Goal: Task Accomplishment & Management: Manage account settings

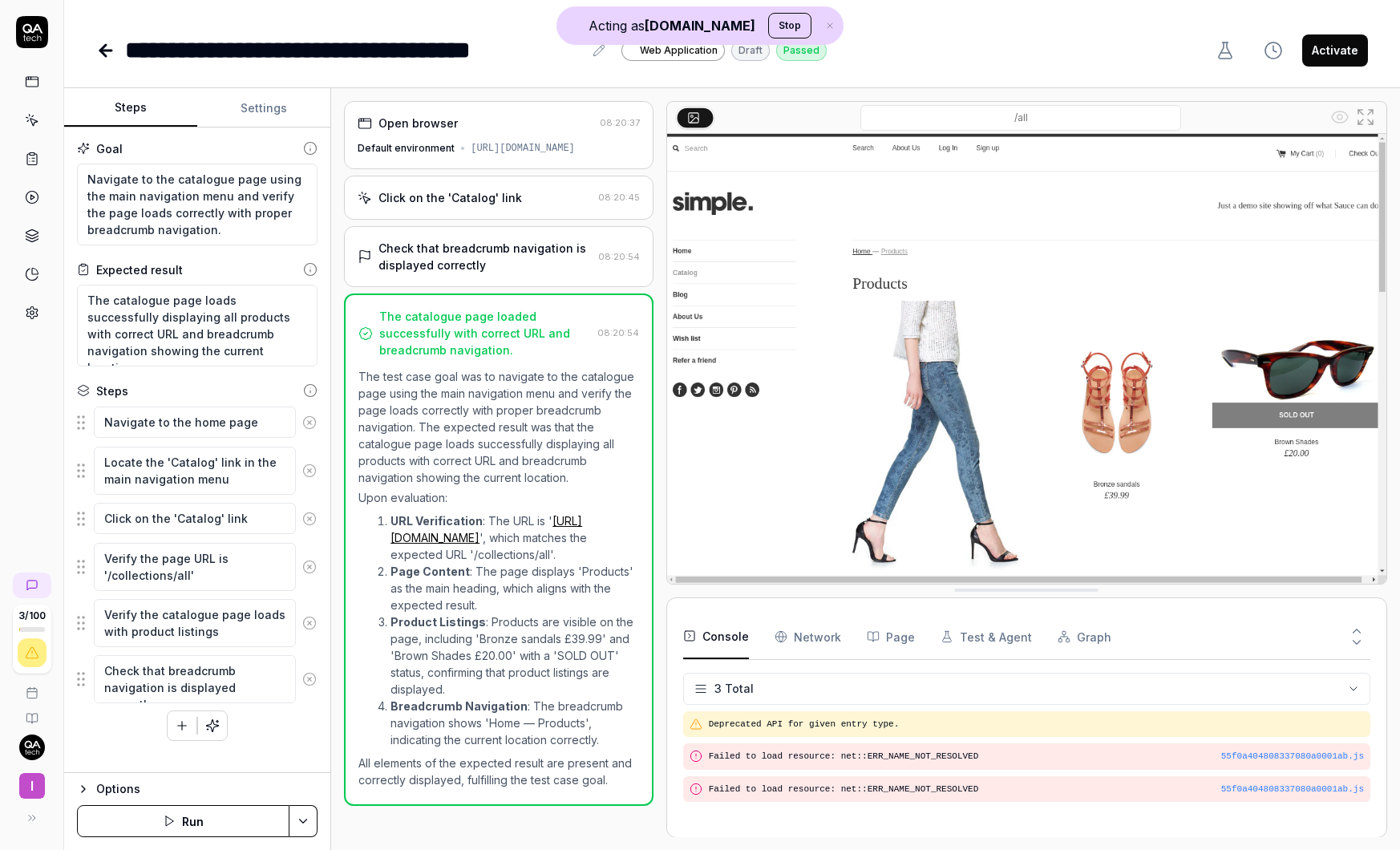
click at [40, 84] on link at bounding box center [31, 81] width 29 height 29
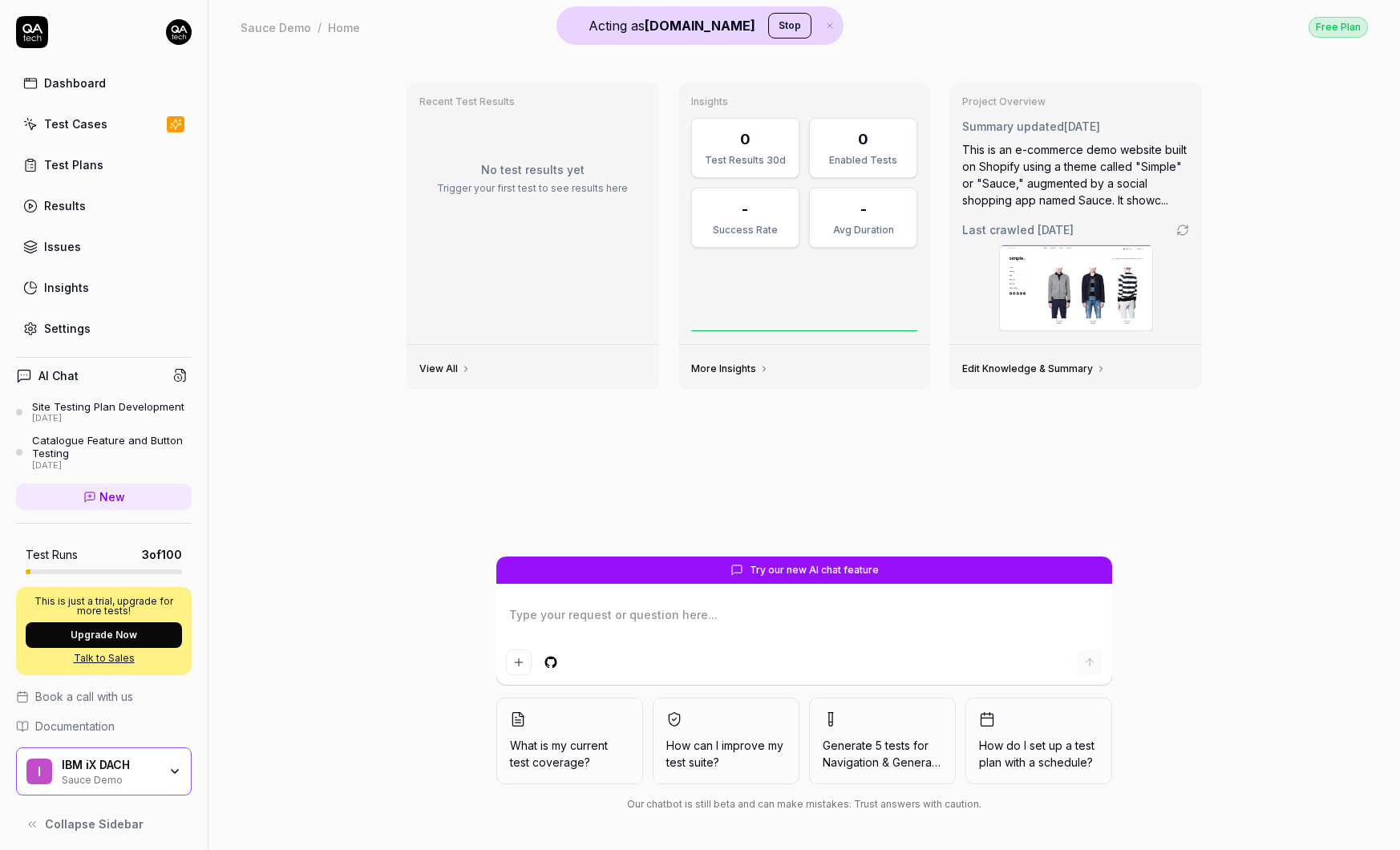
click at [81, 116] on div "Test Cases" at bounding box center [75, 124] width 63 height 16
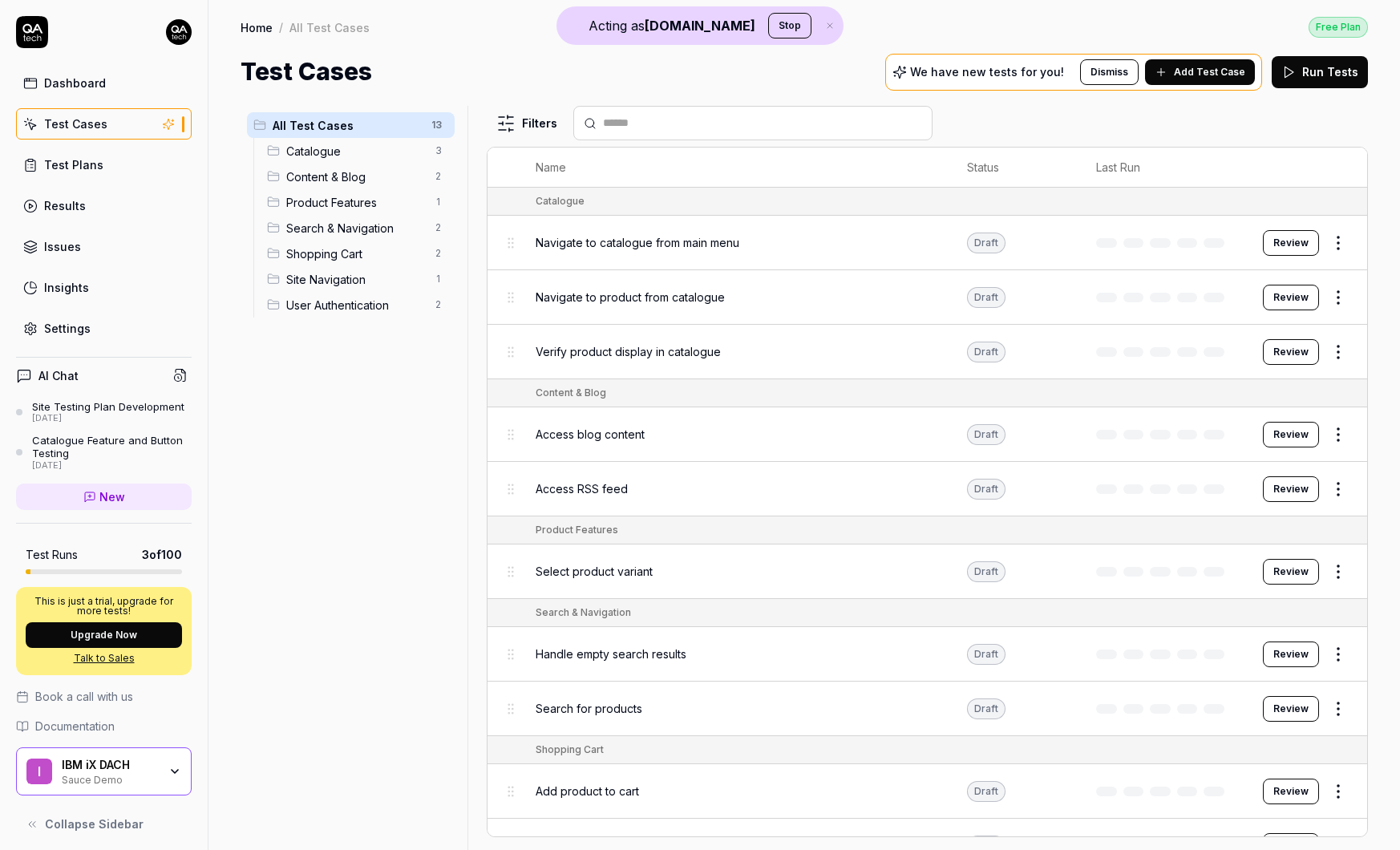
click at [67, 83] on div "Dashboard" at bounding box center [74, 82] width 61 height 16
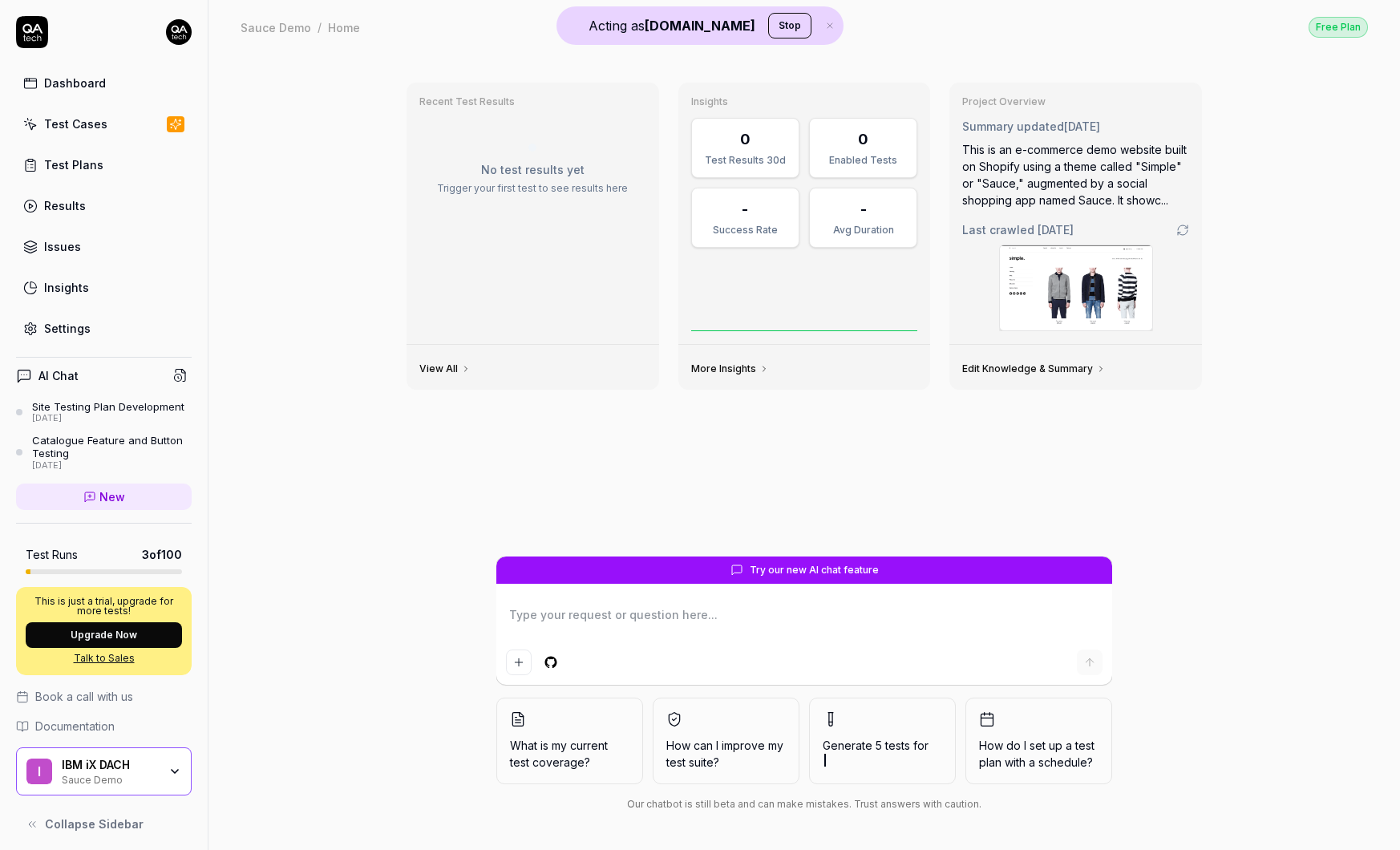
click at [93, 125] on div "Test Cases" at bounding box center [75, 124] width 63 height 16
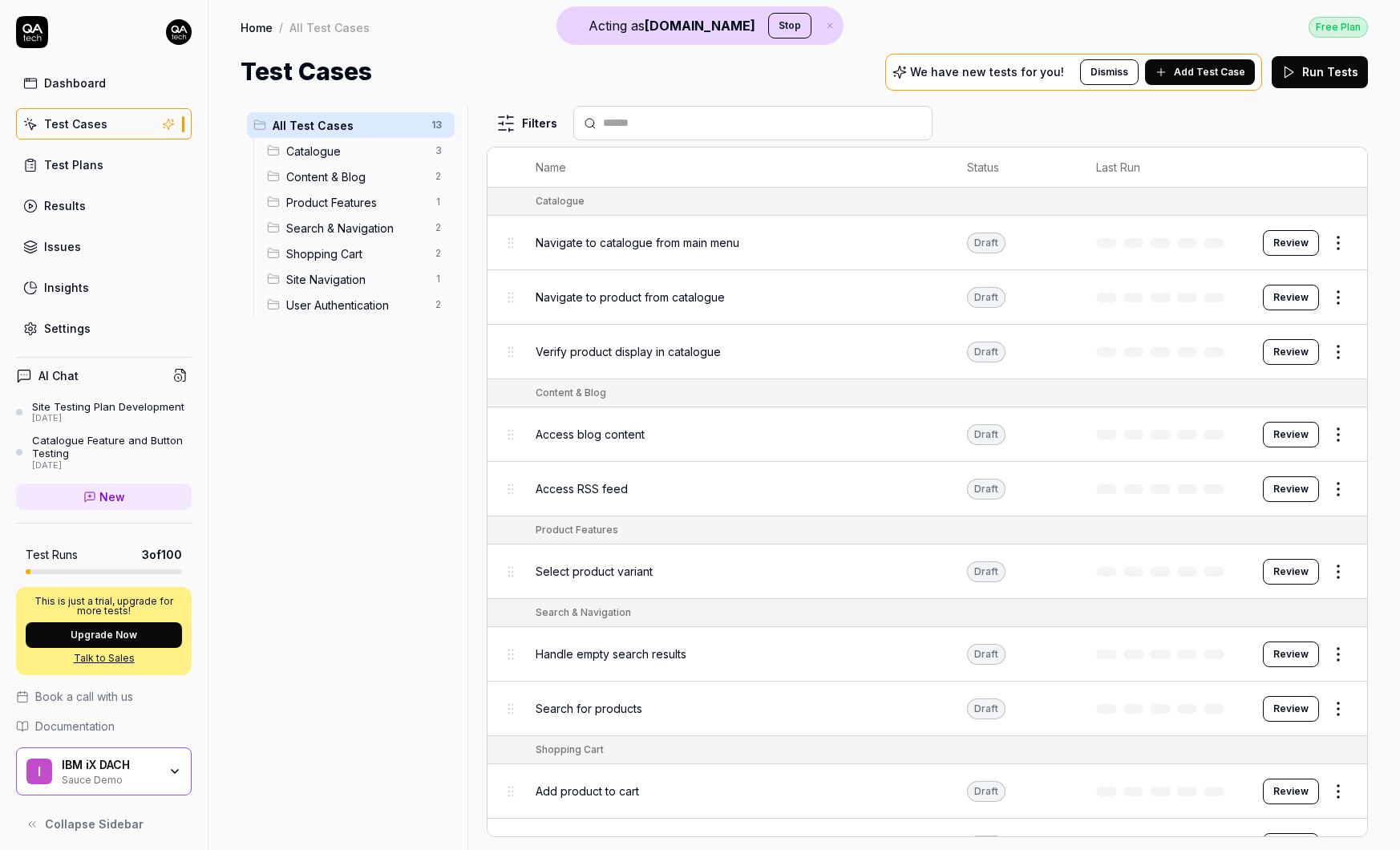
click at [94, 87] on div "Dashboard" at bounding box center [74, 82] width 61 height 16
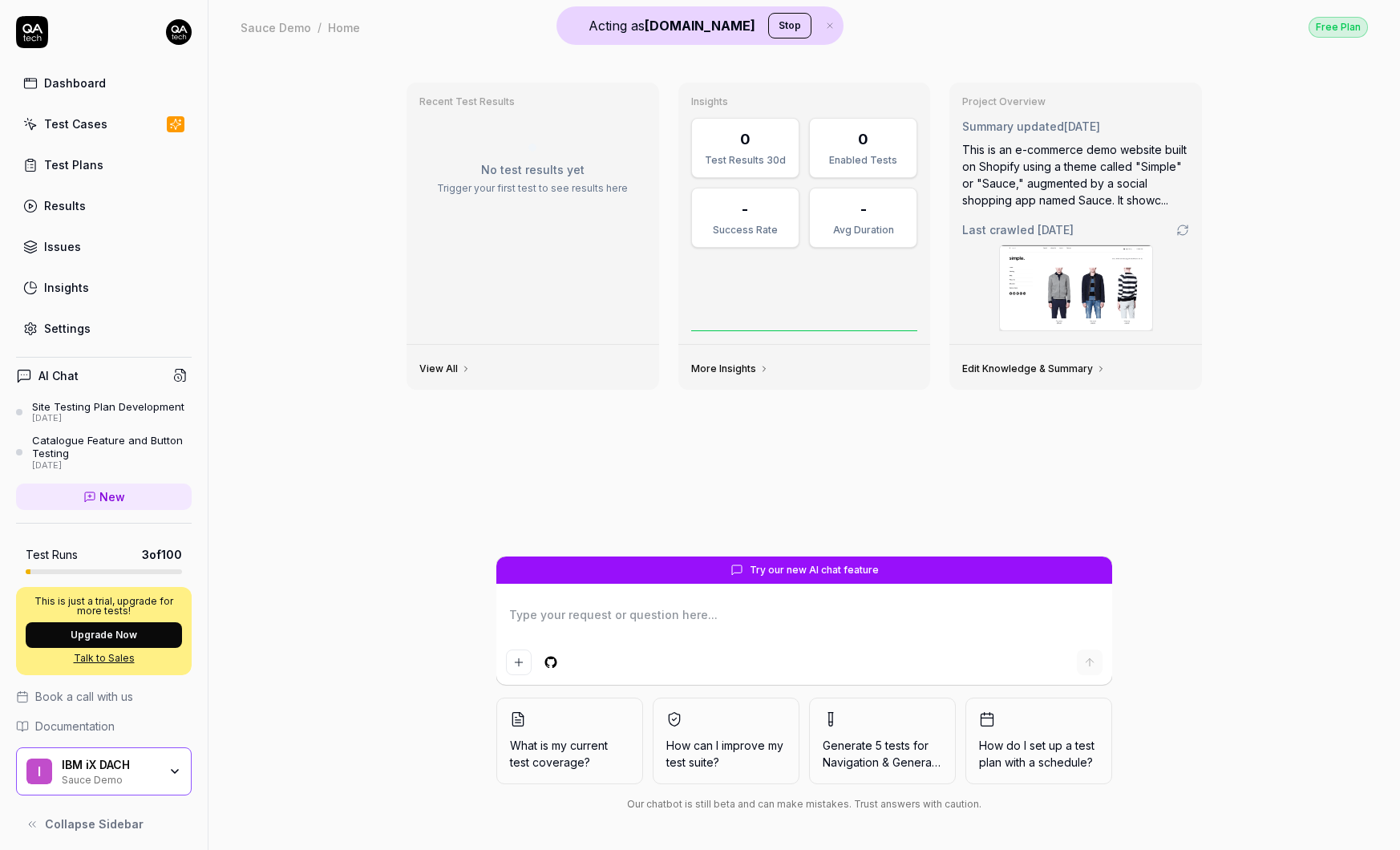
click at [663, 617] on textarea at bounding box center [804, 623] width 597 height 40
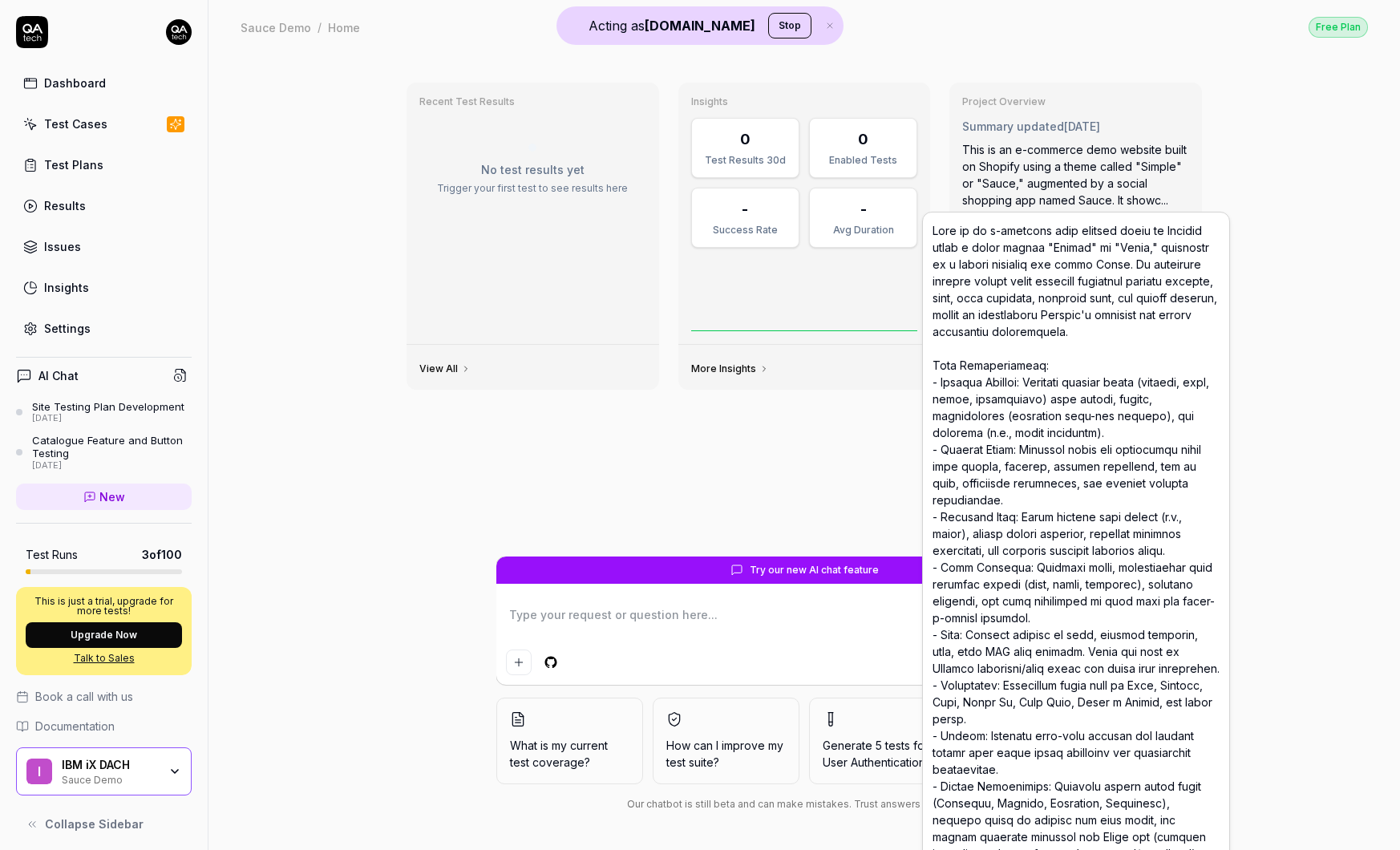
click at [819, 618] on textarea at bounding box center [804, 623] width 597 height 40
click at [662, 614] on textarea at bounding box center [804, 623] width 597 height 40
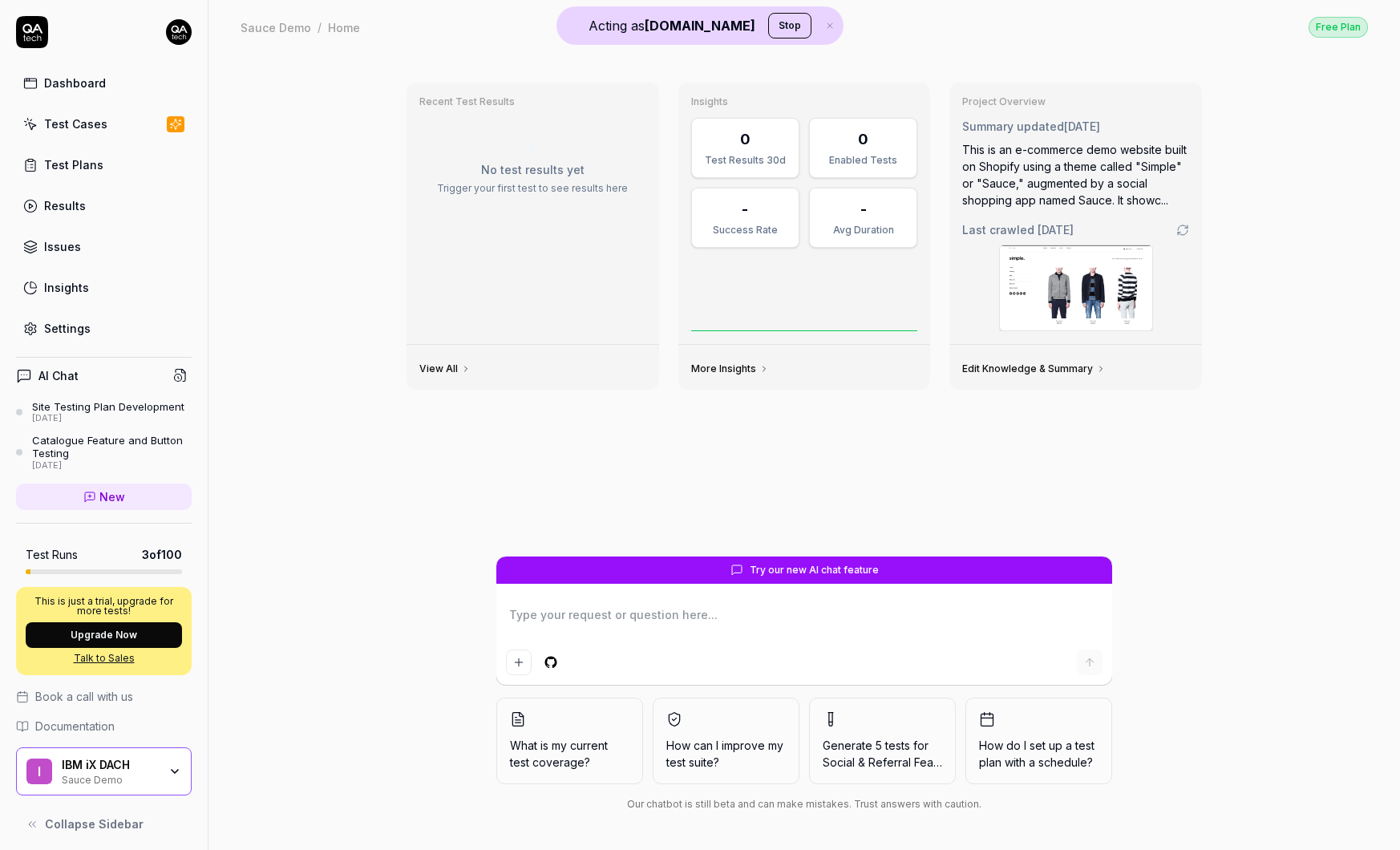
type textarea "*"
type textarea "h"
type textarea "*"
type textarea "he"
type textarea "*"
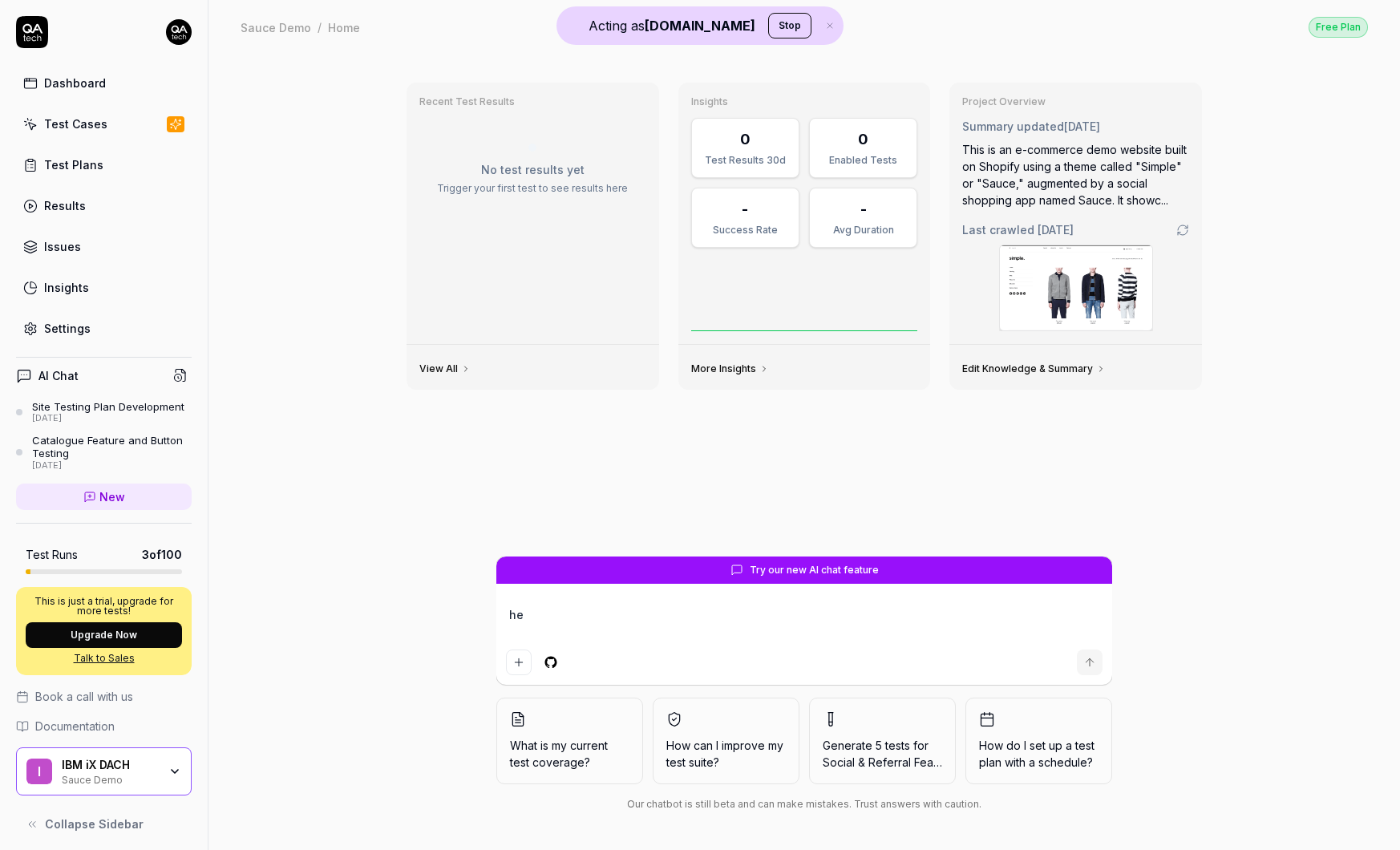
type textarea "hey"
type textarea "*"
type textarea "hey"
type textarea "*"
type textarea "hey w"
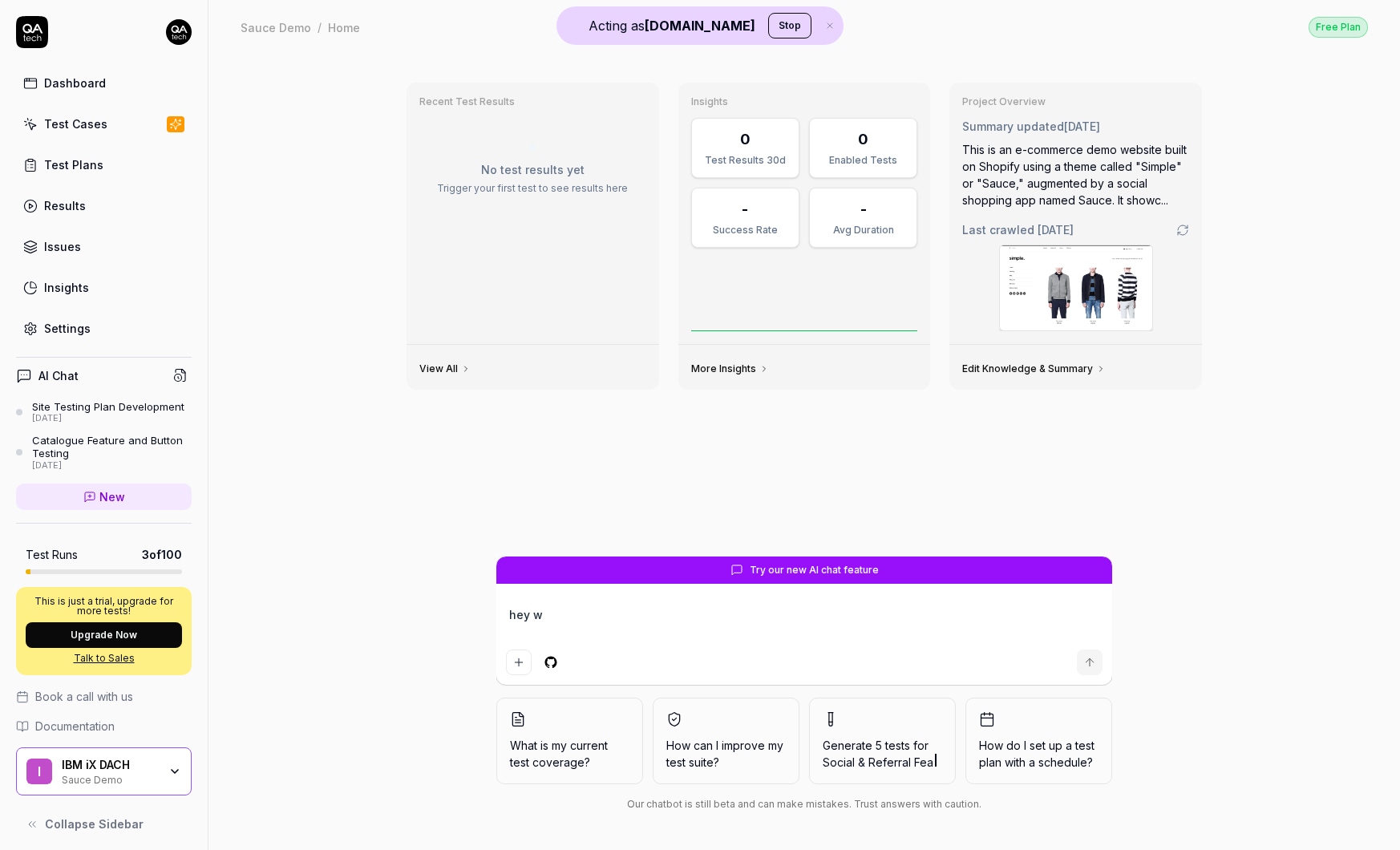
type textarea "*"
type textarea "hey we"
type textarea "*"
type textarea "hey we"
type textarea "*"
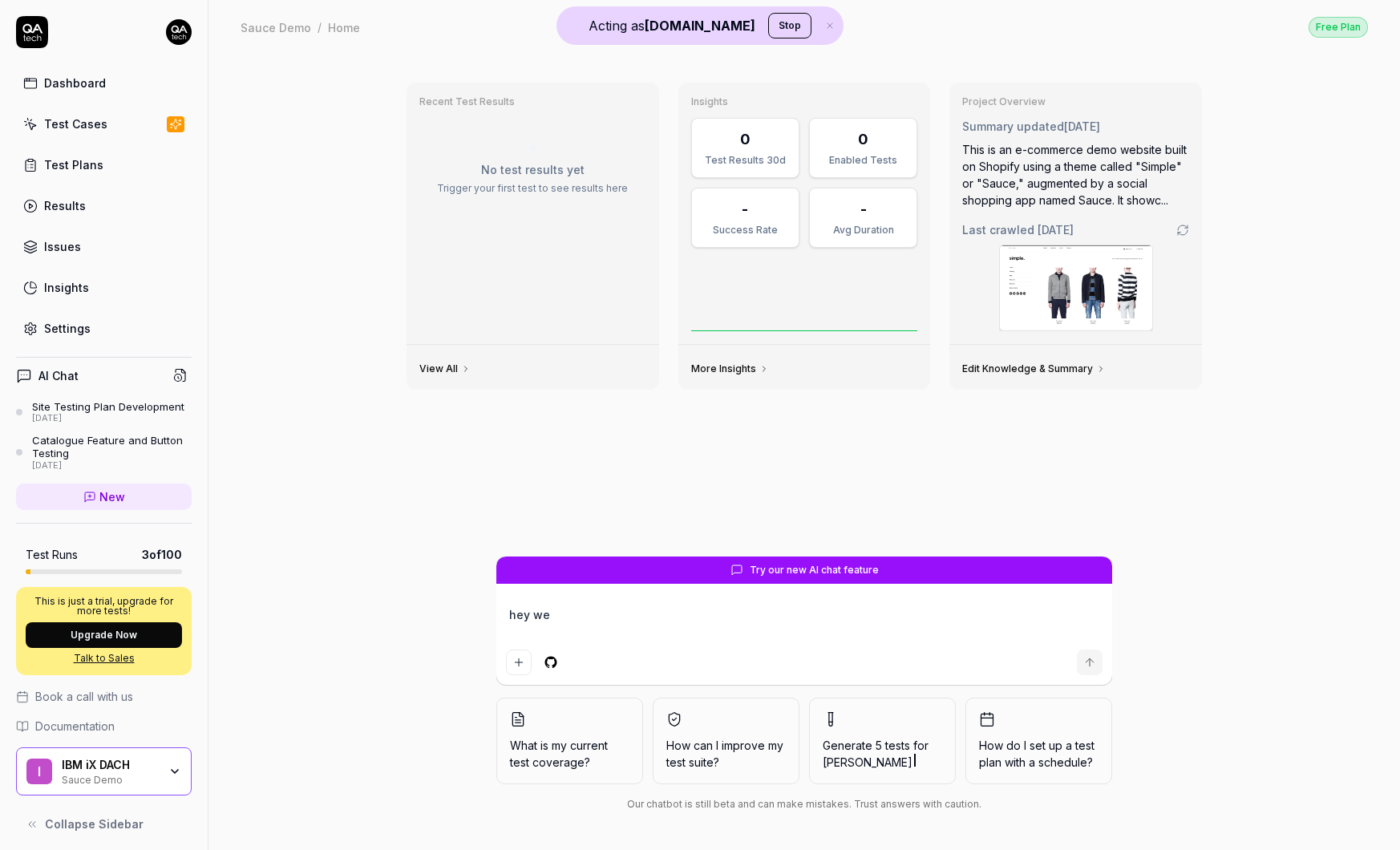
type textarea "hey we n"
type textarea "*"
type textarea "hey we ne"
type textarea "*"
type textarea "hey we nee"
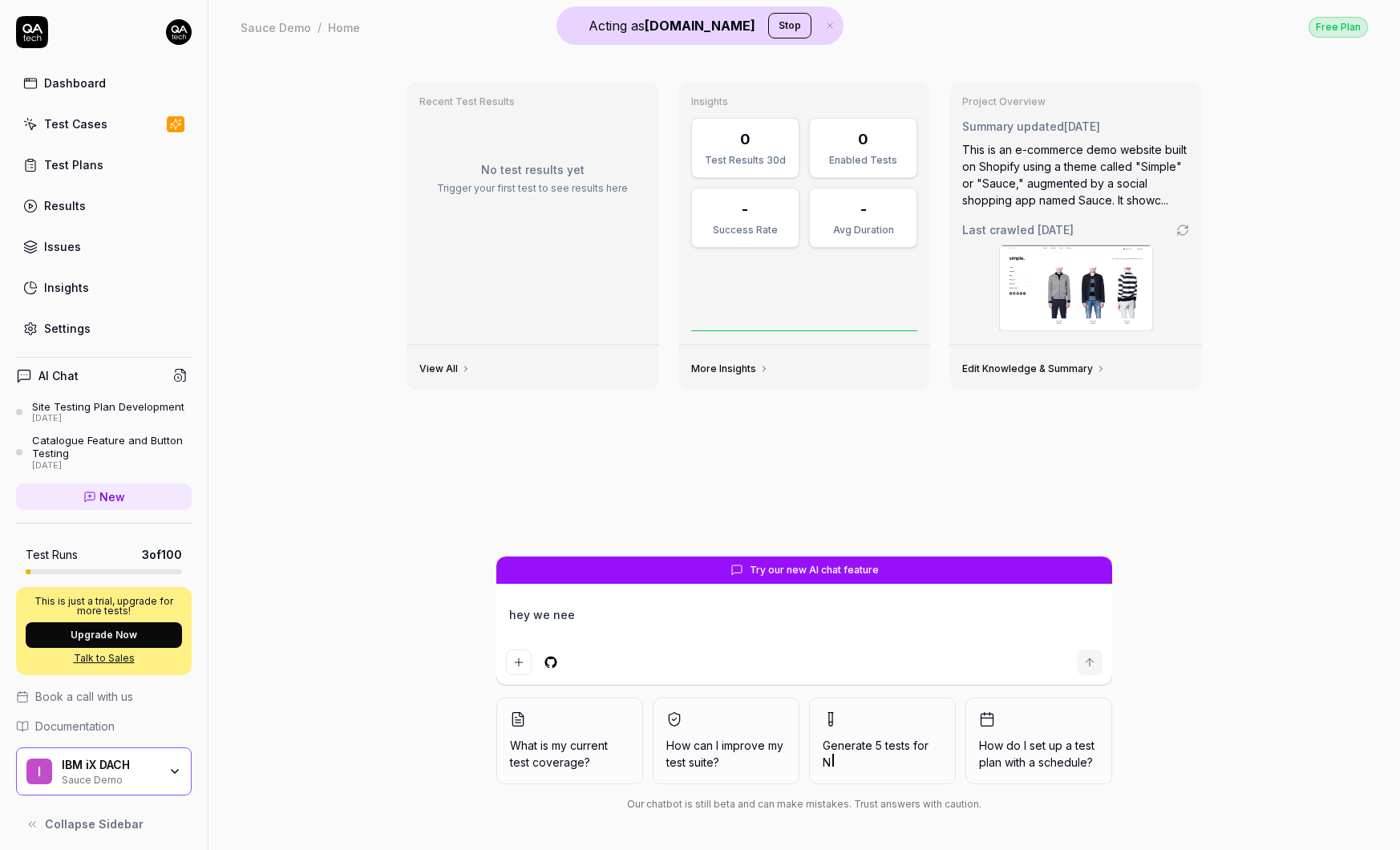
type textarea "*"
type textarea "hey we need"
type textarea "*"
type textarea "hey we need t"
type textarea "*"
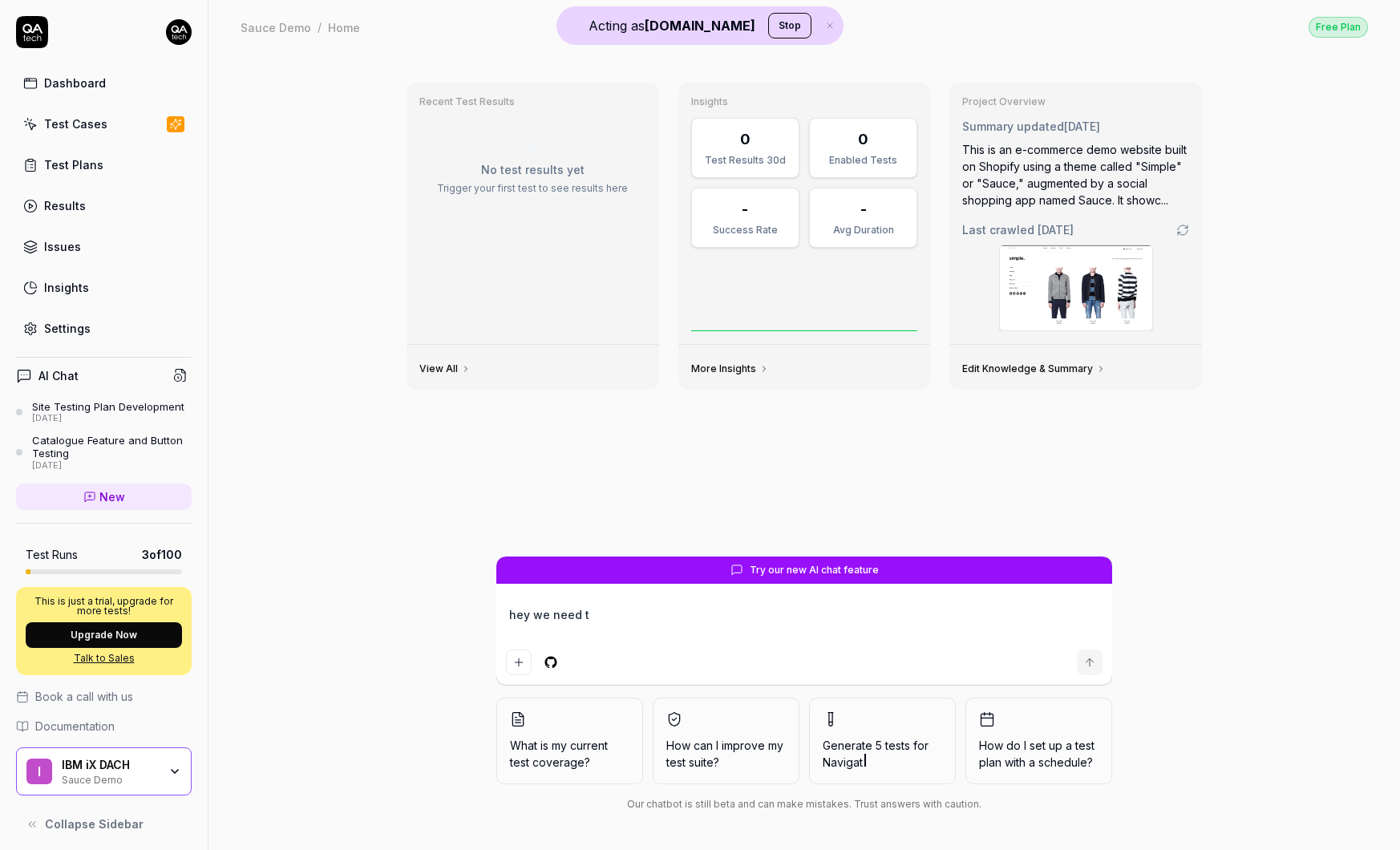
type textarea "hey we need to"
type textarea "*"
type textarea "hey we need to"
type textarea "*"
type textarea "hey we need to t"
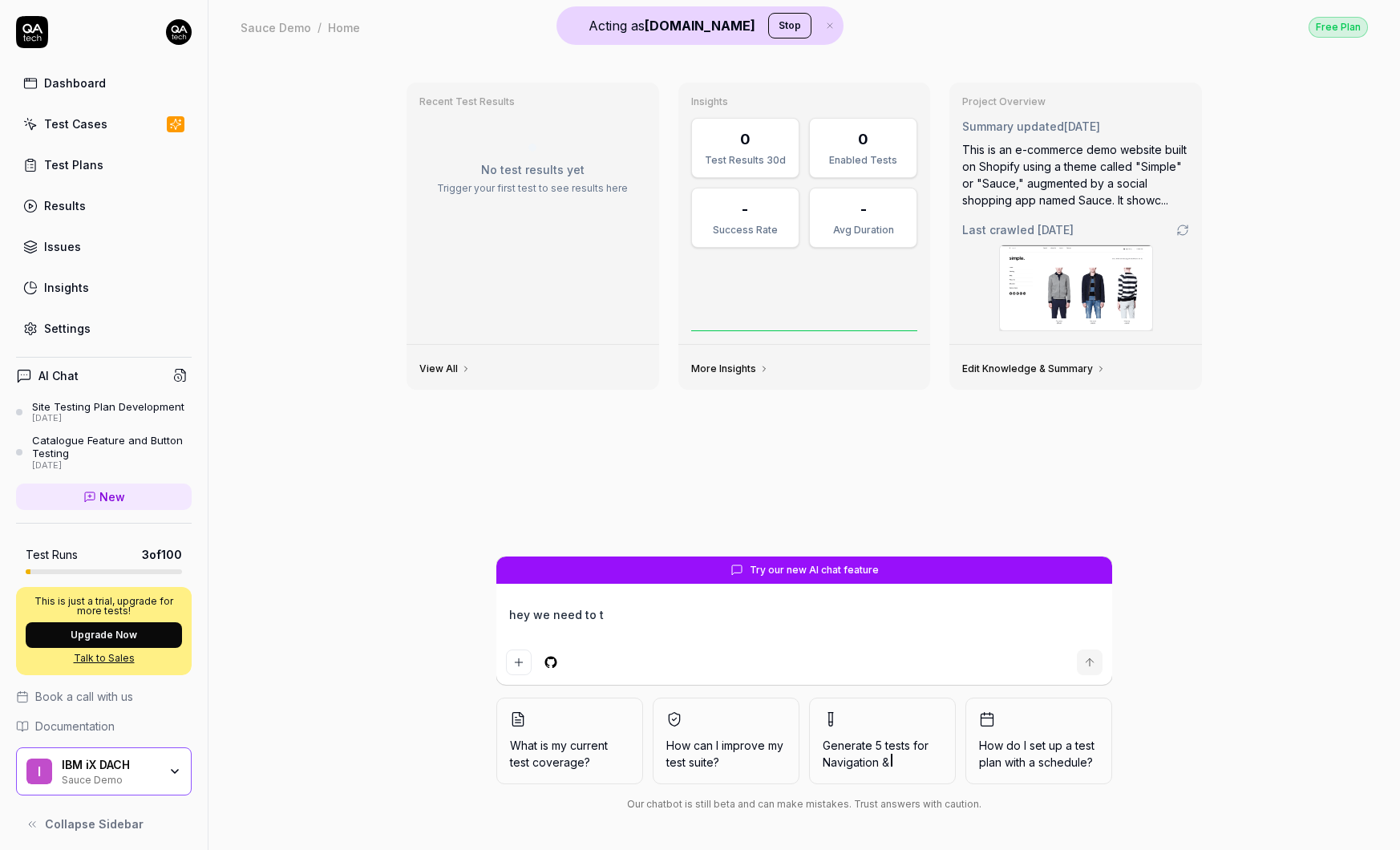
type textarea "*"
type textarea "hey we need to te"
type textarea "*"
type textarea "hey we need to tes"
type textarea "*"
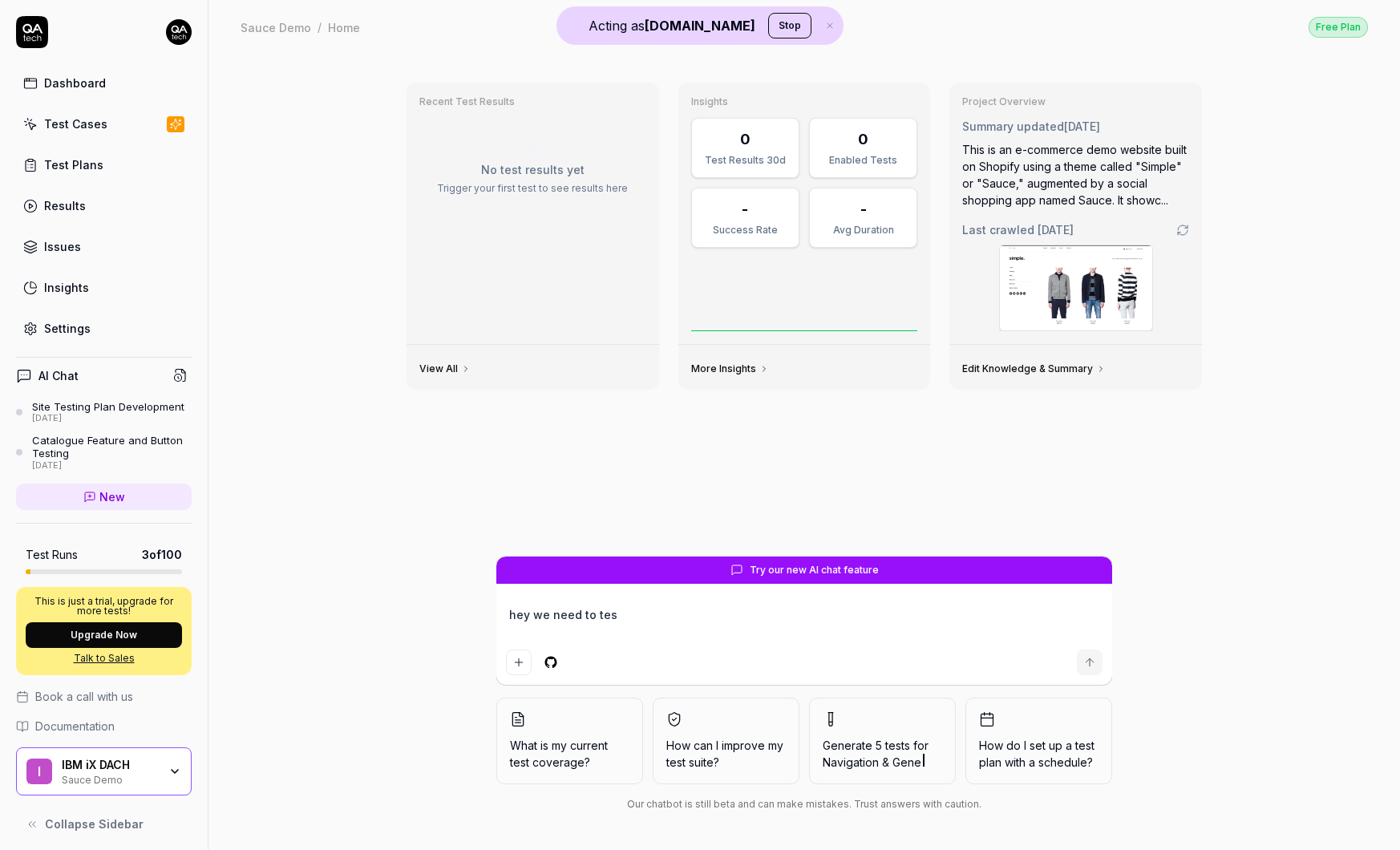
type textarea "hey we need to test"
type textarea "*"
type textarea "hey we need to tests"
type textarea "*"
type textarea "hey we need to test"
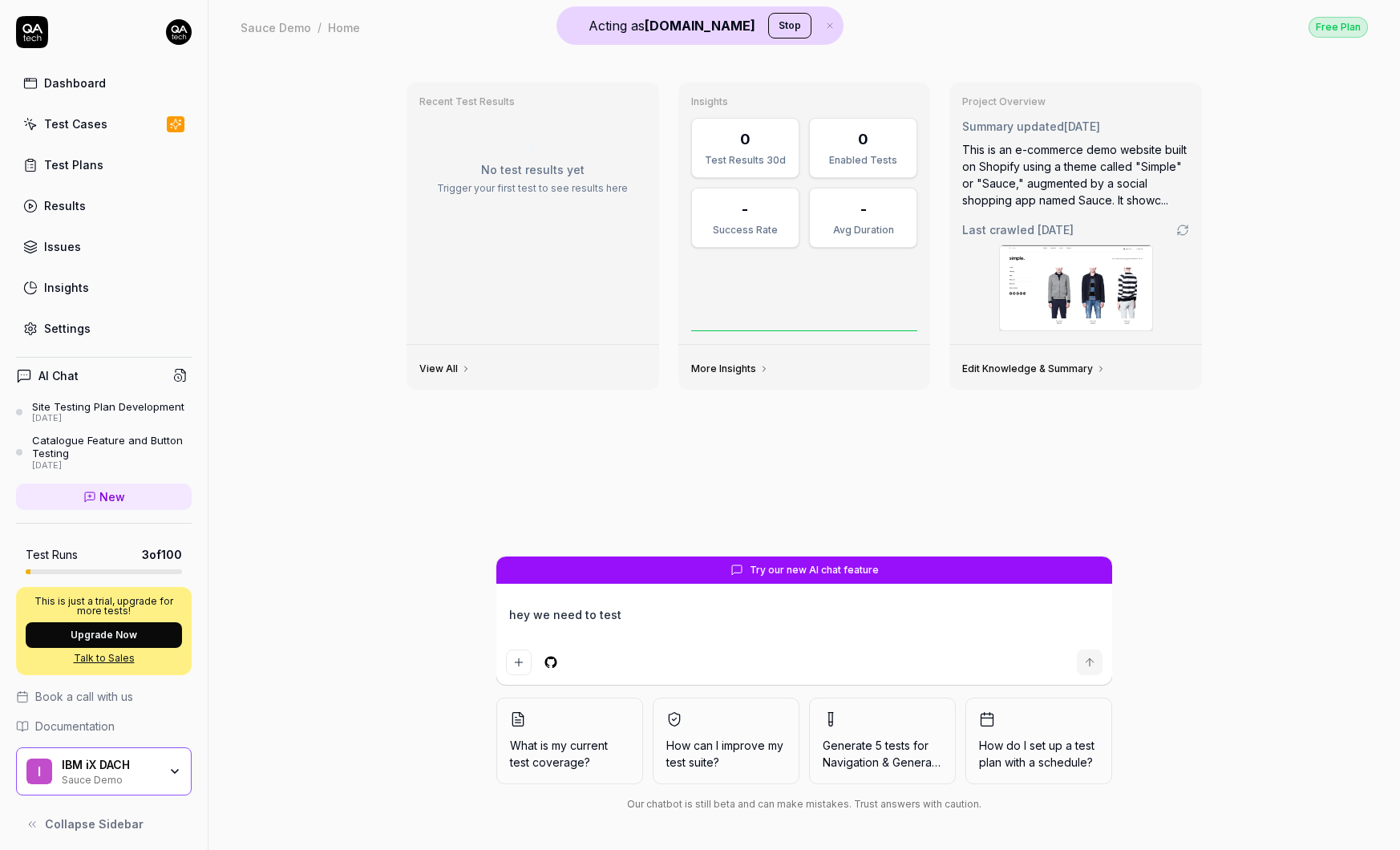
type textarea "*"
type textarea "hey we need to test"
type textarea "*"
type textarea "hey we need to test t"
type textarea "*"
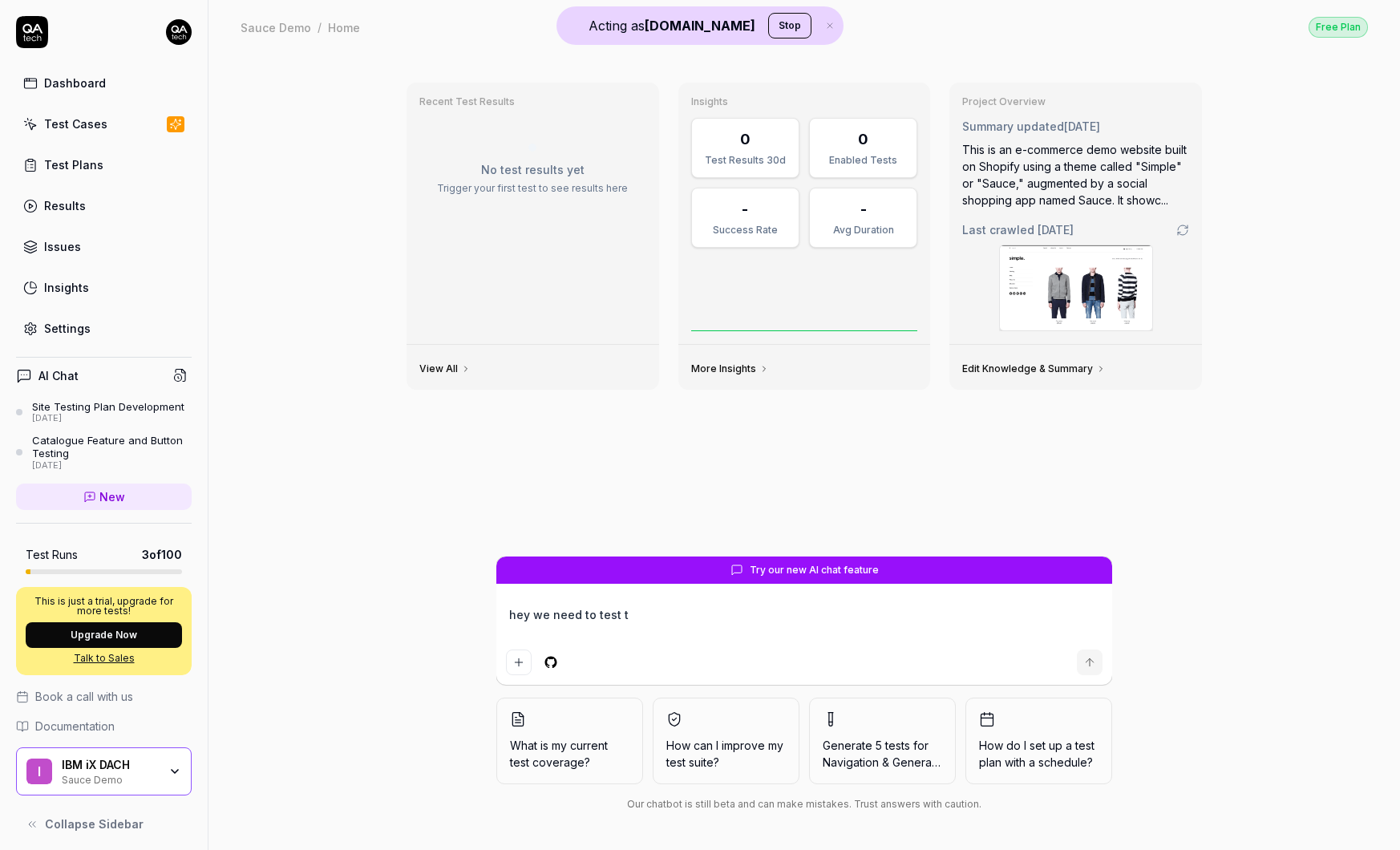
type textarea "hey we need to test th"
type textarea "*"
type textarea "hey we need to test the"
type textarea "*"
type textarea "hey we need to test the"
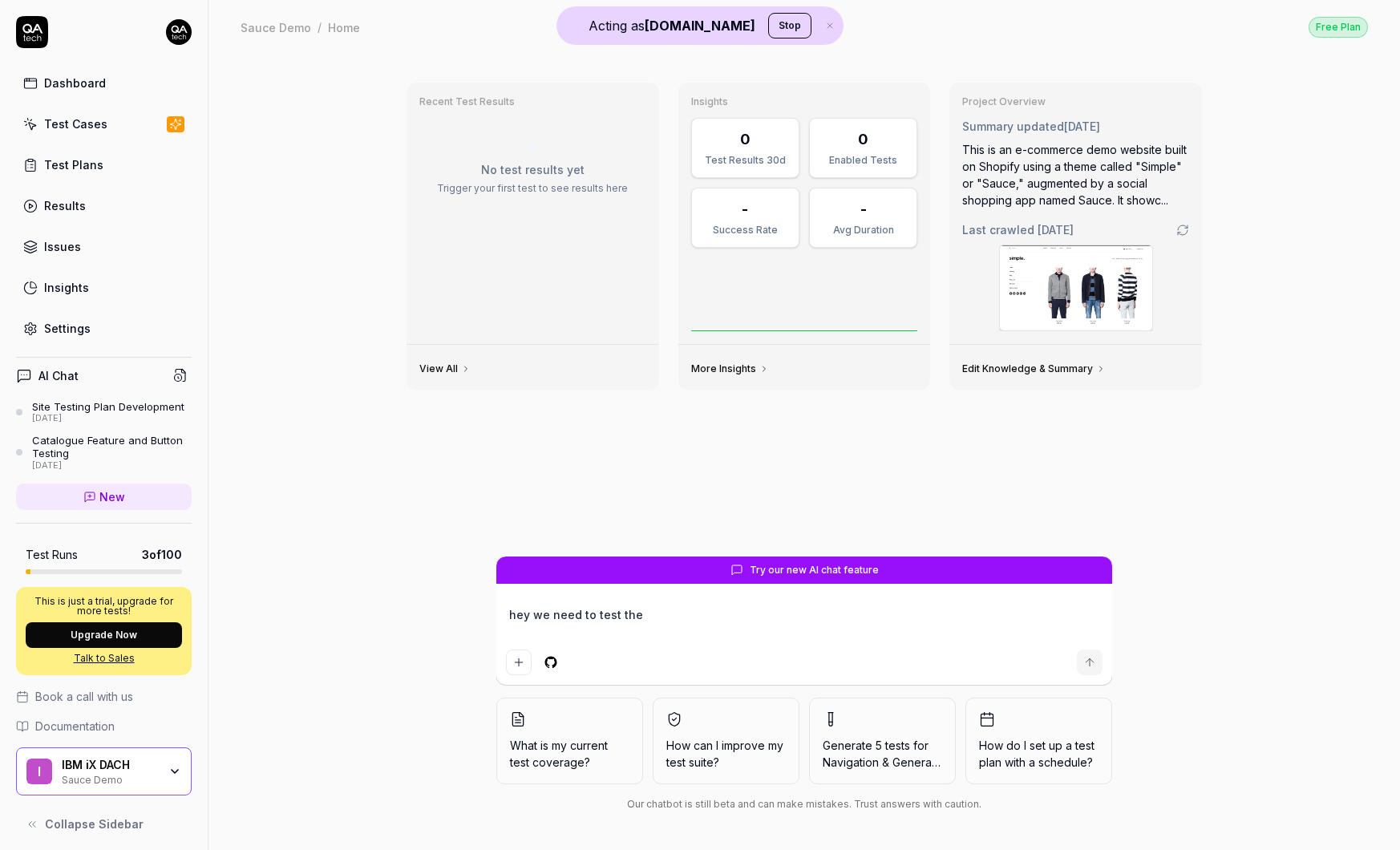
type textarea "*"
type textarea "hey we need to test the s"
type textarea "*"
type textarea "hey we need to test the se"
type textarea "*"
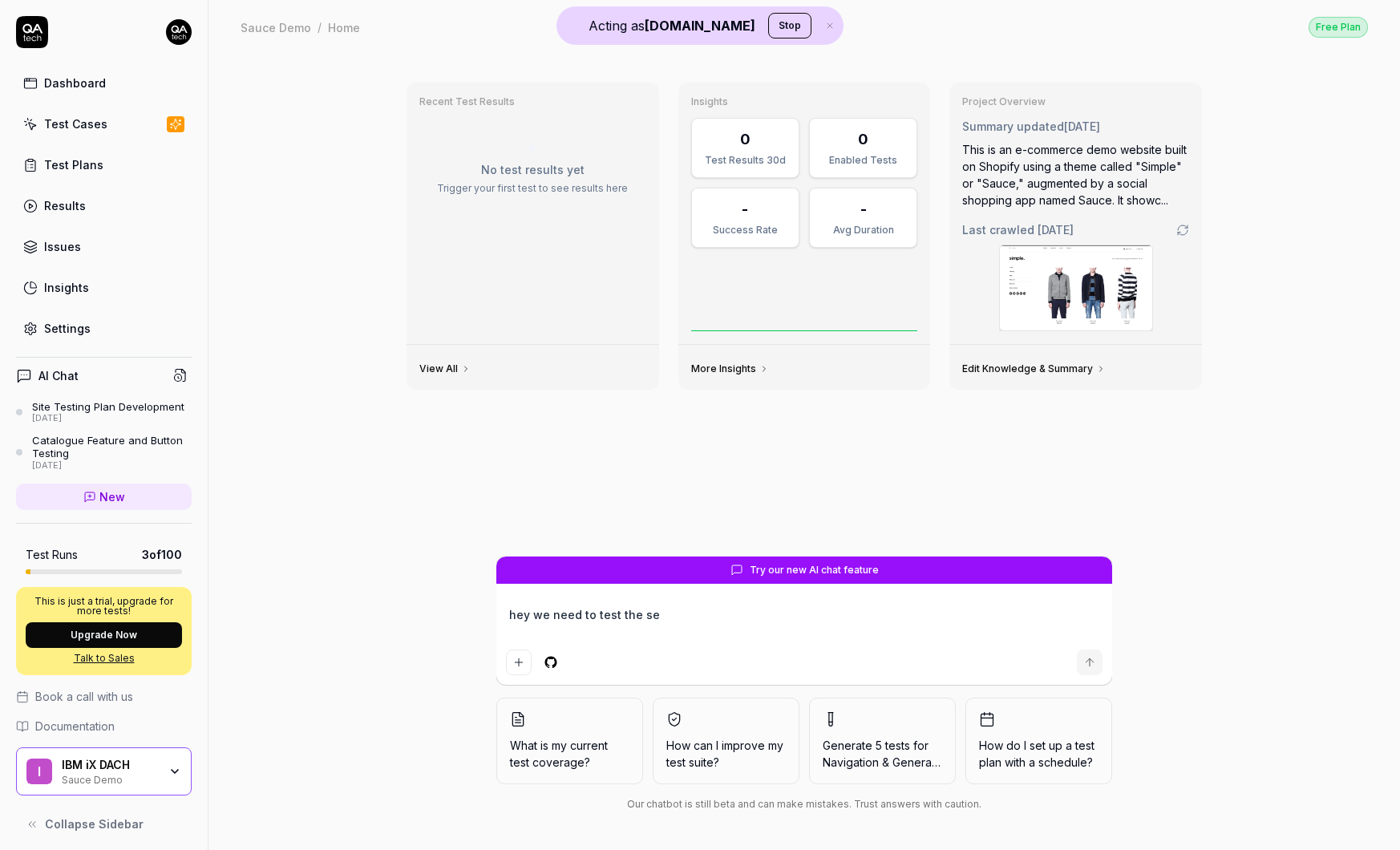
type textarea "hey we need to test the sea"
type textarea "*"
type textarea "hey we need to test the sear"
type textarea "*"
type textarea "hey we need to test the searc"
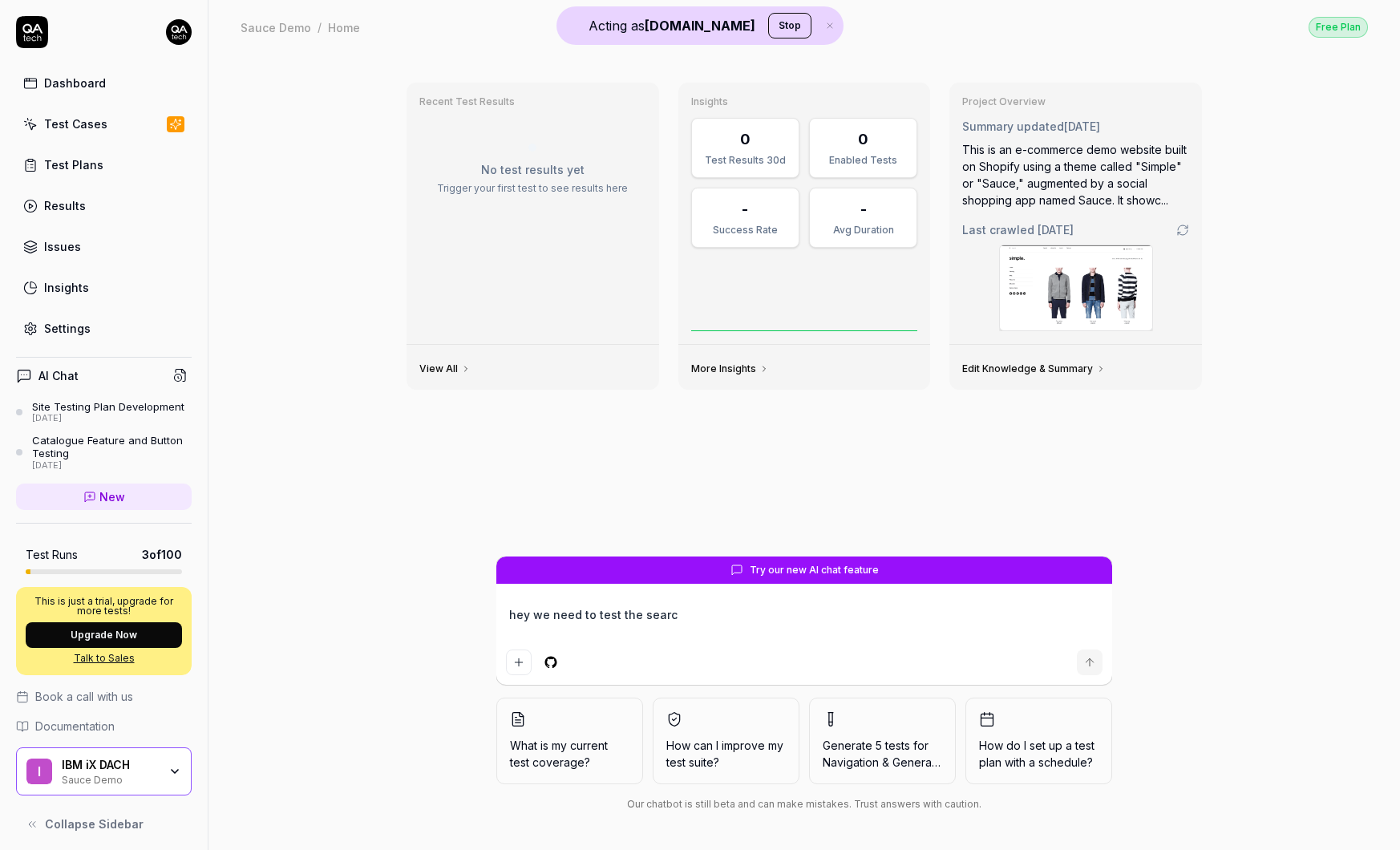
type textarea "*"
type textarea "hey we need to test the search"
type textarea "*"
type textarea "hey we need to test the search"
type textarea "*"
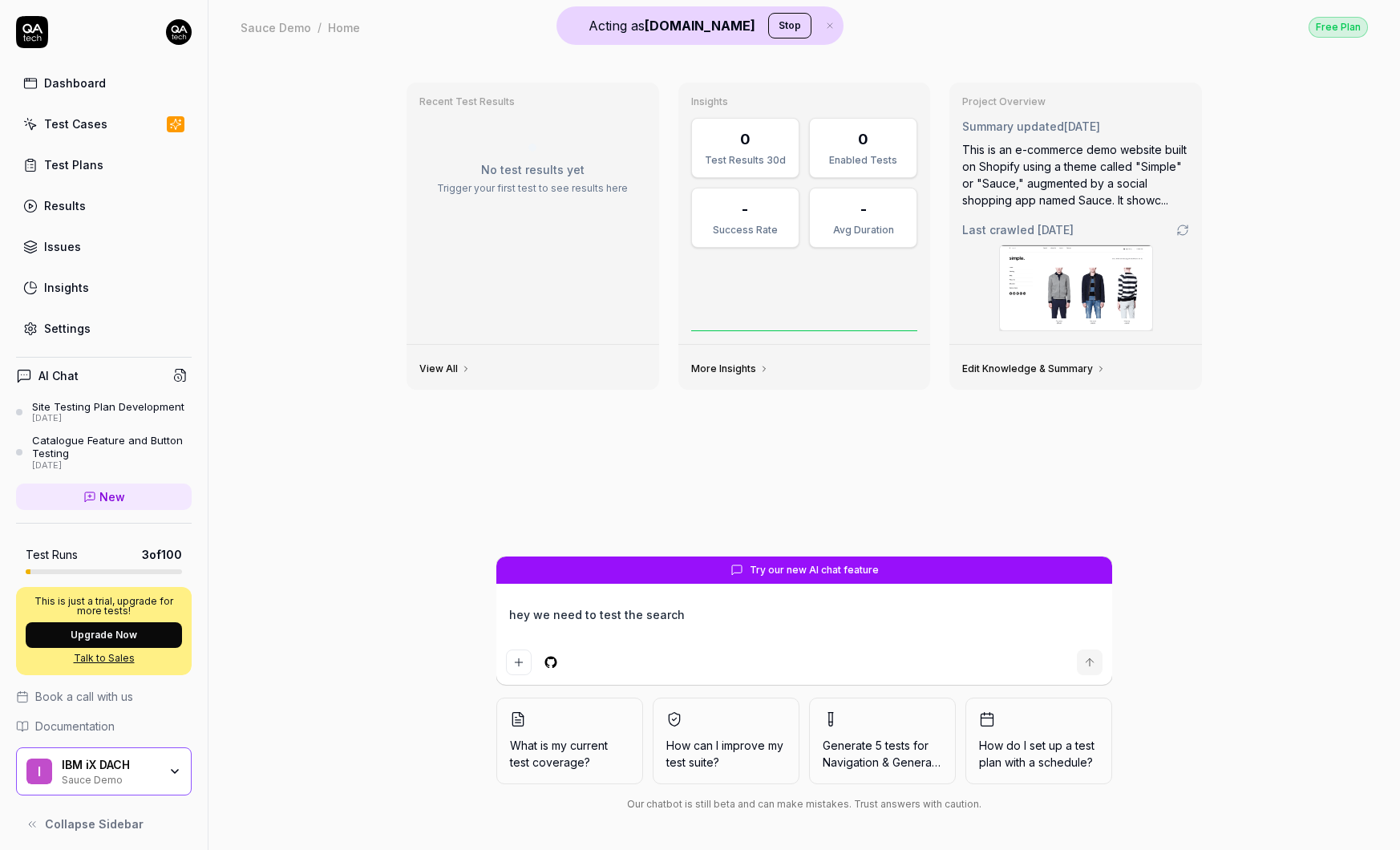
type textarea "hey we need to test the search f"
type textarea "*"
type textarea "hey we need to test the search fu"
type textarea "*"
type textarea "hey we need to test the search fun"
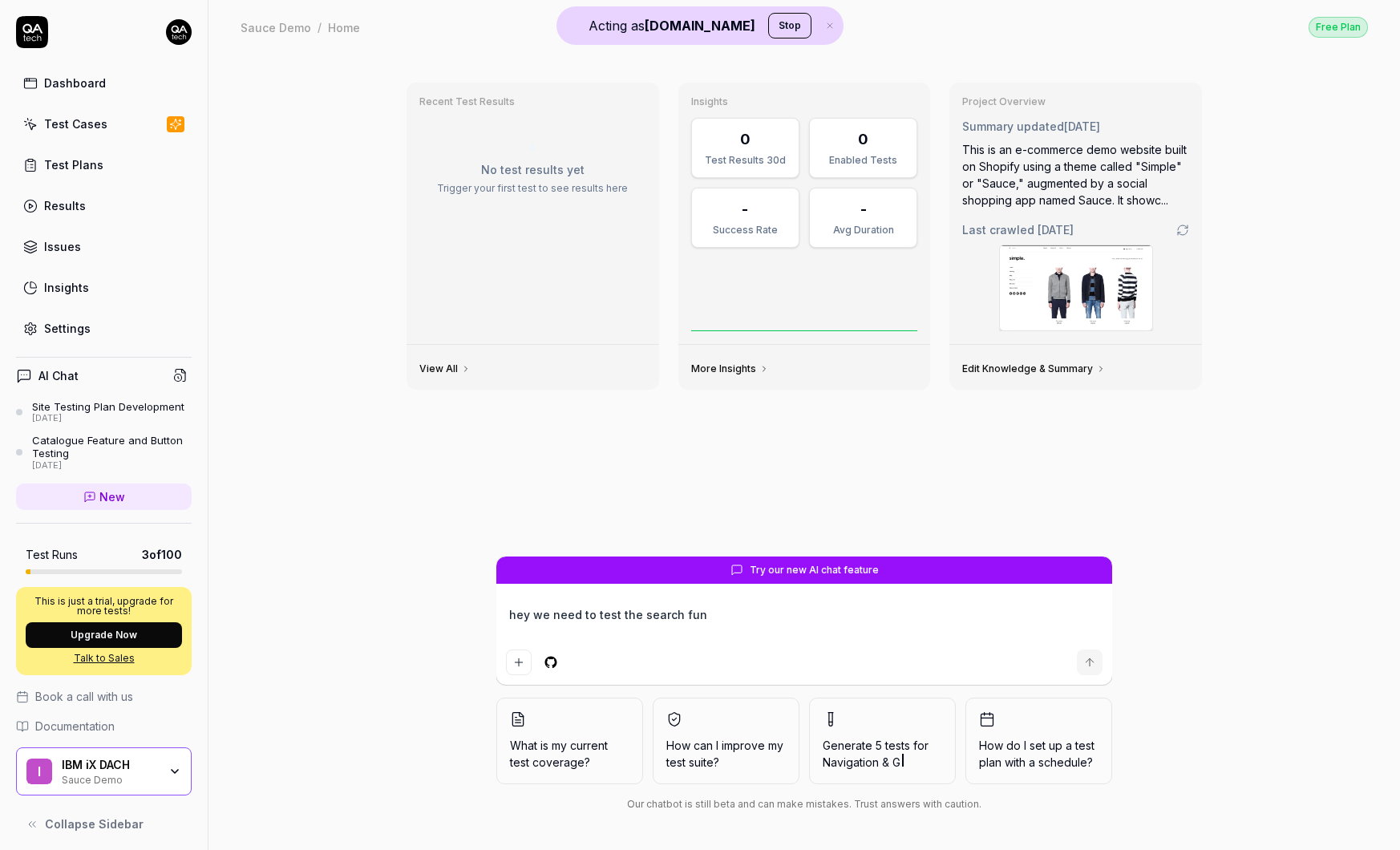
type textarea "*"
type textarea "hey we need to test the search func"
type textarea "*"
type textarea "hey we need to test the search funct"
type textarea "*"
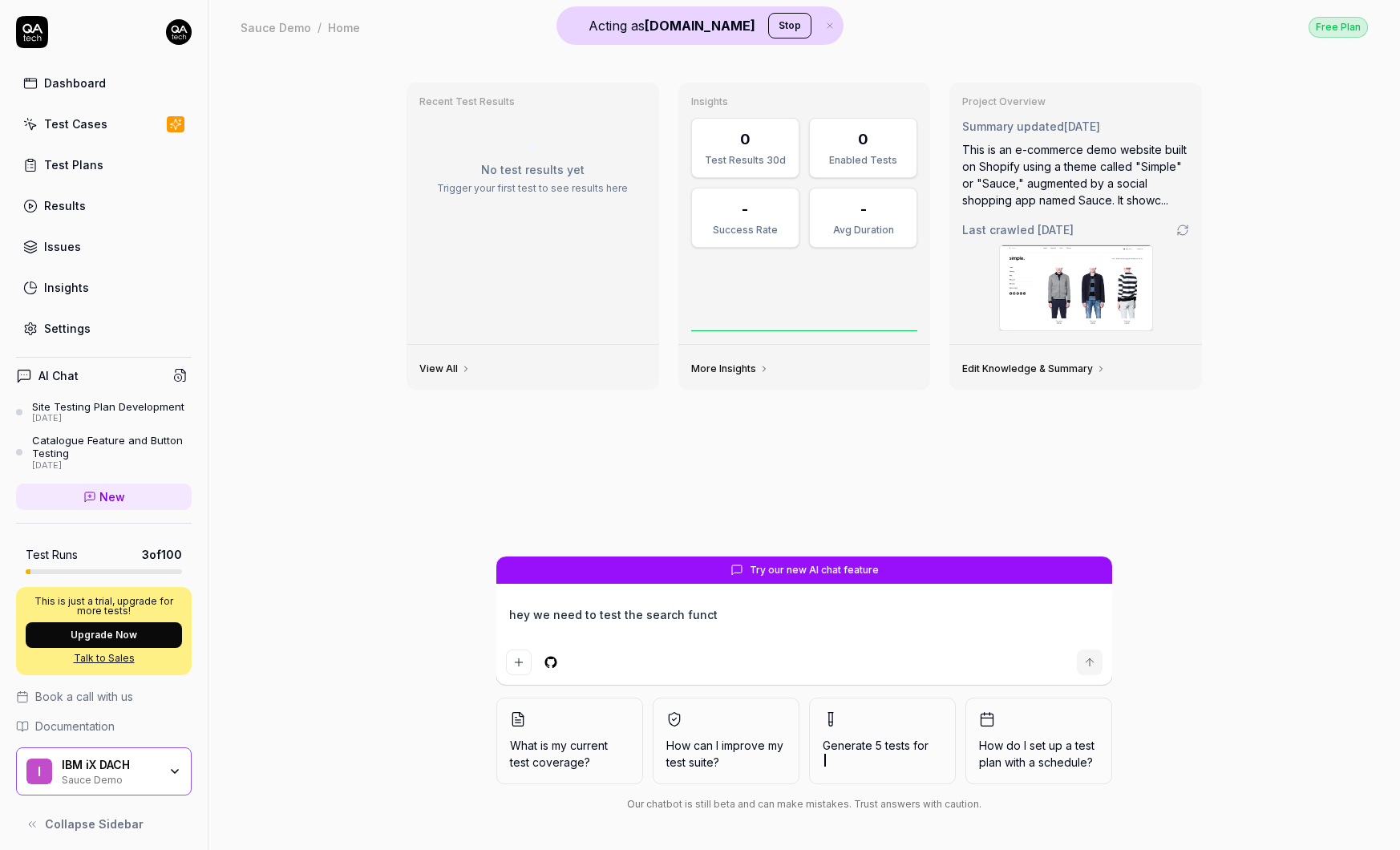
type textarea "hey we need to test the search functi"
type textarea "*"
type textarea "hey we need to test the search functio"
type textarea "*"
type textarea "hey we need to test the search function"
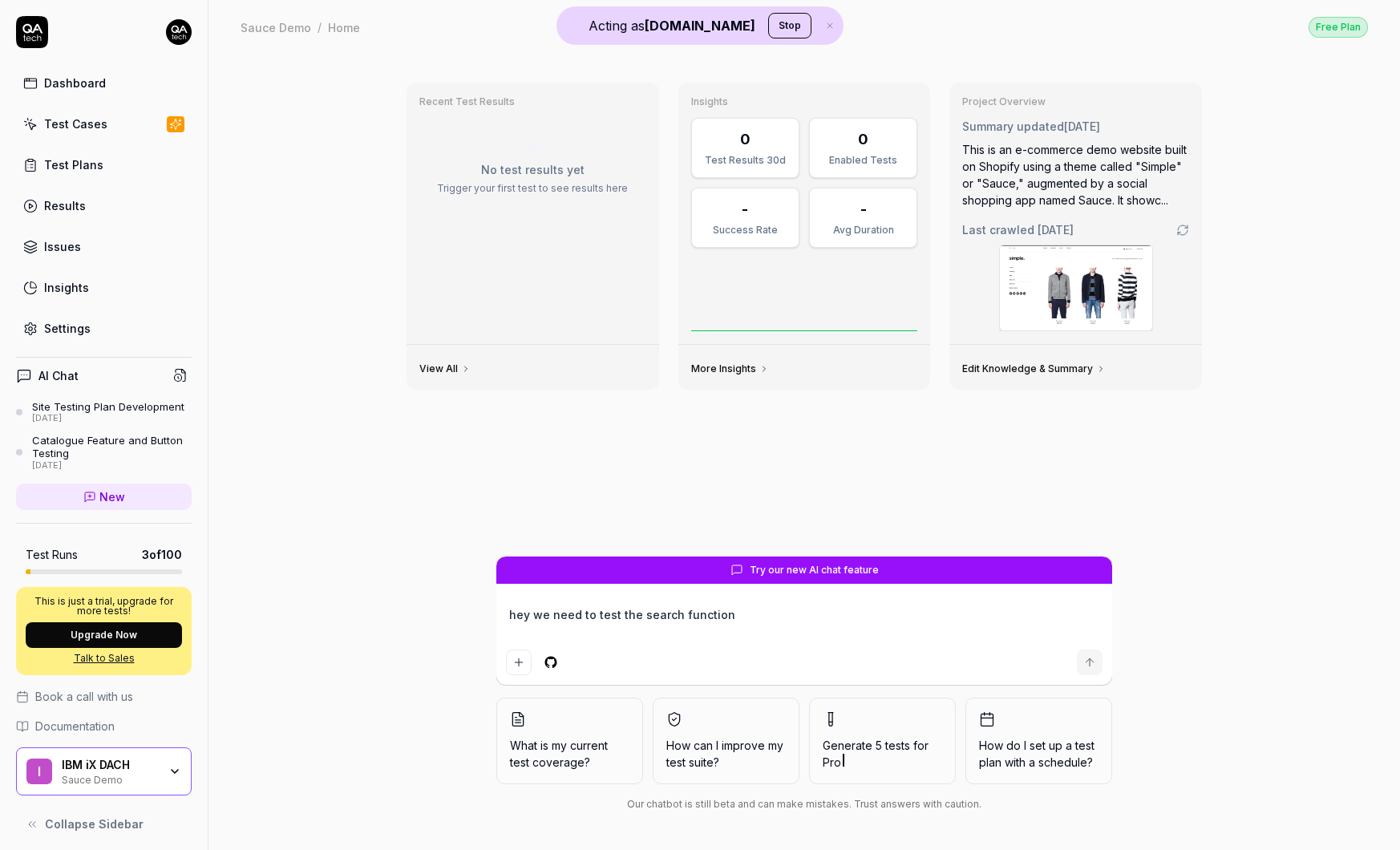
type textarea "*"
type textarea "hey we need to test the search functiona"
type textarea "*"
type textarea "hey we need to test the search functional"
type textarea "*"
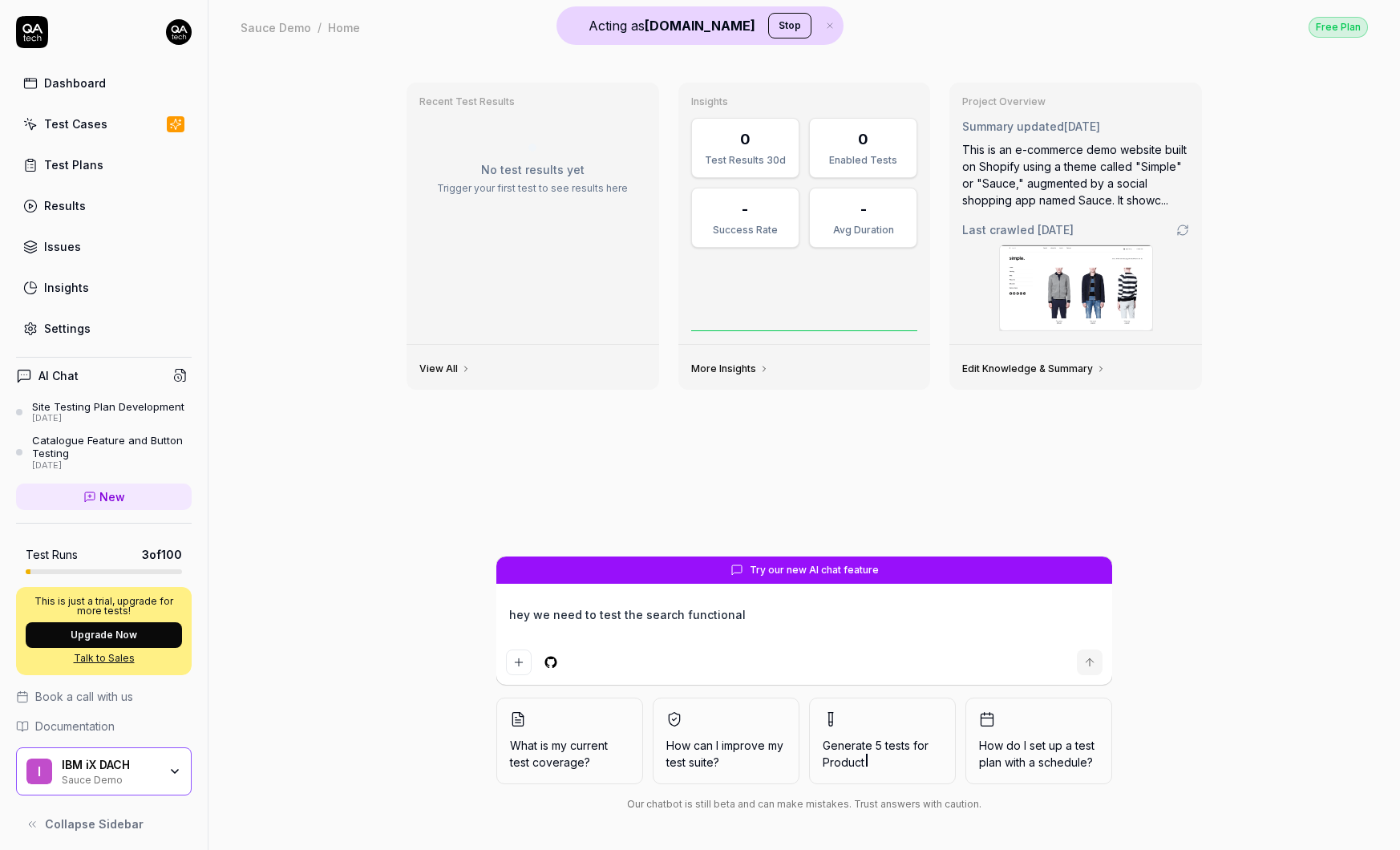
type textarea "hey we need to test the search functionali"
type textarea "*"
type textarea "hey we need to test the search functionalit"
type textarea "*"
type textarea "hey we need to test the search functionality"
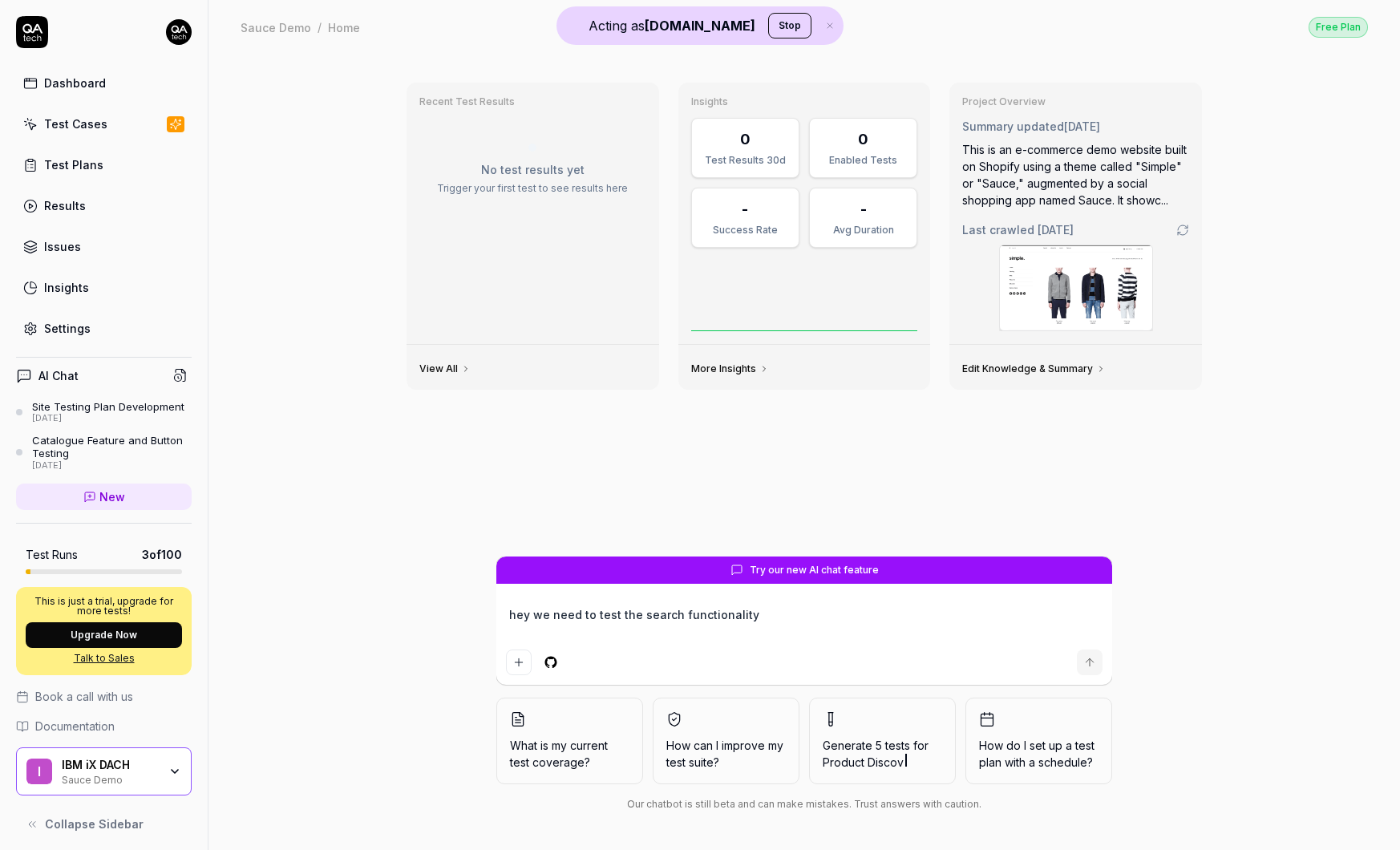
type textarea "*"
type textarea "hey we need to test the search functionality"
type textarea "*"
type textarea "hey we need to test the search functionality"
type textarea "*"
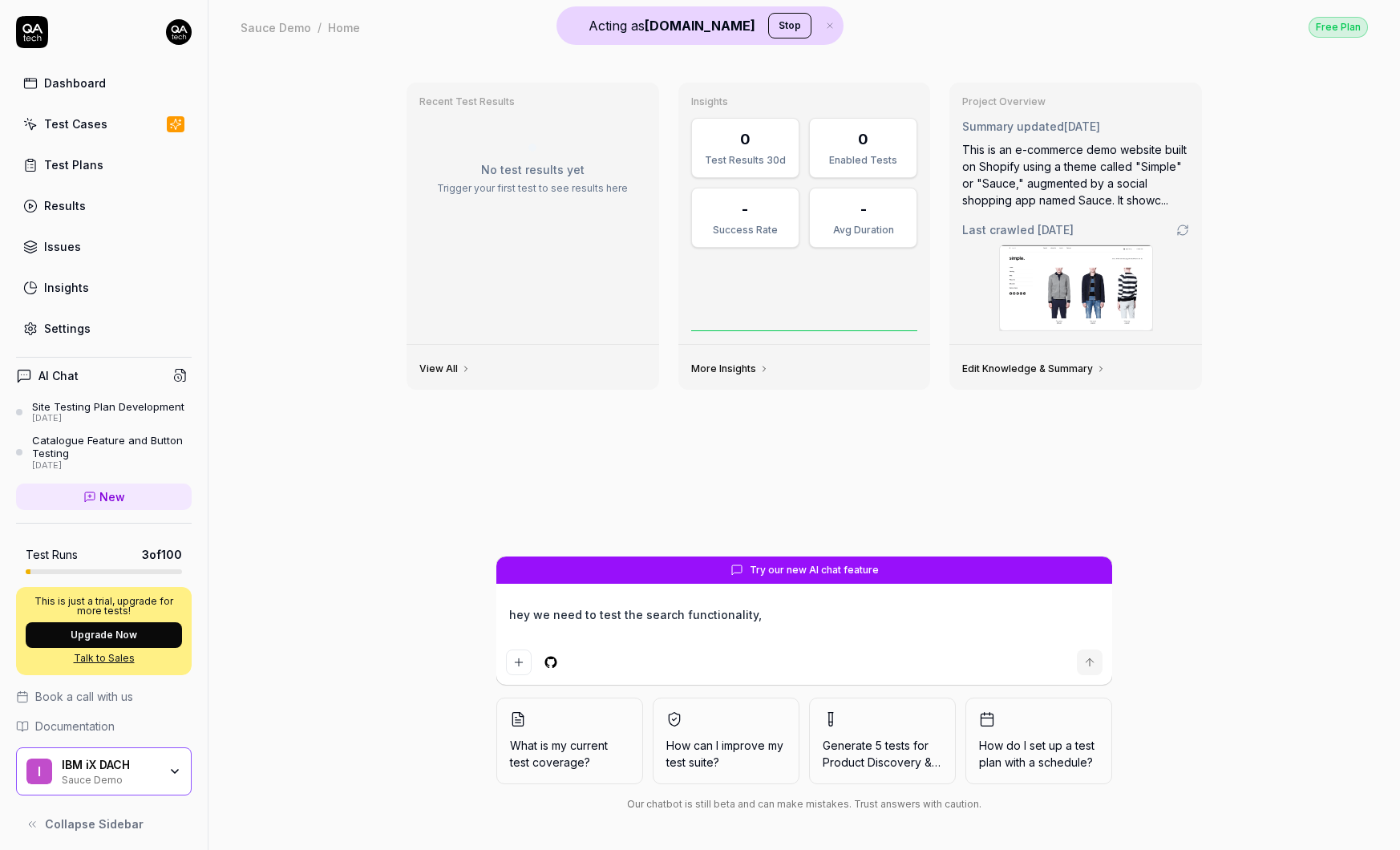
type textarea "hey we need to test the search functionality,"
type textarea "*"
type textarea "hey we need to test the search functionality, w"
type textarea "*"
type textarea "hey we need to test the search functionality, wh"
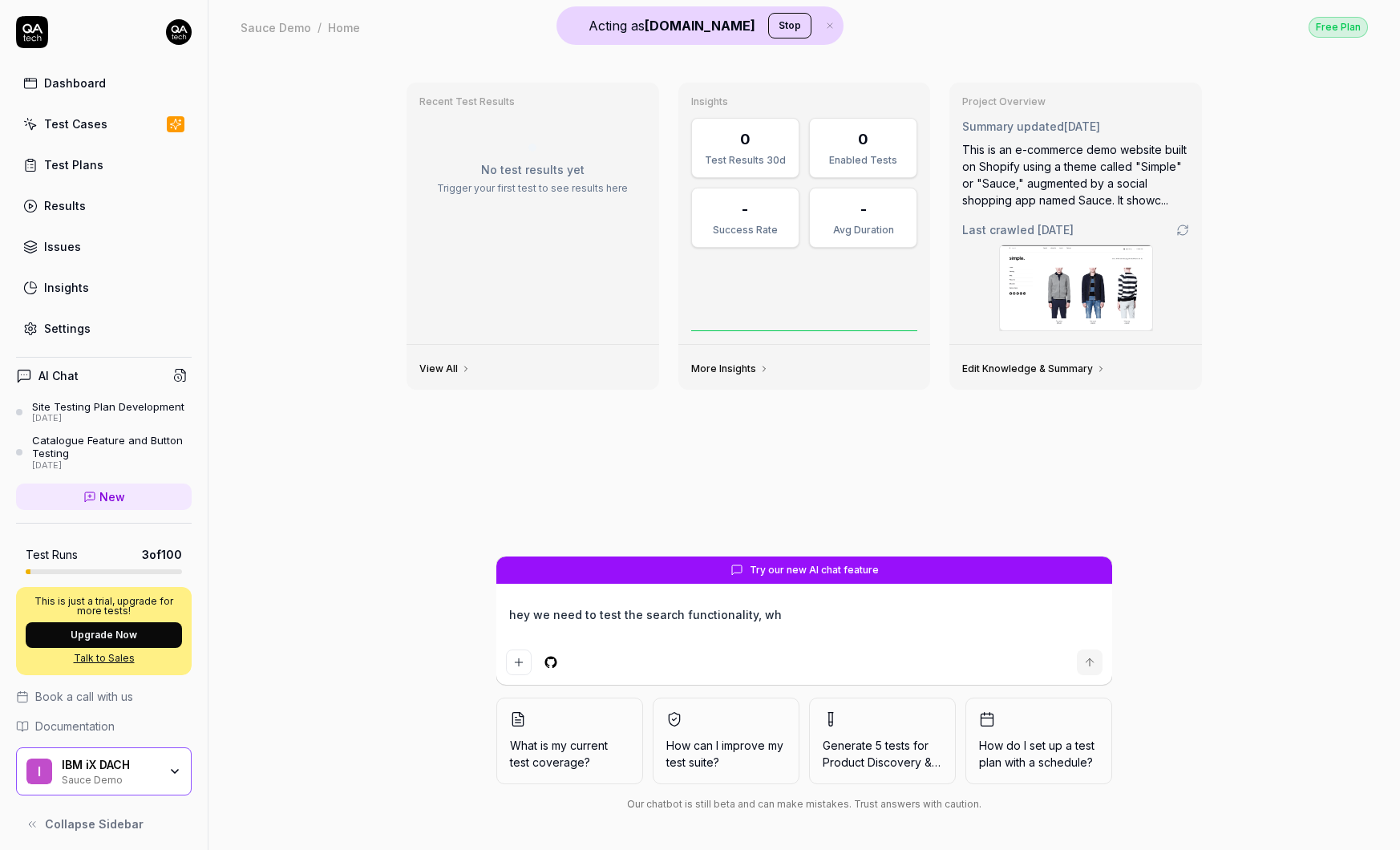
type textarea "*"
type textarea "hey we need to test the search functionality, wha"
type textarea "*"
type textarea "hey we need to test the search functionality, what"
type textarea "*"
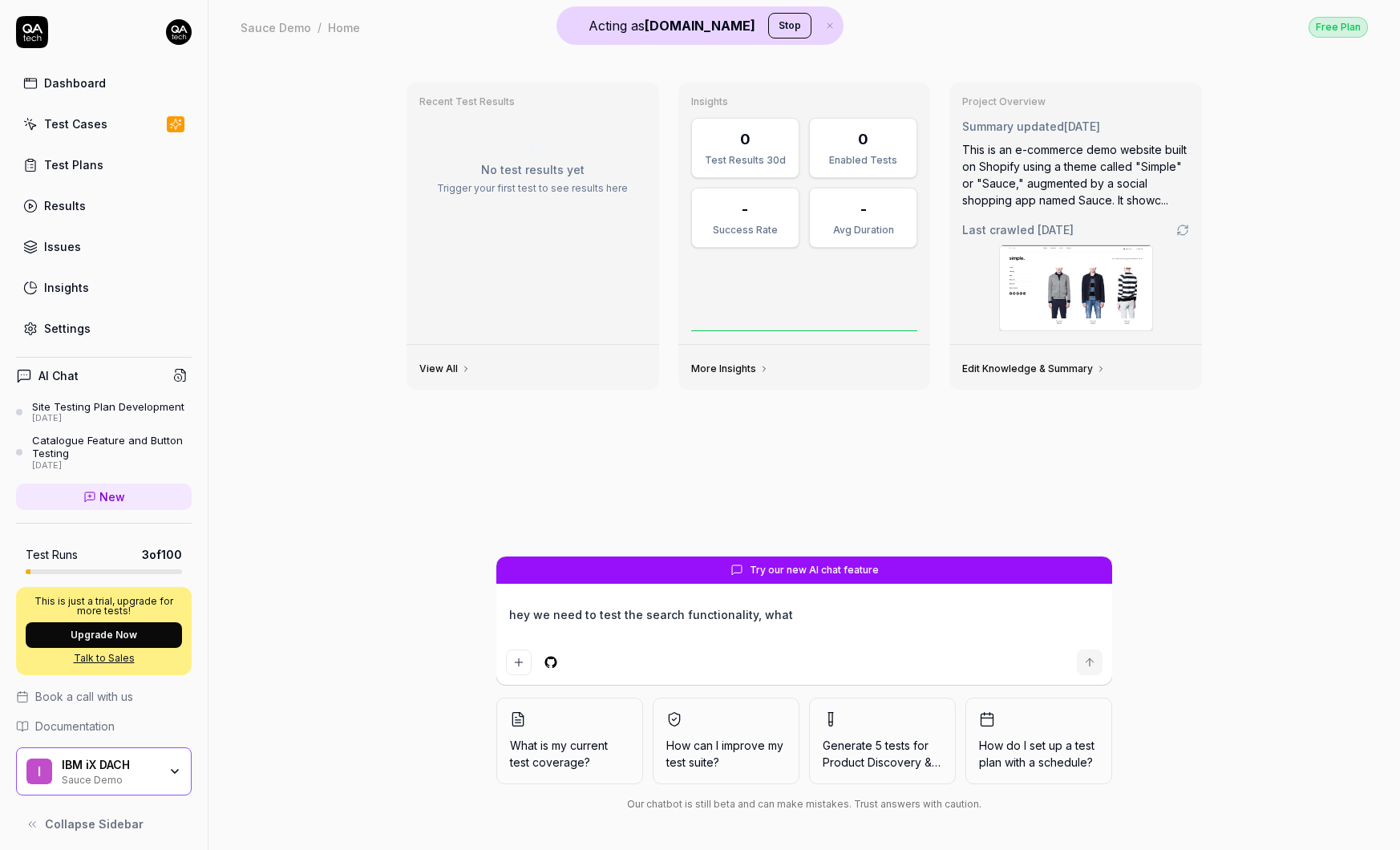
type textarea "hey we need to test the search functionality, what"
type textarea "*"
type textarea "hey we need to test the search functionality, what s"
type textarea "*"
type textarea "hey we need to test the search functionality, what sh"
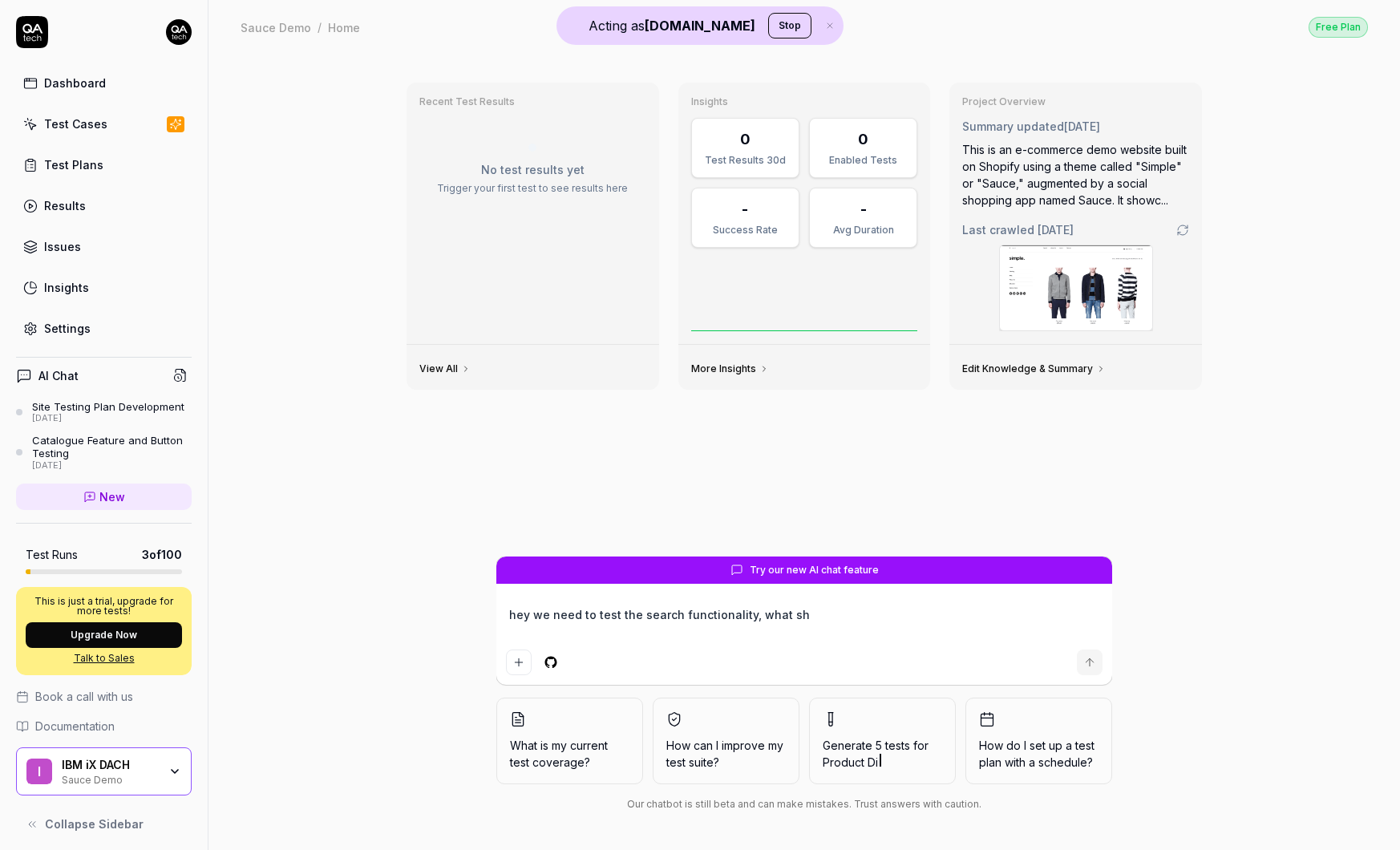
type textarea "*"
type textarea "hey we need to test the search functionality, what sho"
type textarea "*"
type textarea "hey we need to test the search functionality, what shou"
type textarea "*"
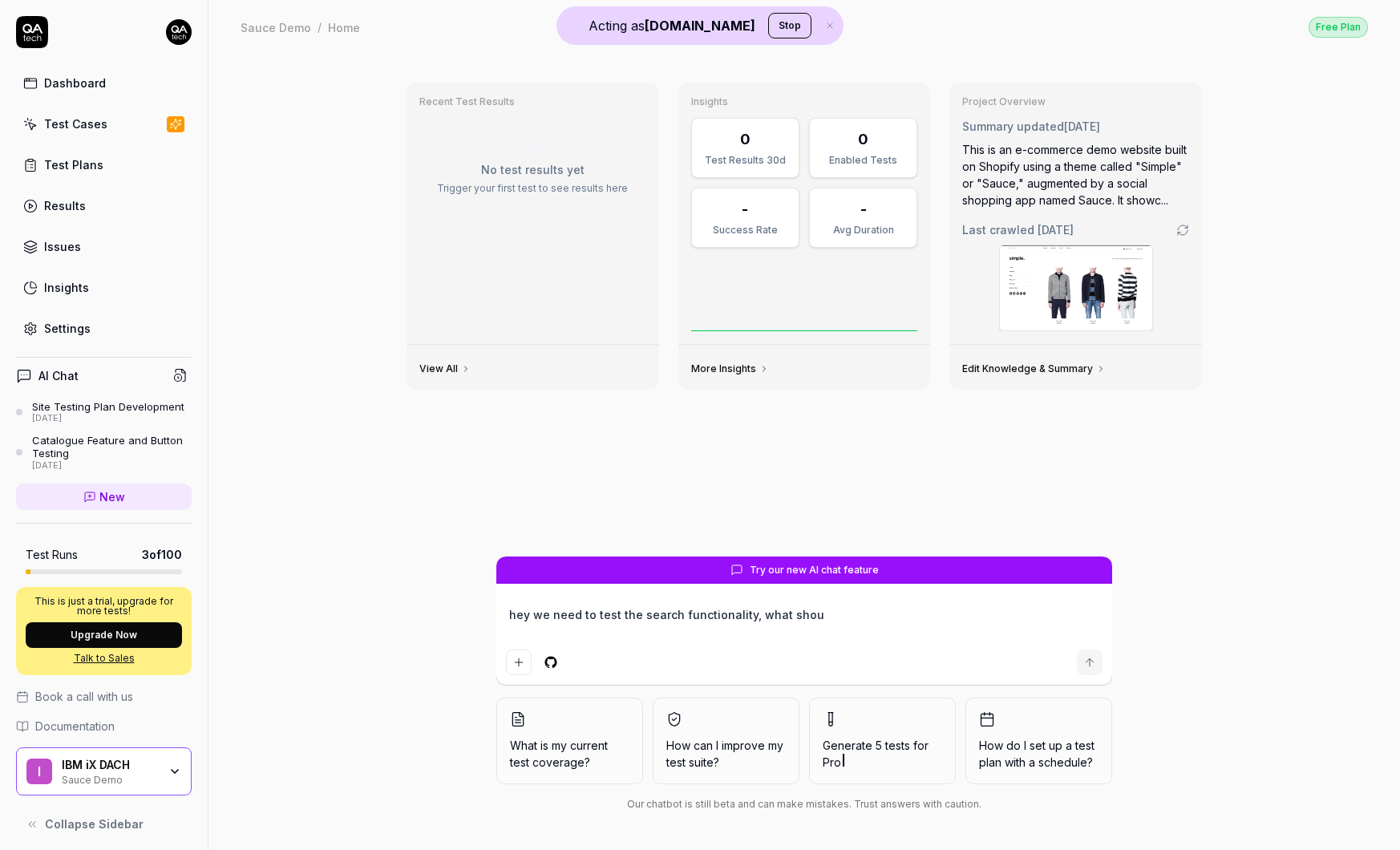
type textarea "hey we need to test the search functionality, what shoul"
type textarea "*"
type textarea "hey we need to test the search functionality, what should"
type textarea "*"
type textarea "hey we need to test the search functionality, what should"
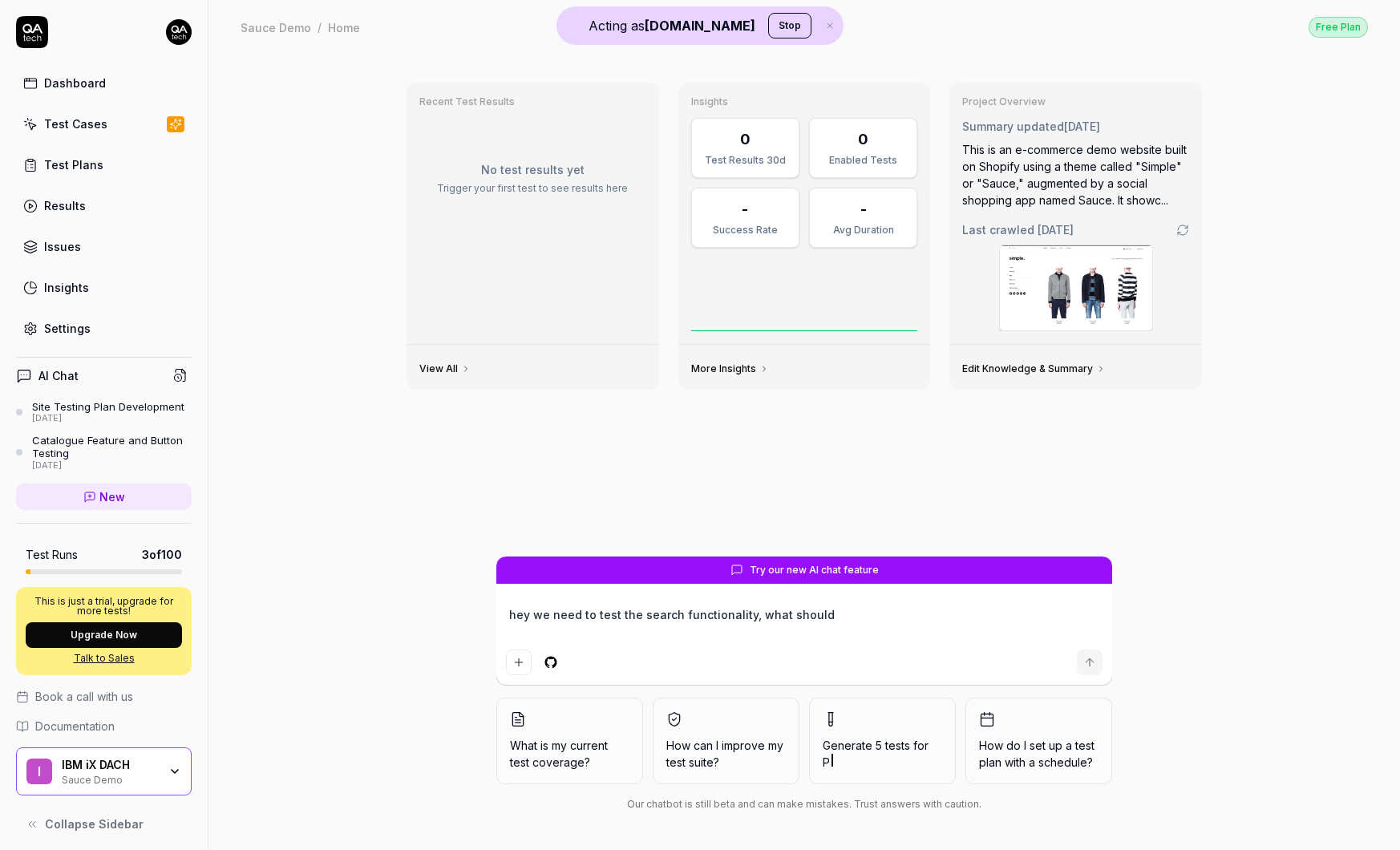
type textarea "*"
type textarea "hey we need to test the search functionality, what should l"
type textarea "*"
type textarea "hey we need to test the search functionality, what should lI"
type textarea "*"
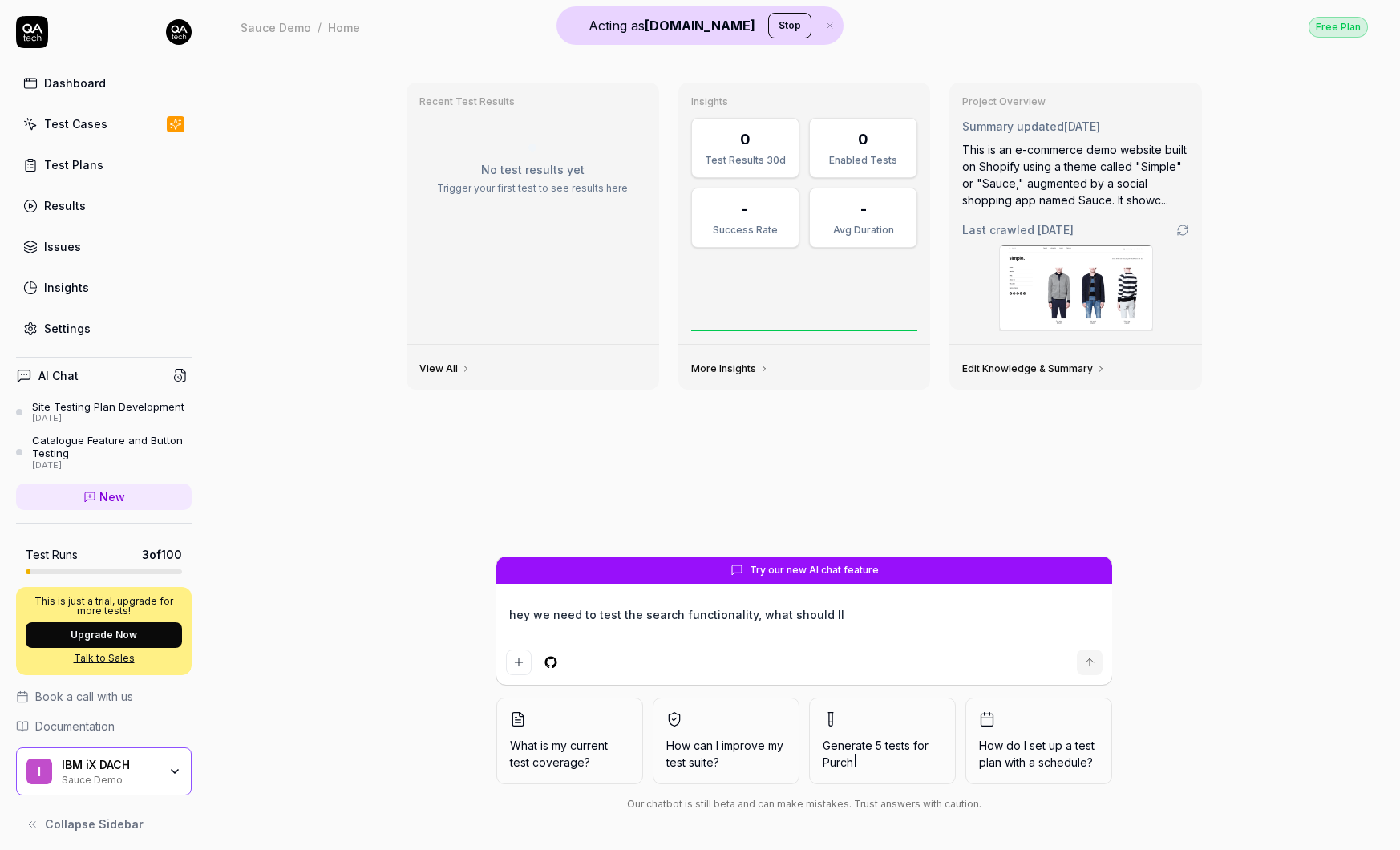
type textarea "hey we need to test the search functionality, what should lI"
type textarea "*"
type textarea "hey we need to test the search functionality, what should lI"
type textarea "*"
type textarea "hey we need to test the search functionality, what should l"
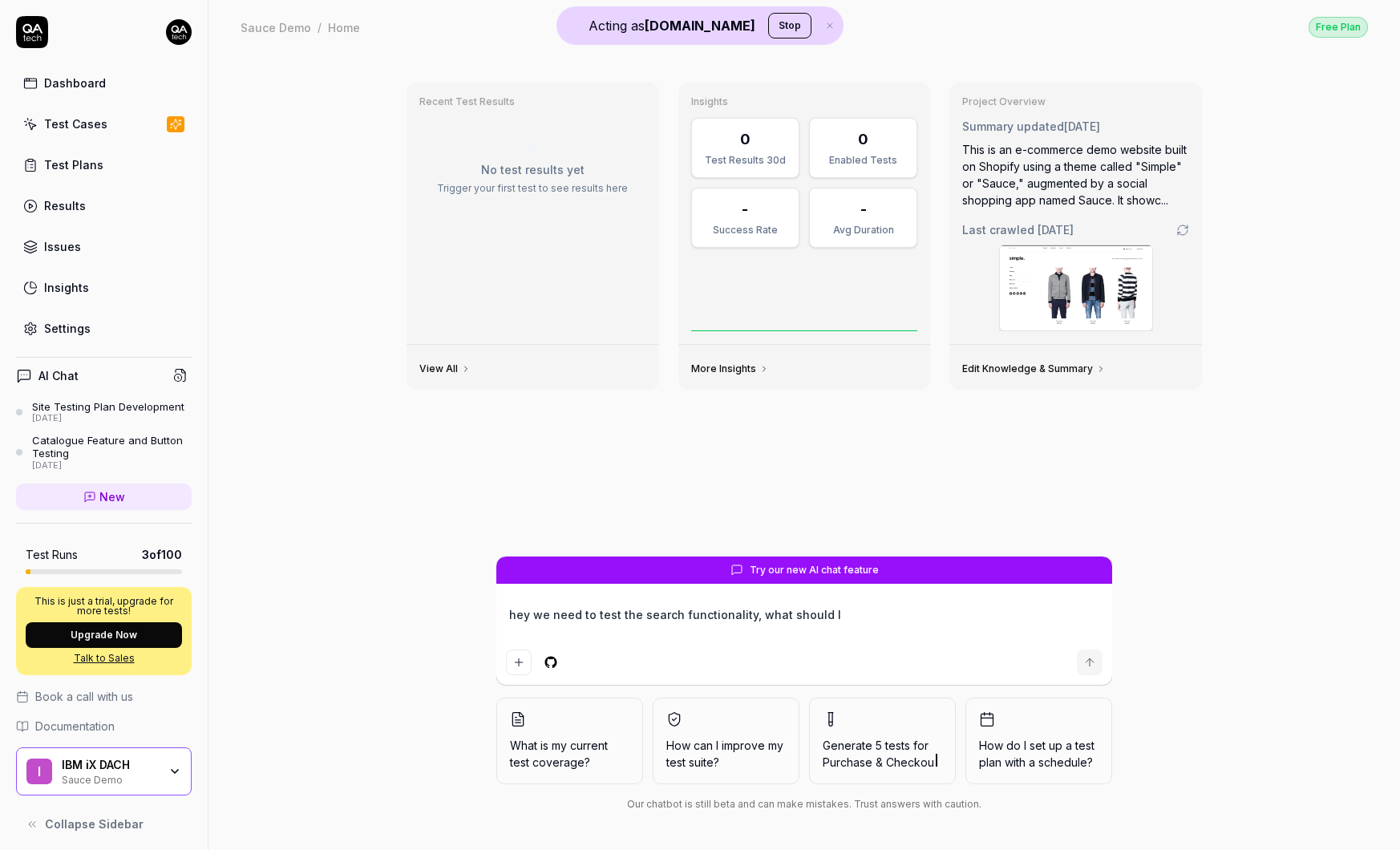
type textarea "*"
type textarea "hey we need to test the search functionality, what should l"
type textarea "*"
type textarea "hey we need to test the search functionality, what should l t"
type textarea "*"
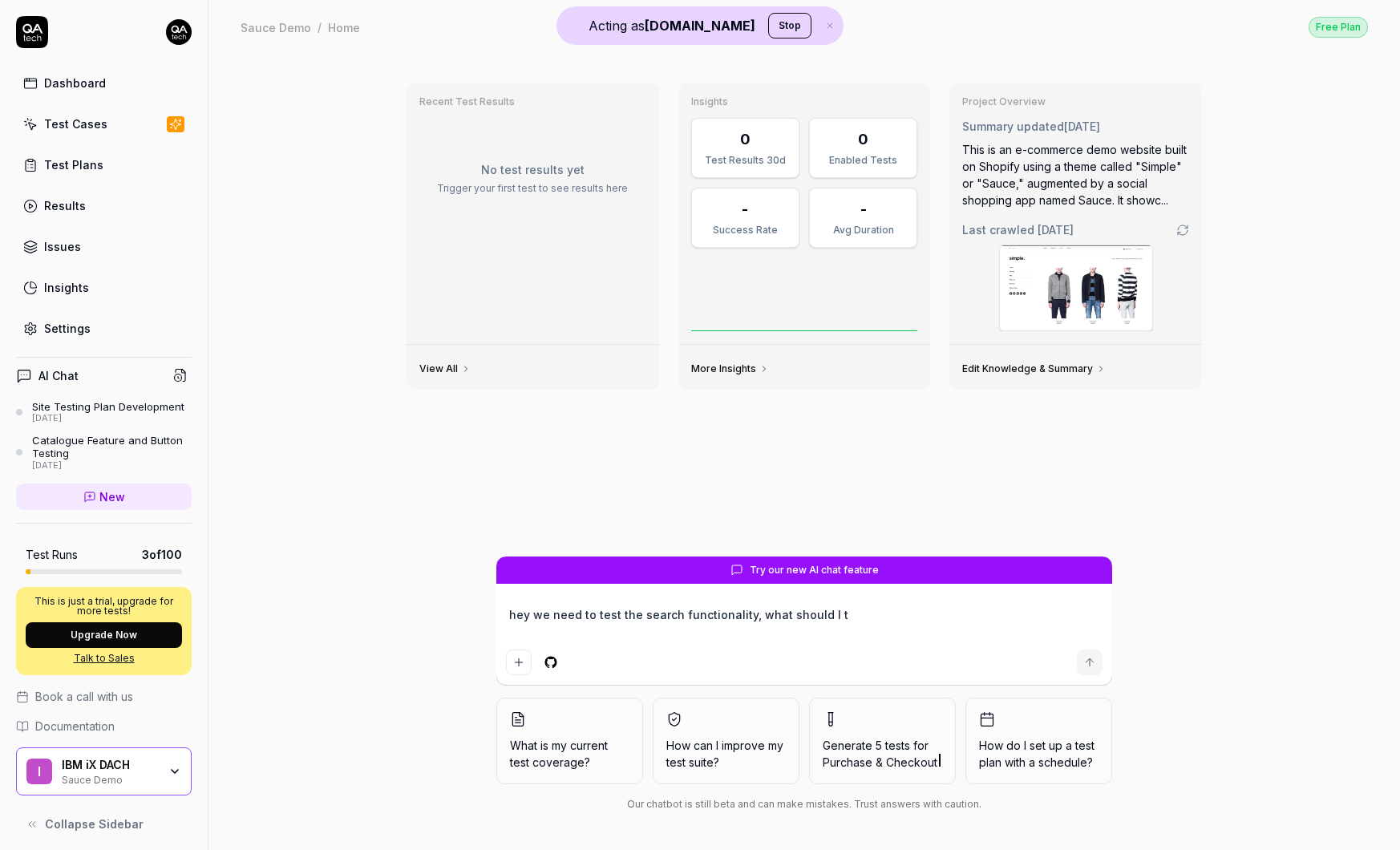
type textarea "hey we need to test the search functionality, what should l te"
type textarea "*"
type textarea "hey we need to test the search functionality, what should l tes"
type textarea "*"
type textarea "hey we need to test the search functionality, what should l test"
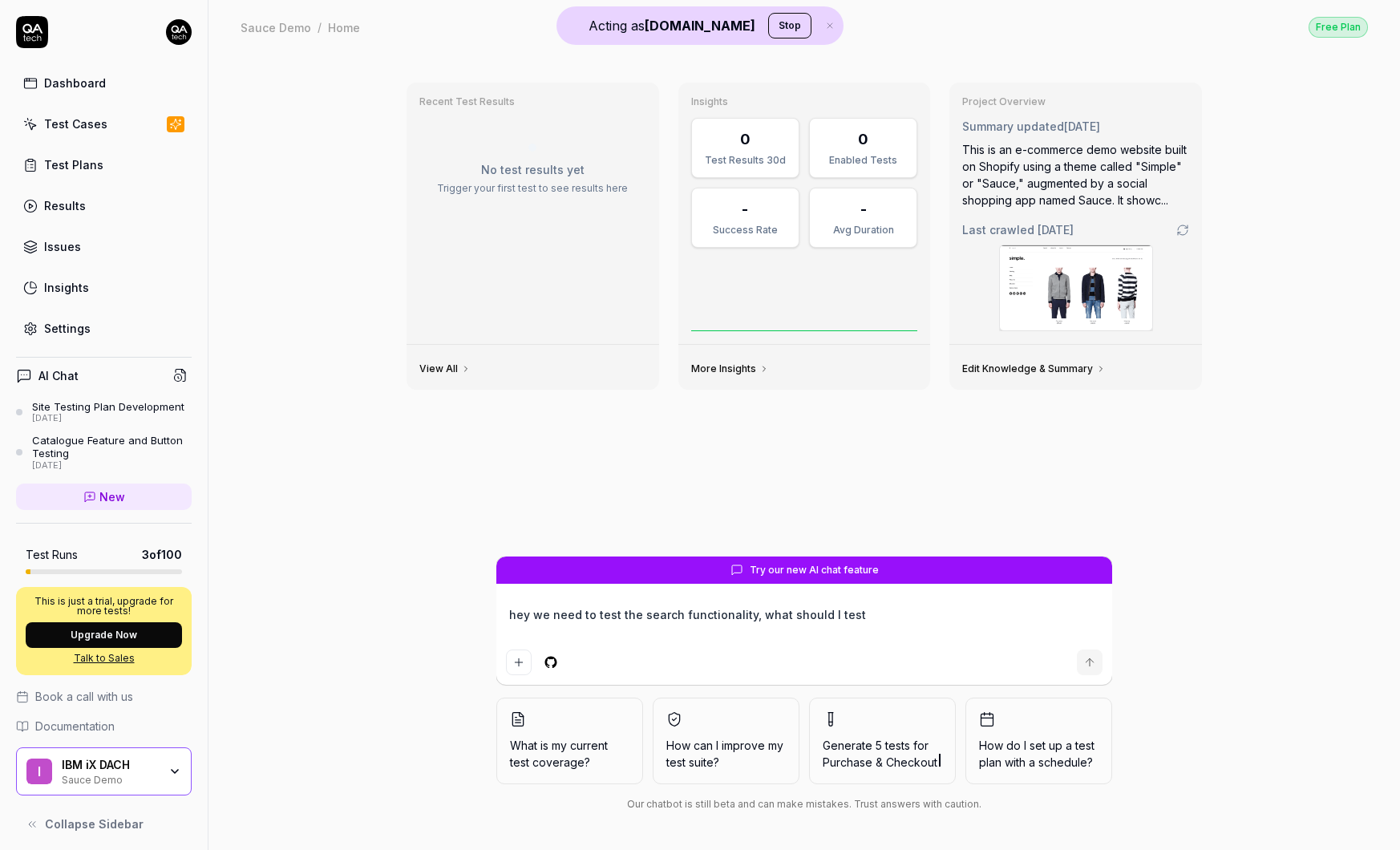
type textarea "*"
type textarea "hey we need to test the search functionality, what should l test"
type textarea "*"
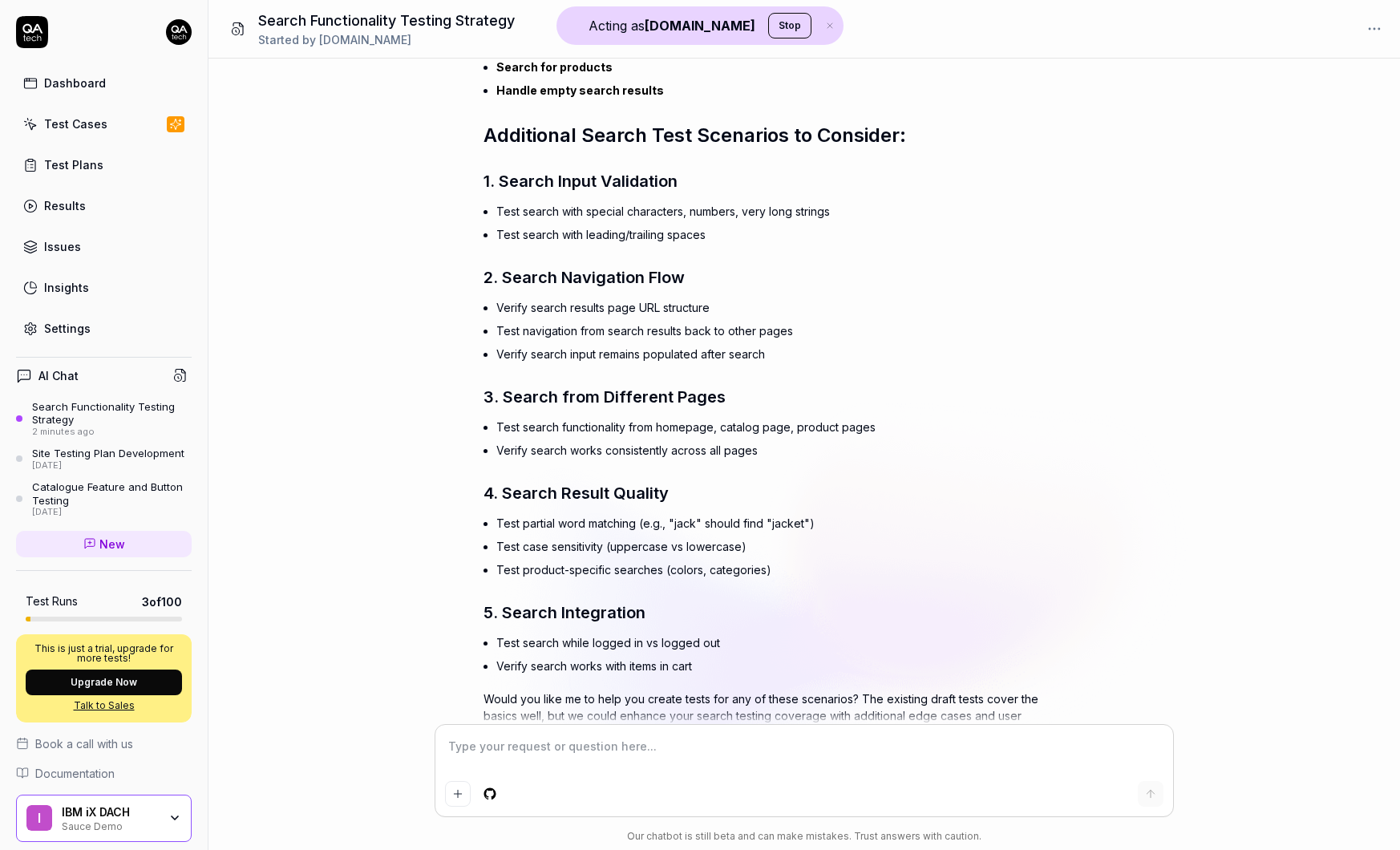
scroll to position [310, 0]
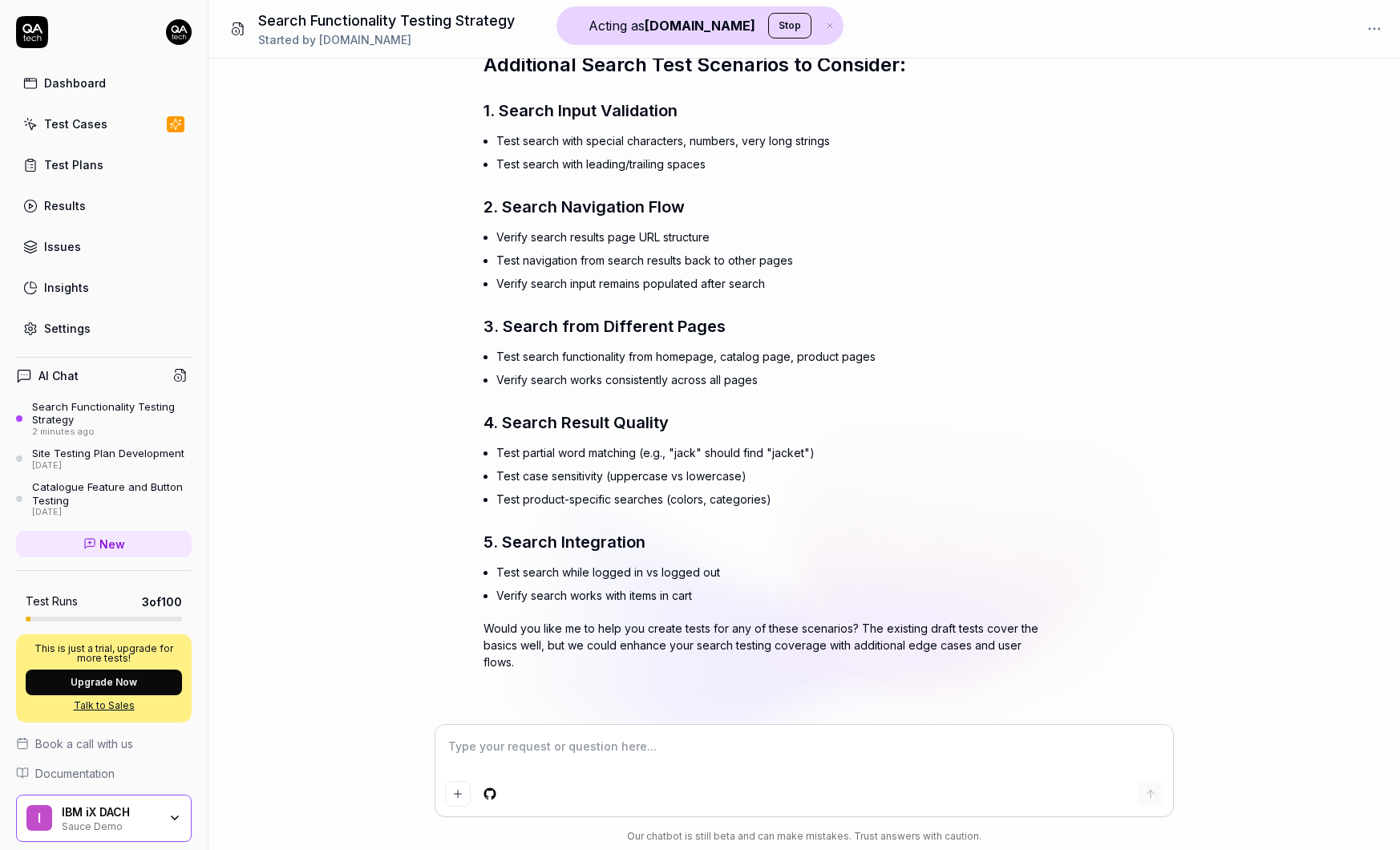
click at [576, 770] on textarea at bounding box center [804, 754] width 719 height 40
type textarea "*"
type textarea "o"
type textarea "*"
type textarea "ok"
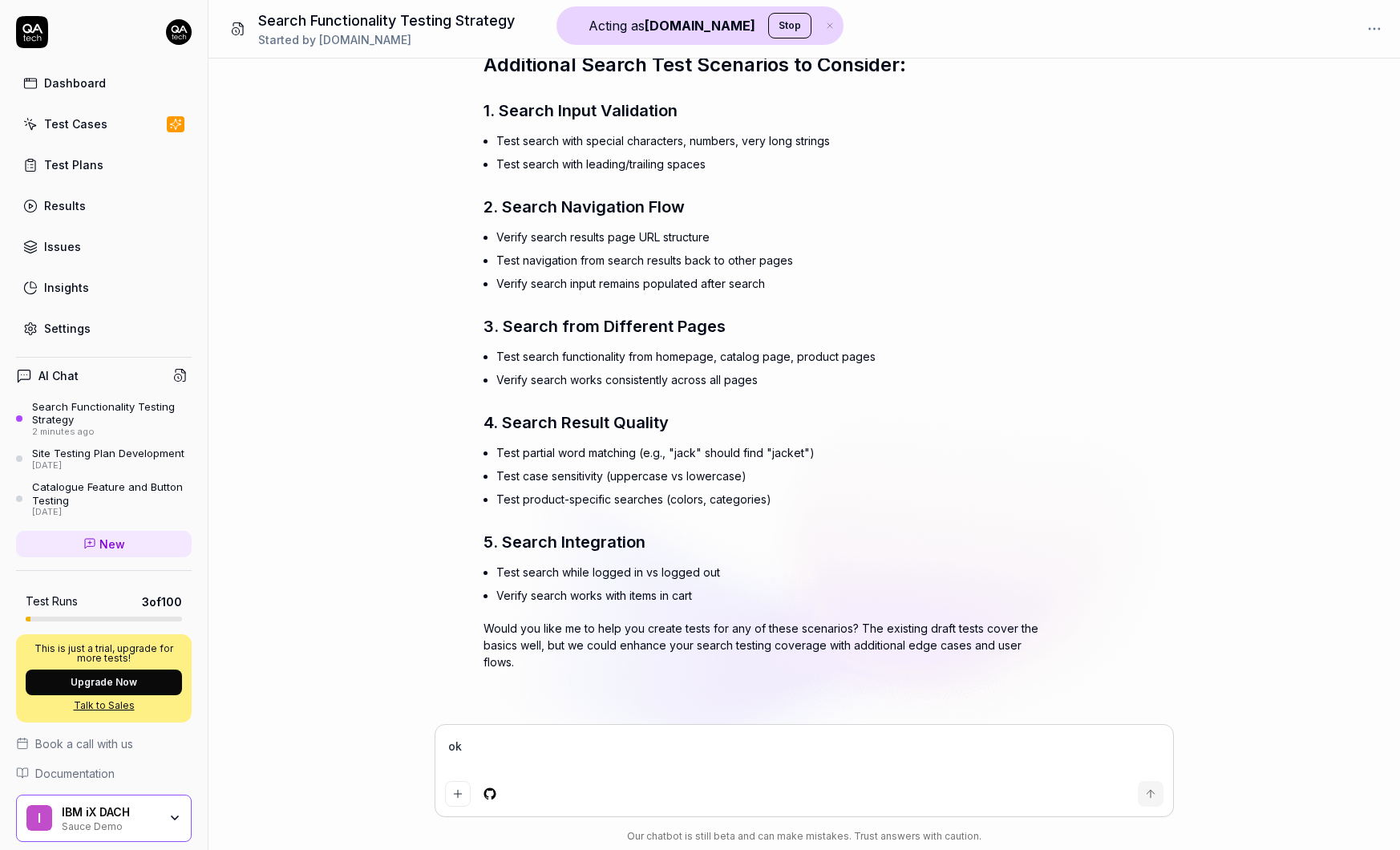
type textarea "*"
type textarea "oka"
type textarea "*"
type textarea "okay"
type textarea "*"
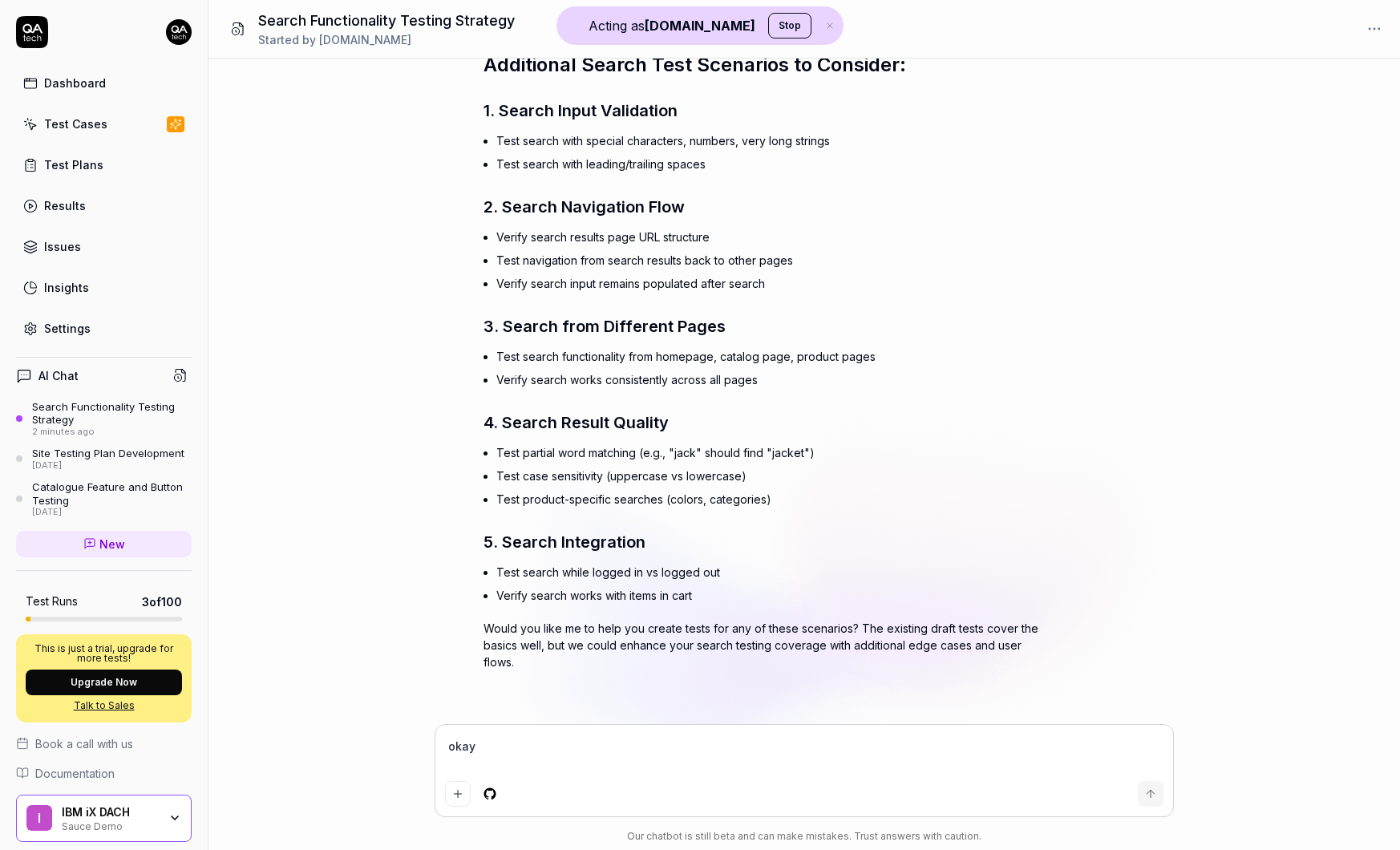
type textarea "okay"
type textarea "*"
type textarea "okay c"
type textarea "*"
type textarea "okay co"
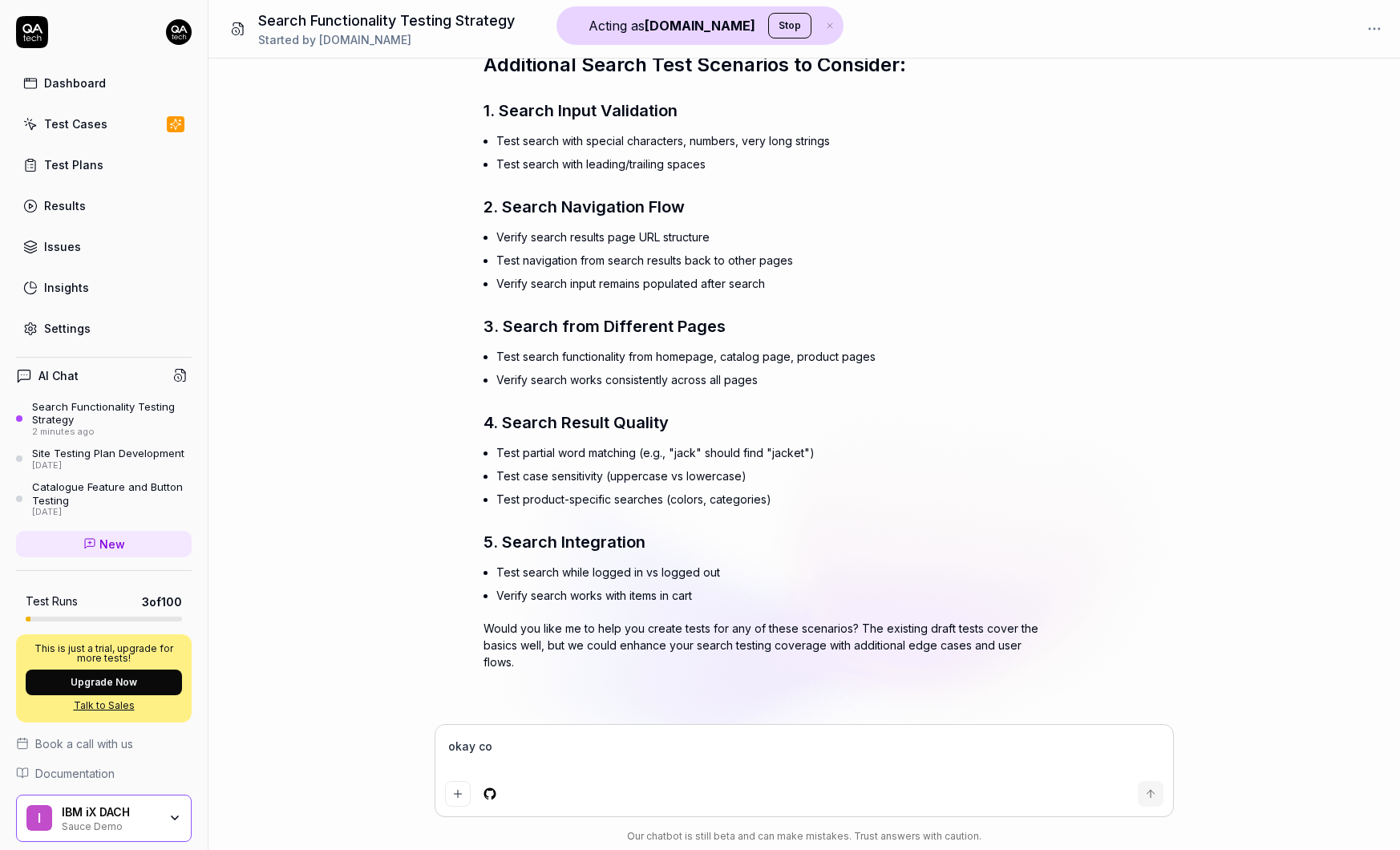
type textarea "*"
type textarea "okay coo"
type textarea "*"
type textarea "okay cool"
type textarea "*"
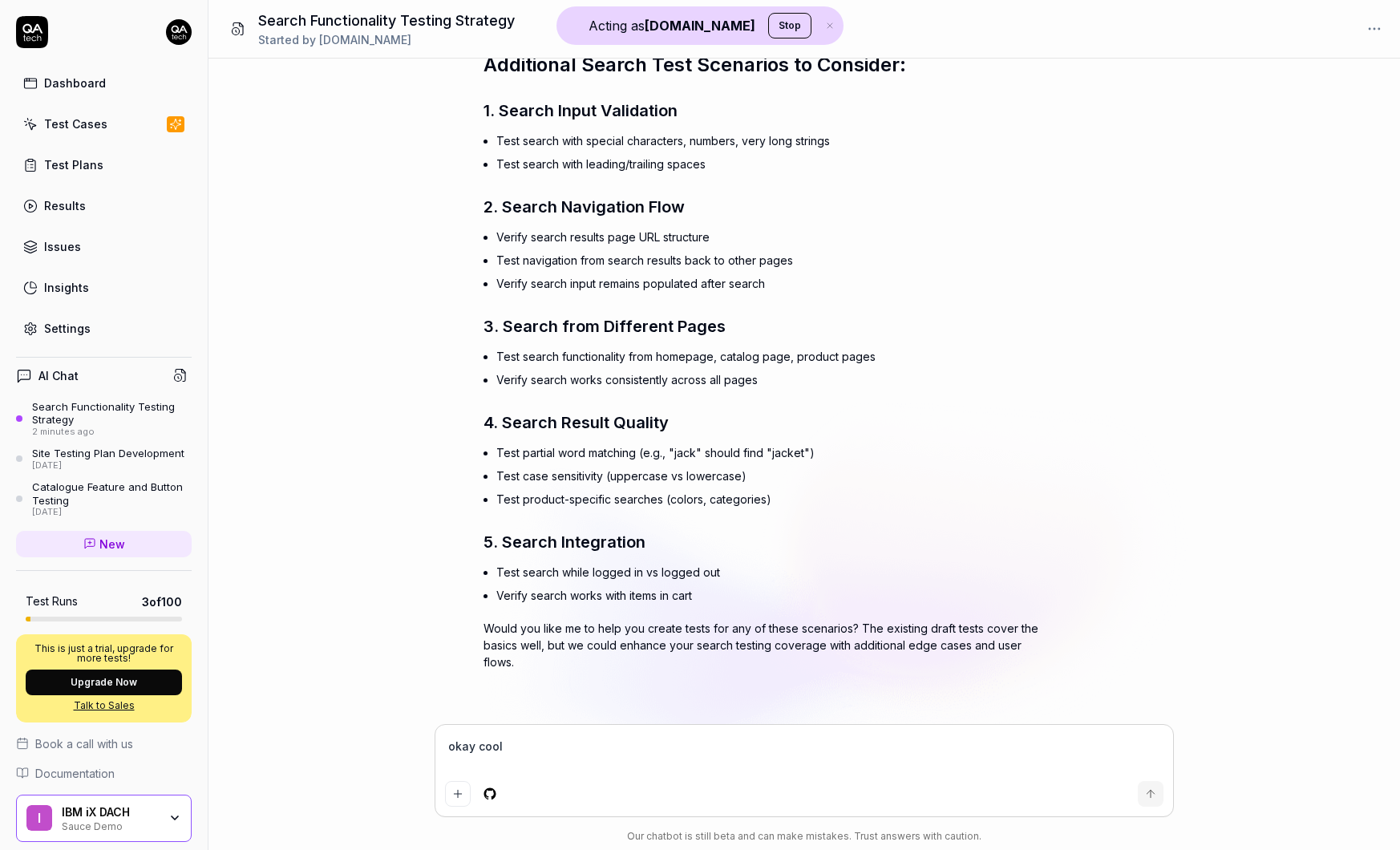
type textarea "okay cool"
type textarea "*"
type textarea "okay cool b"
type textarea "*"
type textarea "okay cool bu"
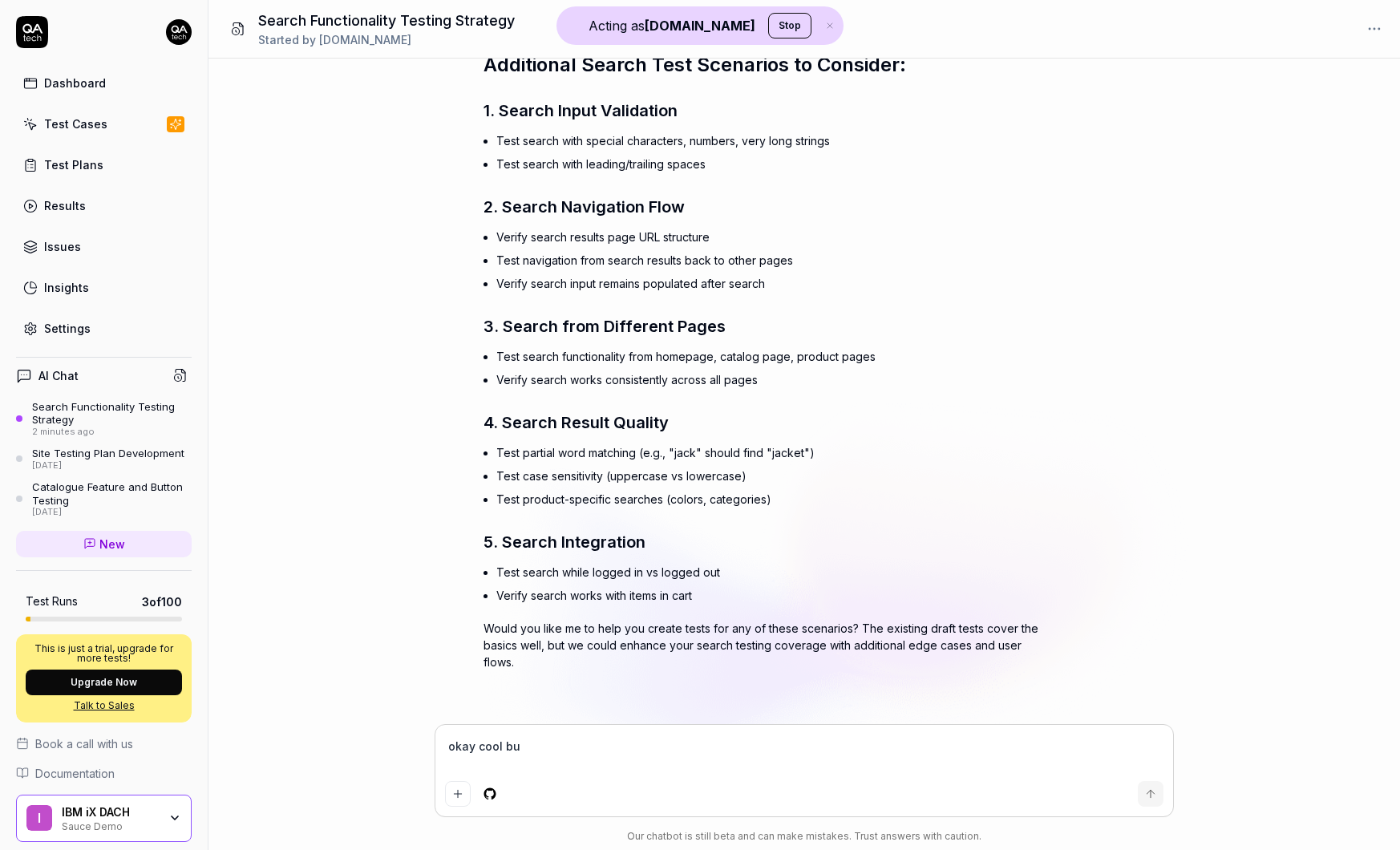
type textarea "*"
type textarea "okay cool [PERSON_NAME]"
type textarea "*"
type textarea "okay cool buil"
type textarea "*"
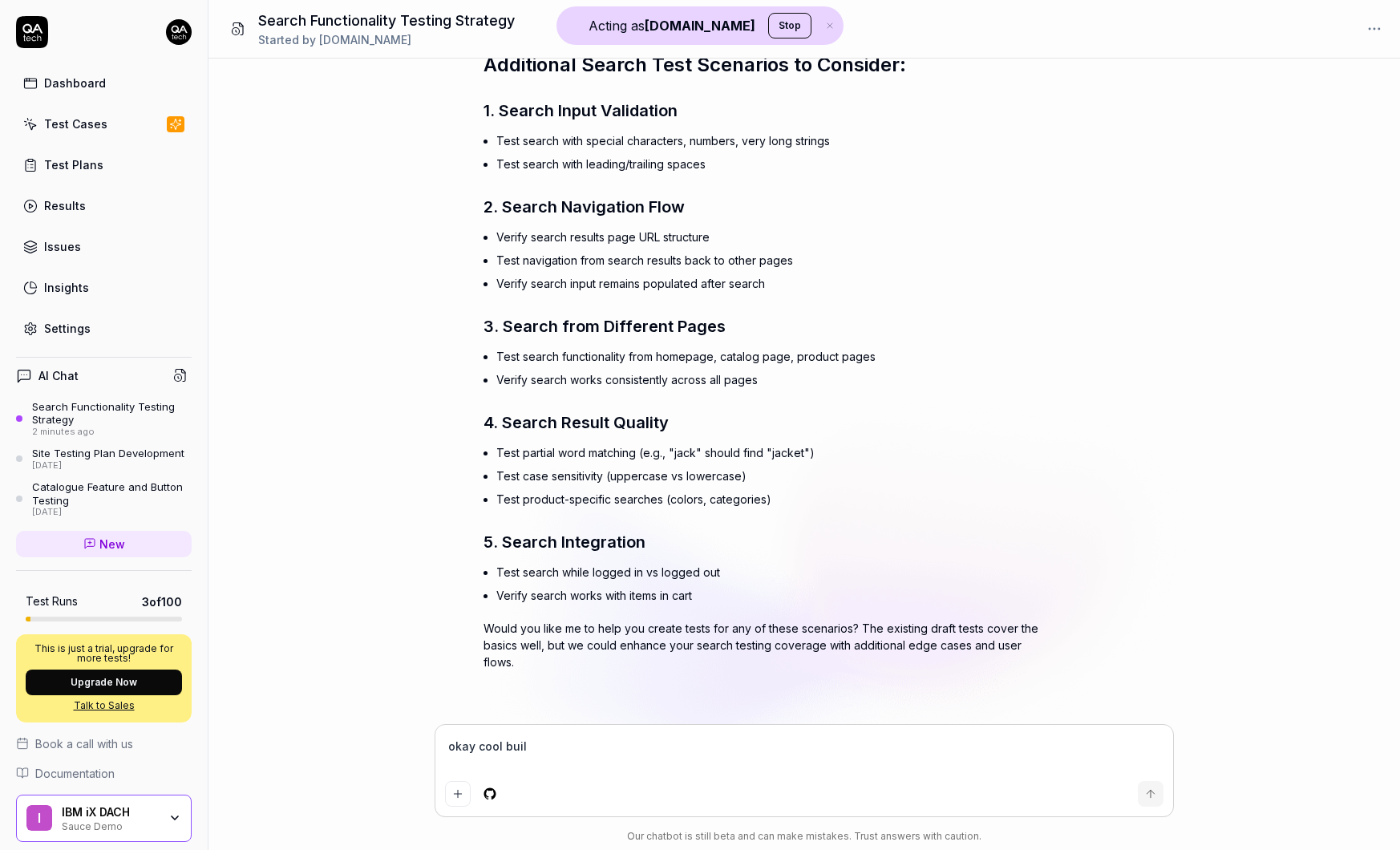
type textarea "okay cool build"
type textarea "*"
type textarea "okay cool build"
type textarea "*"
type textarea "okay cool build t"
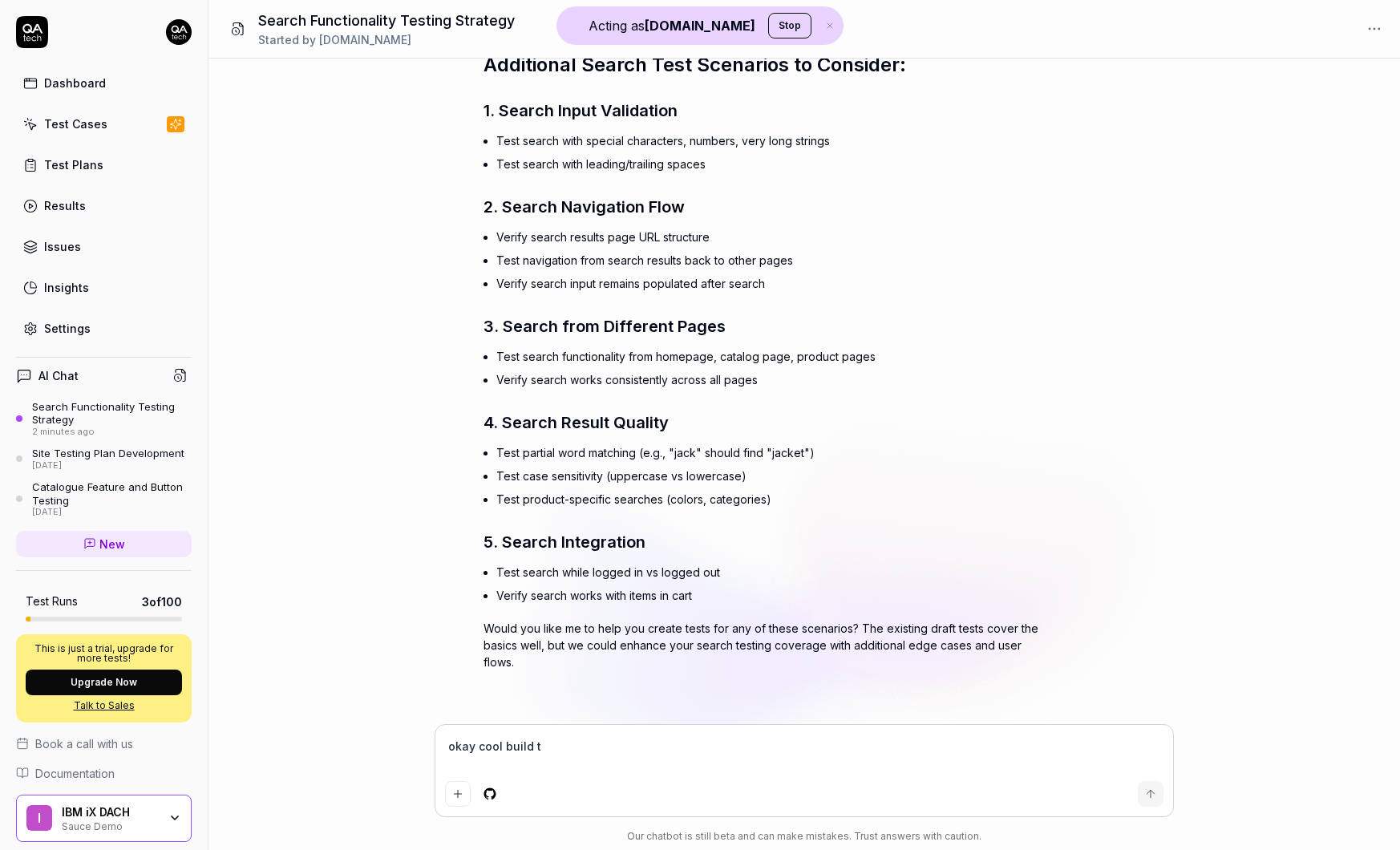
type textarea "*"
type textarea "okay cool build th"
type textarea "*"
type textarea "okay cool build the"
type textarea "*"
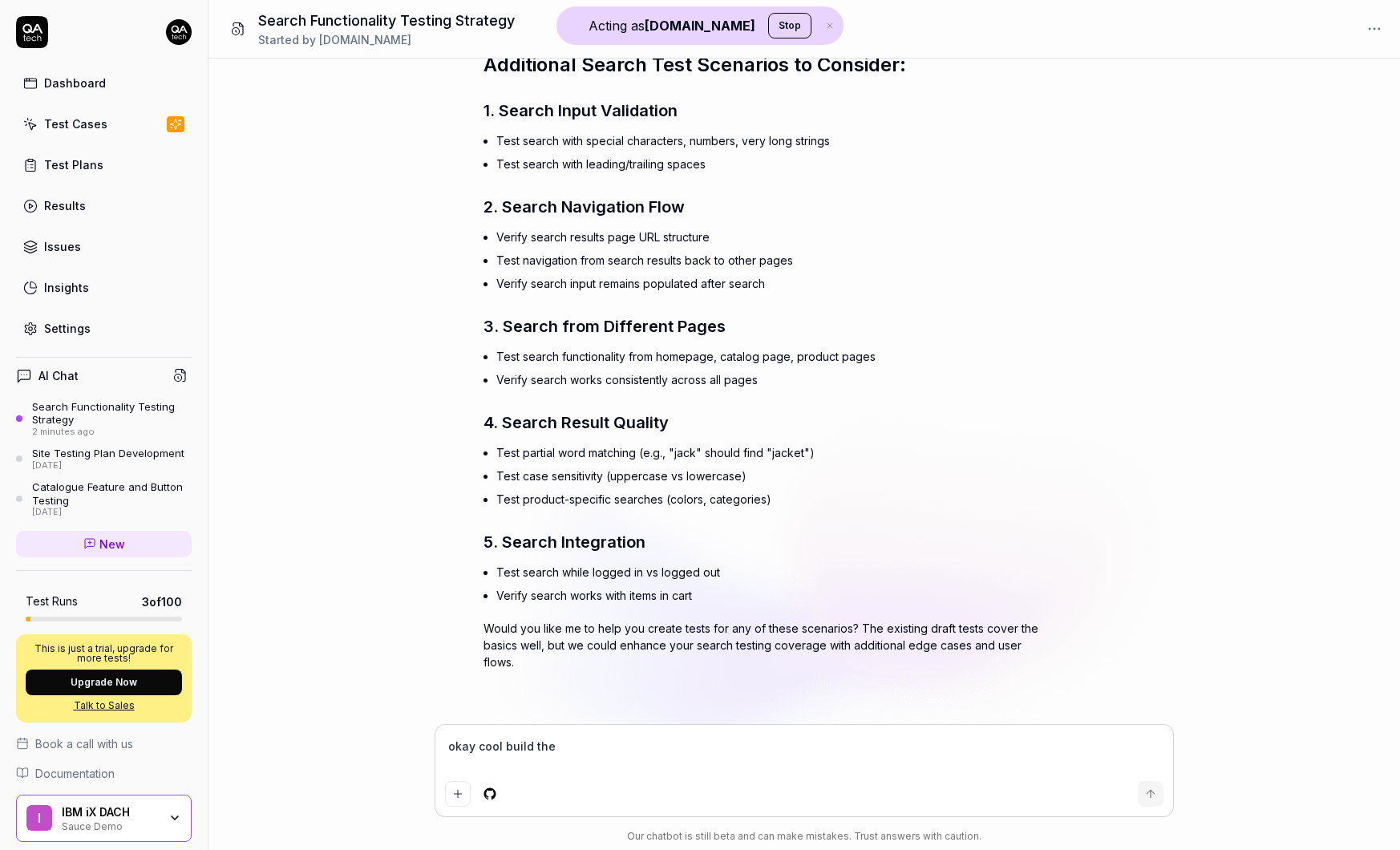
type textarea "okay cool build them"
type textarea "*"
type textarea "okay cool build them"
type textarea "*"
type textarea "okay cool build them p"
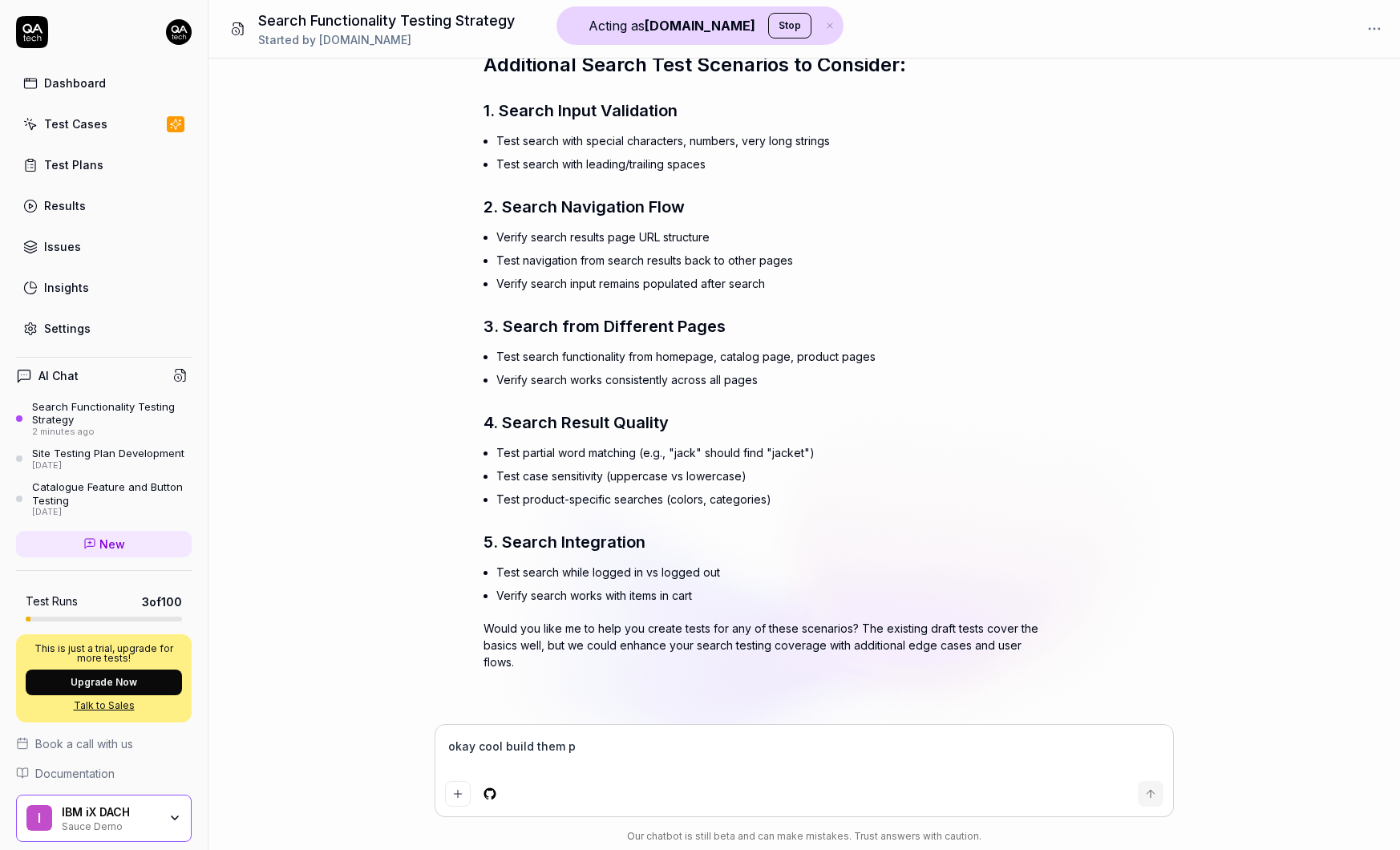
type textarea "*"
type textarea "okay cool build them pl"
type textarea "*"
type textarea "okay cool build them ple"
type textarea "*"
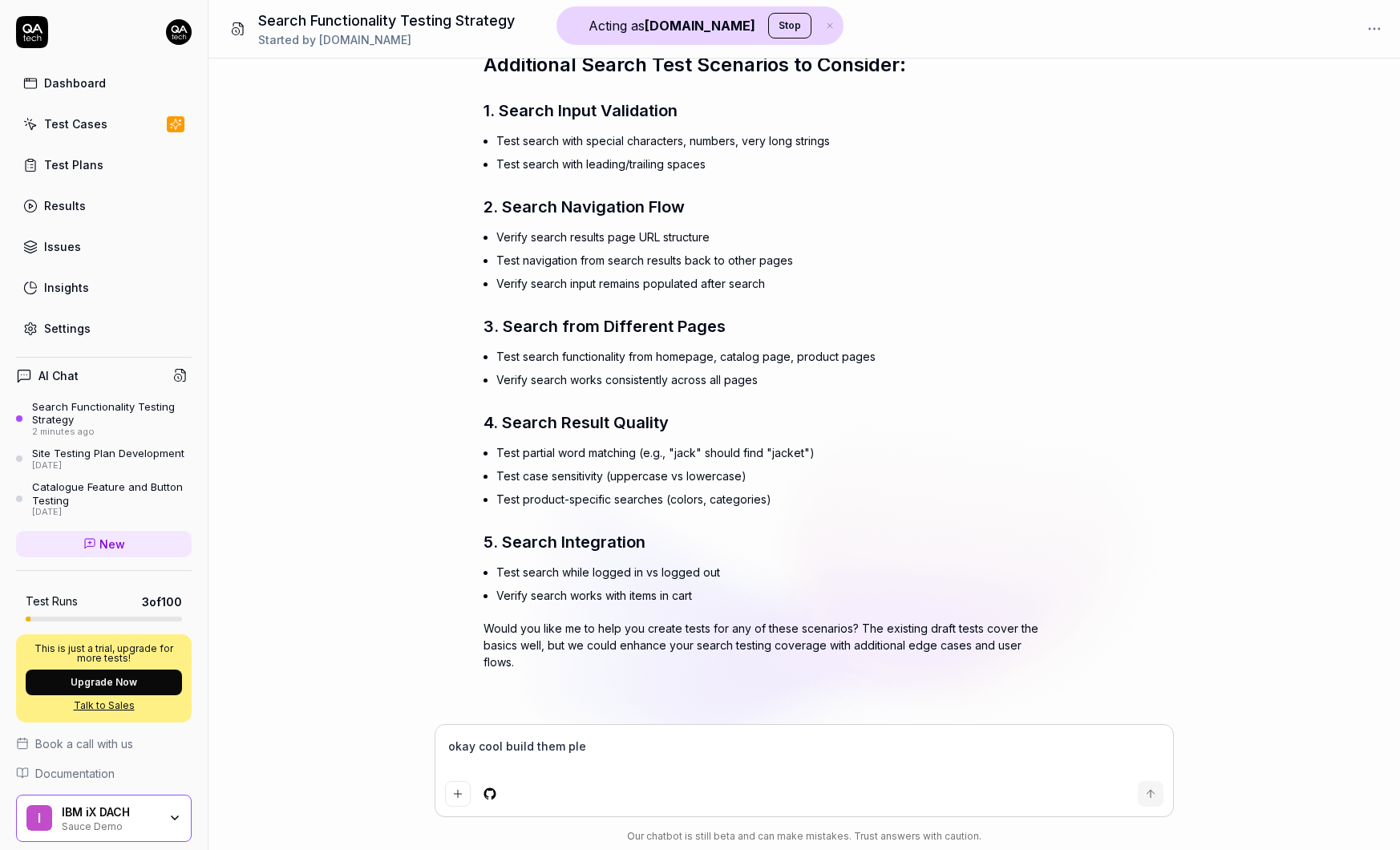
type textarea "okay cool build them plea"
type textarea "*"
type textarea "okay cool build them pleas"
type textarea "*"
type textarea "okay cool build them please"
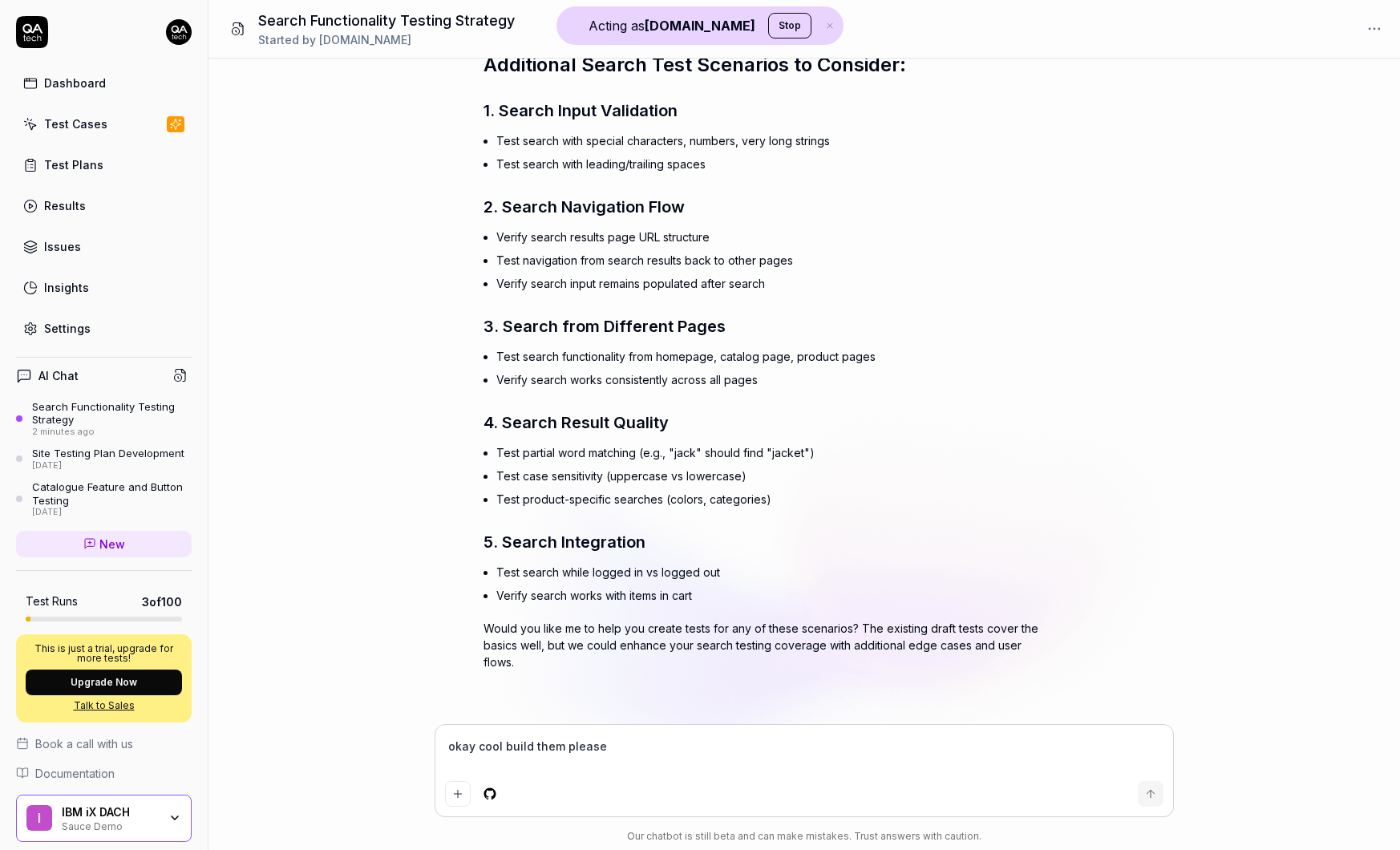
type textarea "*"
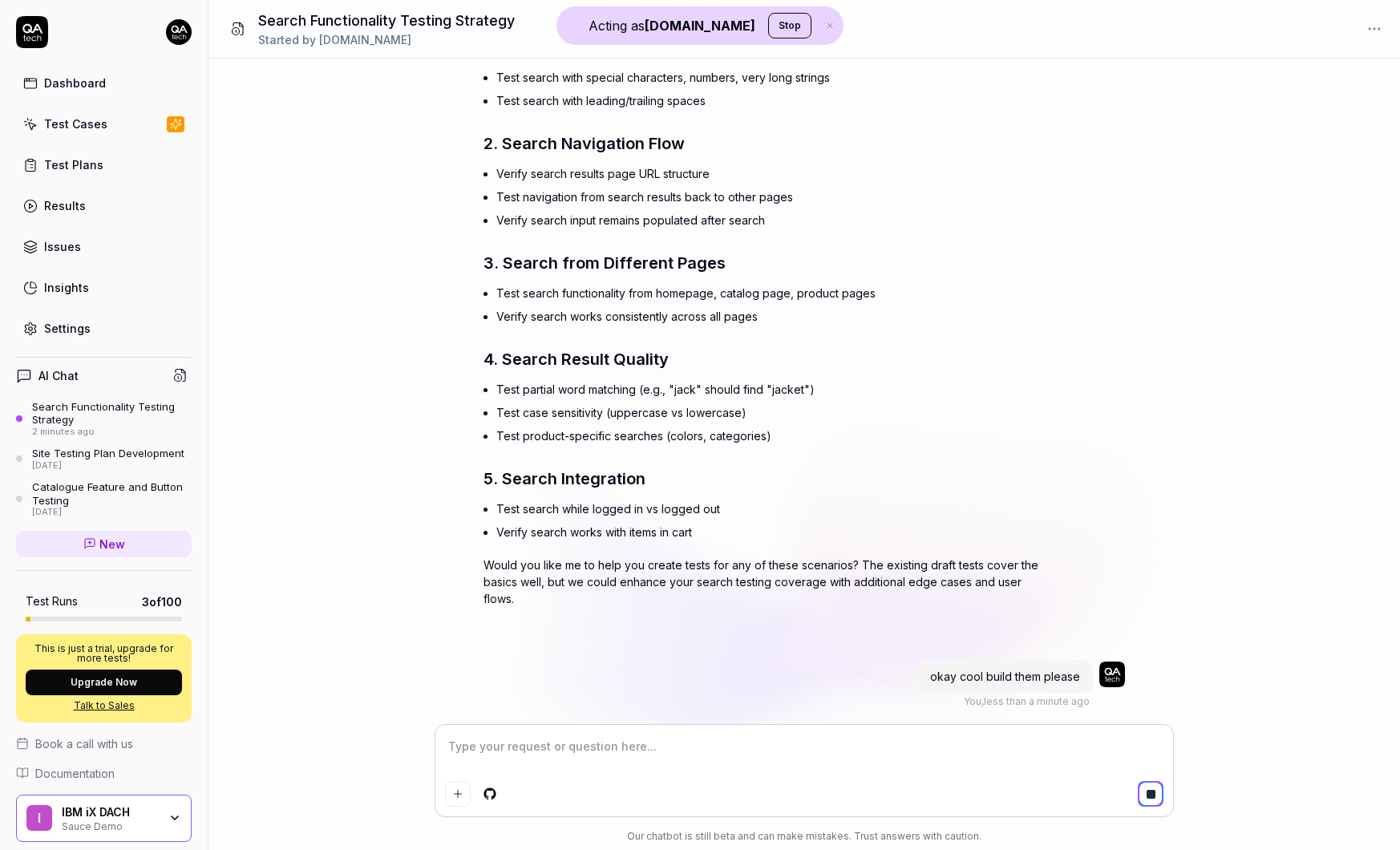
click at [73, 116] on div "Test Cases" at bounding box center [75, 124] width 63 height 16
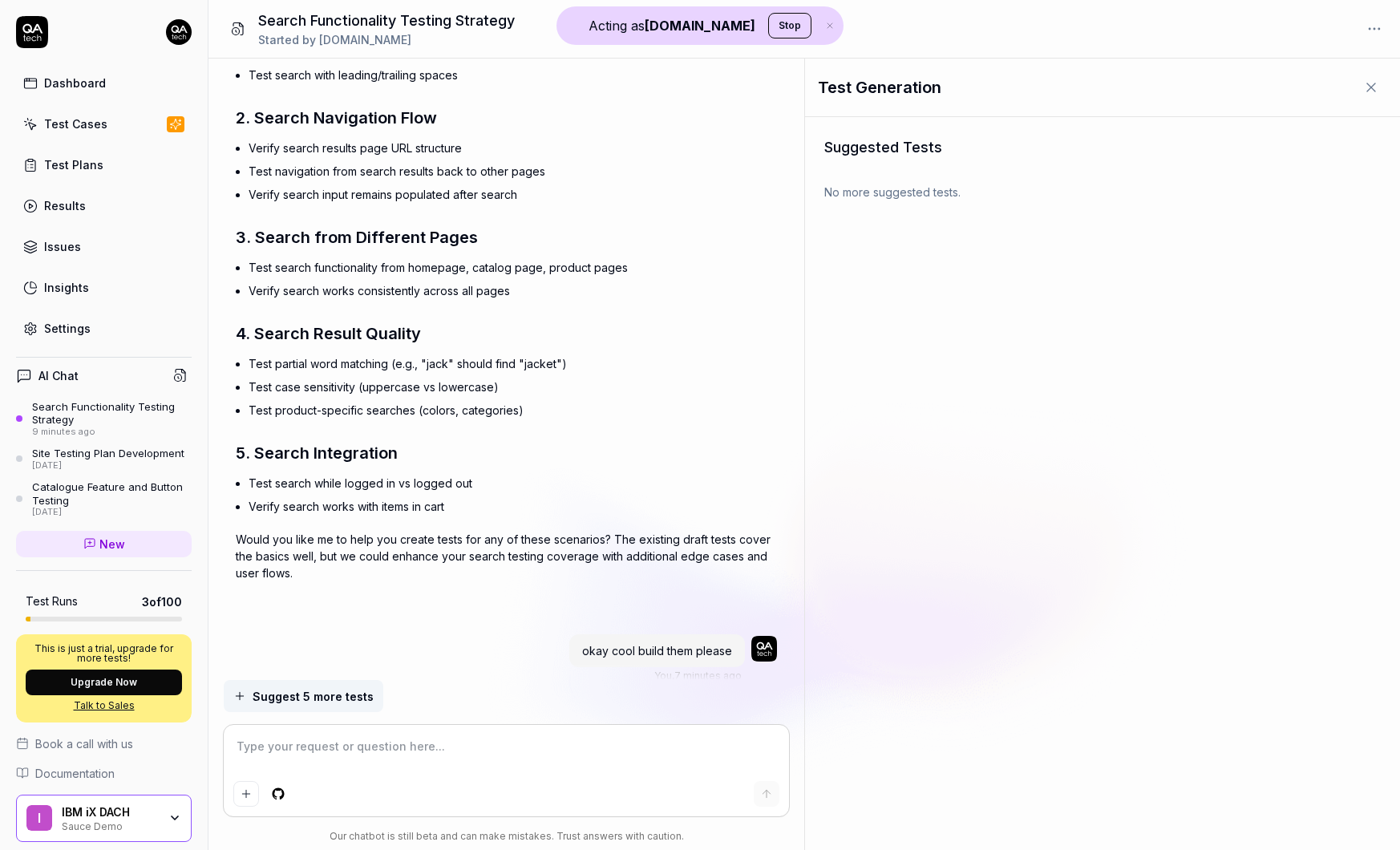
scroll to position [936, 0]
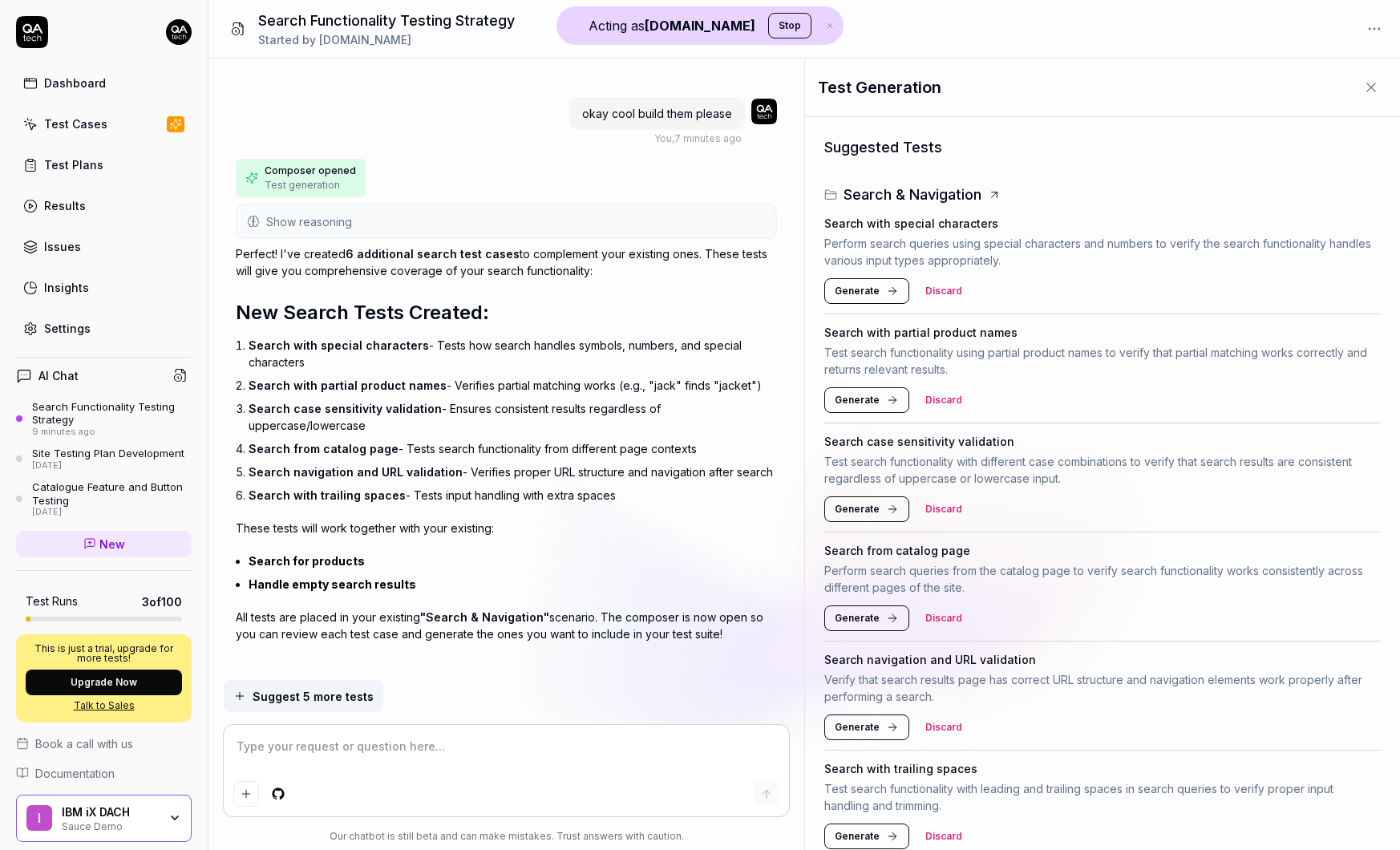
click at [868, 290] on span "Generate" at bounding box center [857, 291] width 45 height 15
click at [873, 395] on span "Generate" at bounding box center [857, 399] width 45 height 15
click at [868, 292] on span "Generate" at bounding box center [857, 291] width 45 height 15
click at [125, 823] on div "Sauce Demo" at bounding box center [109, 825] width 96 height 13
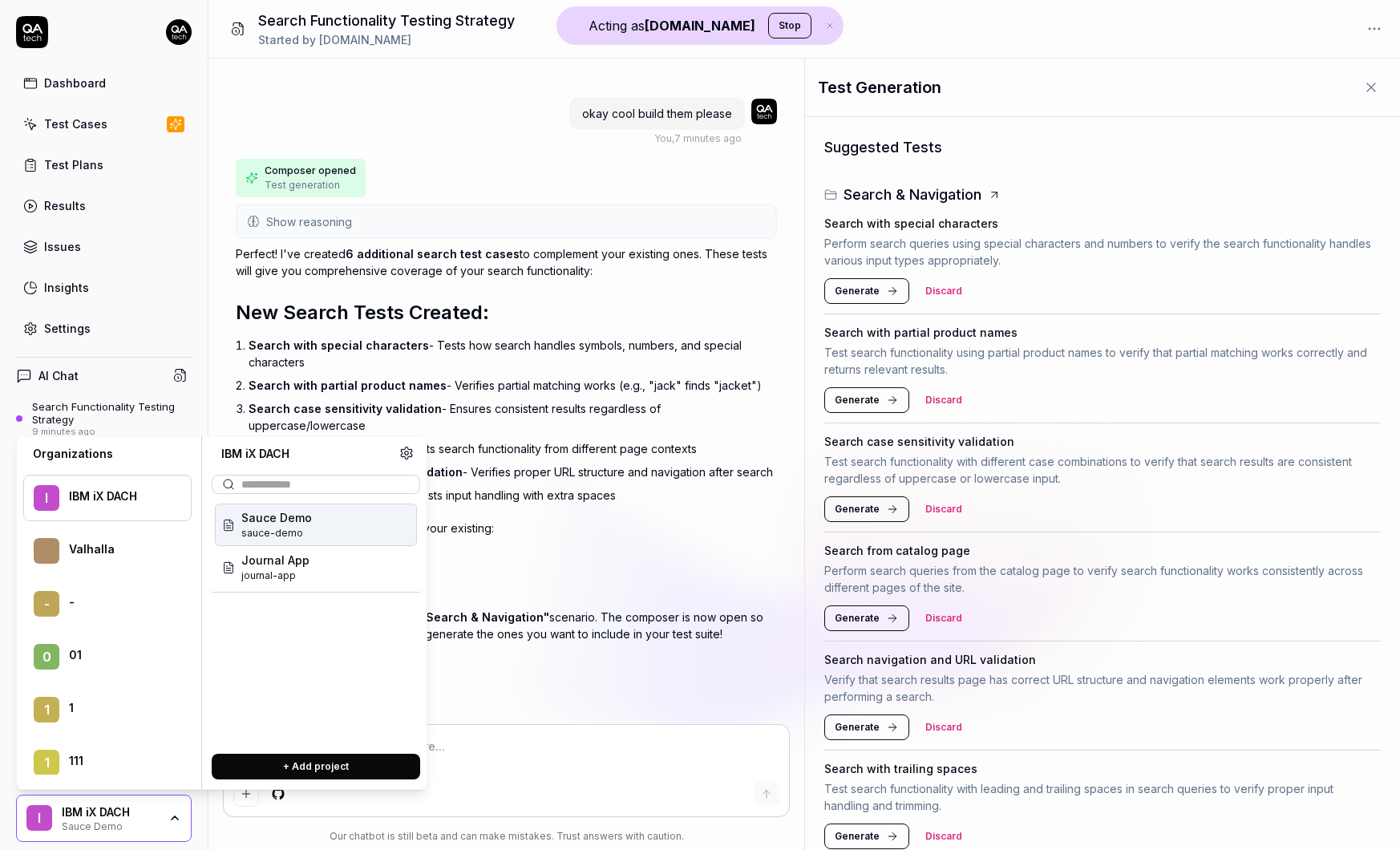
scroll to position [2802, 0]
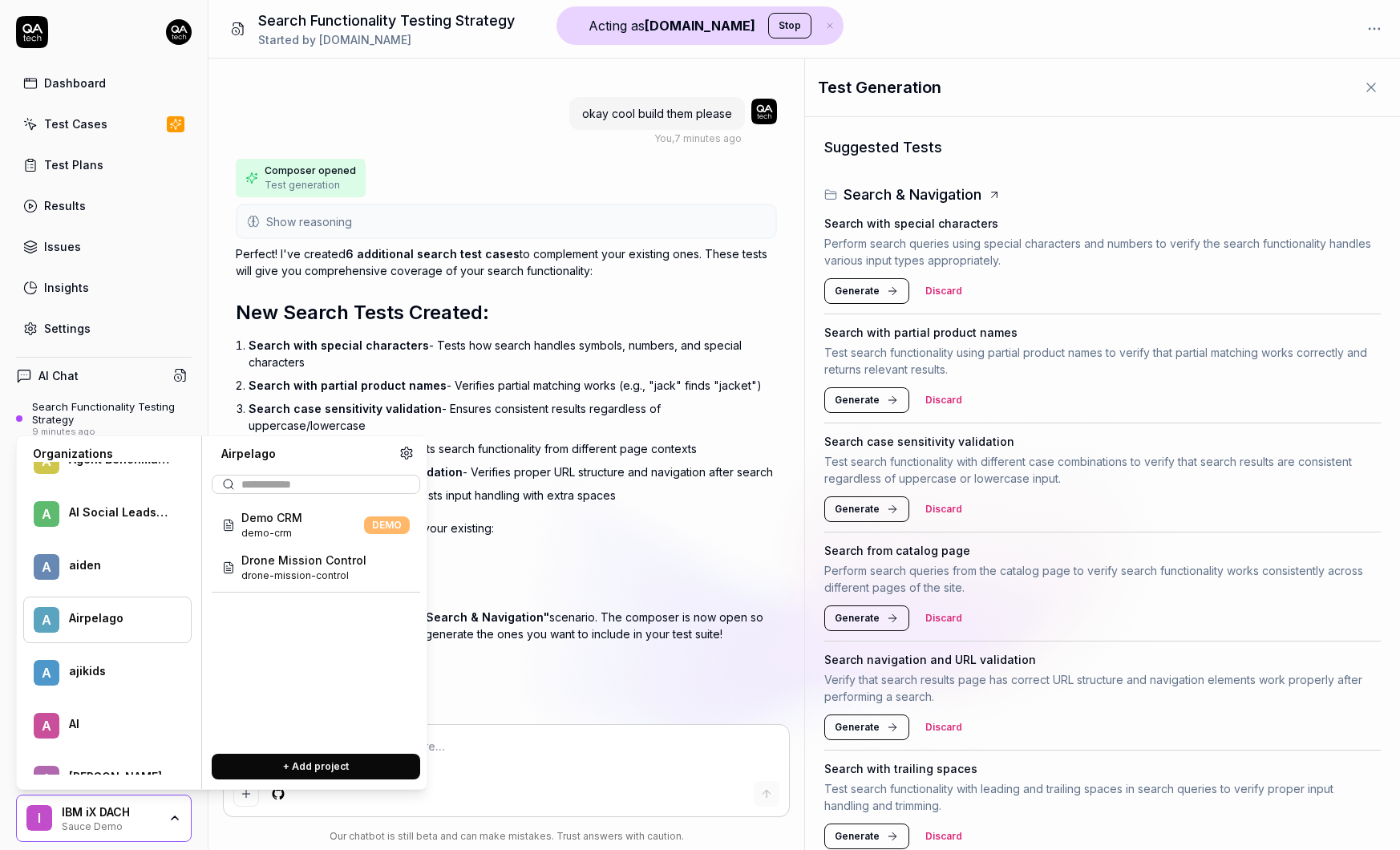
click at [96, 622] on div "Airpelago" at bounding box center [119, 618] width 101 height 15
click at [298, 565] on span "Drone Mission Control" at bounding box center [304, 559] width 125 height 16
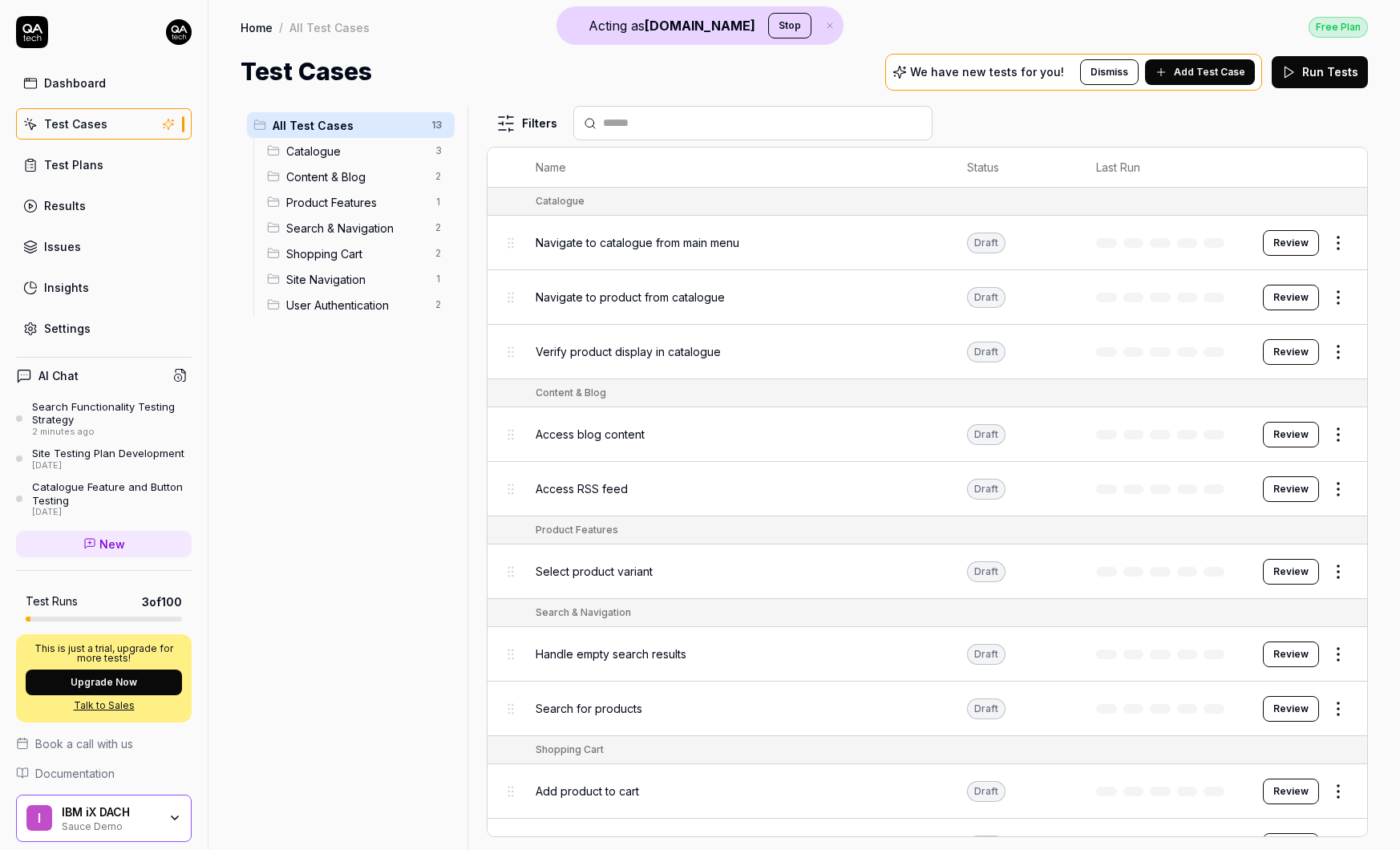
click at [1301, 435] on button "Review" at bounding box center [1291, 435] width 56 height 26
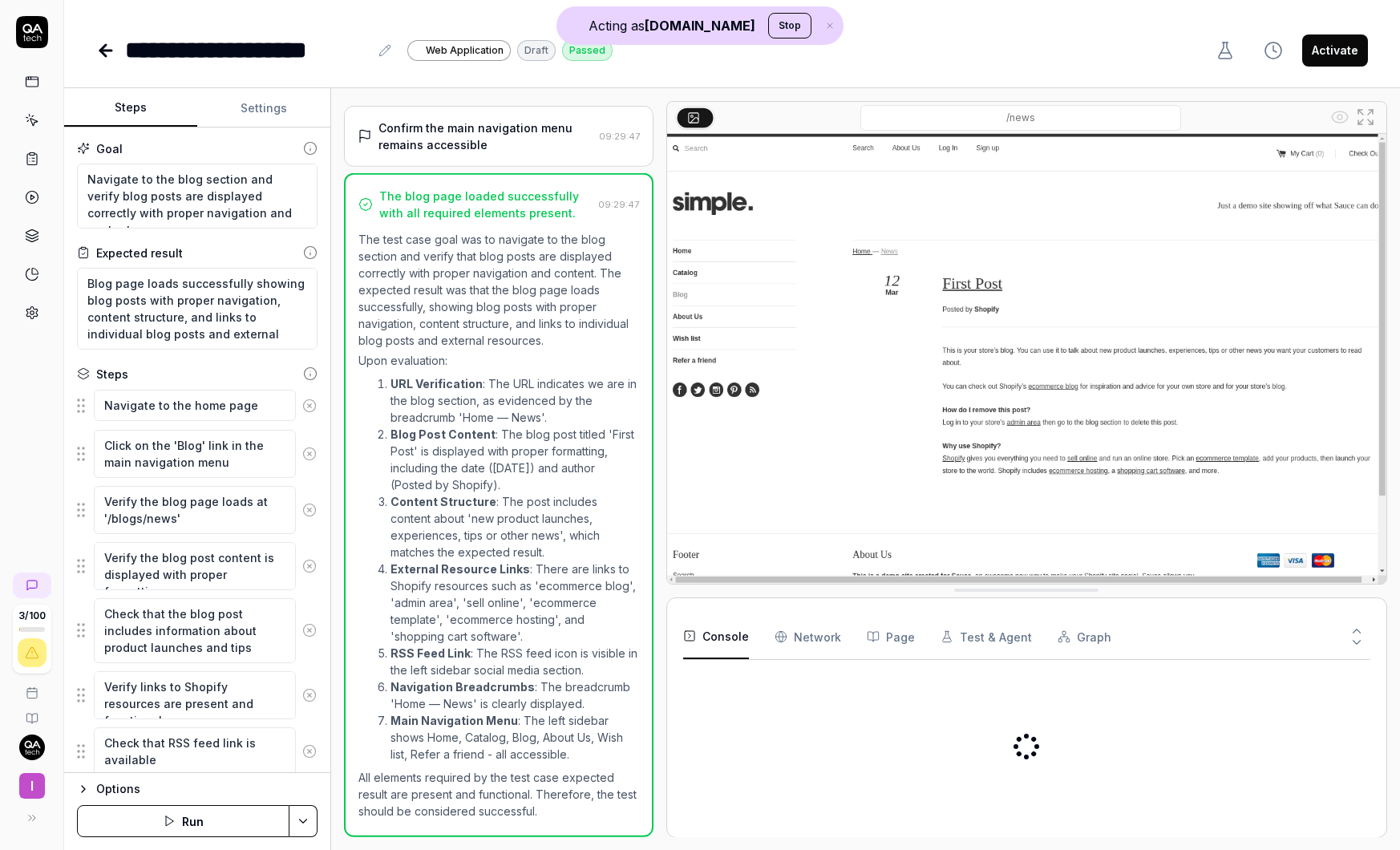
scroll to position [202, 0]
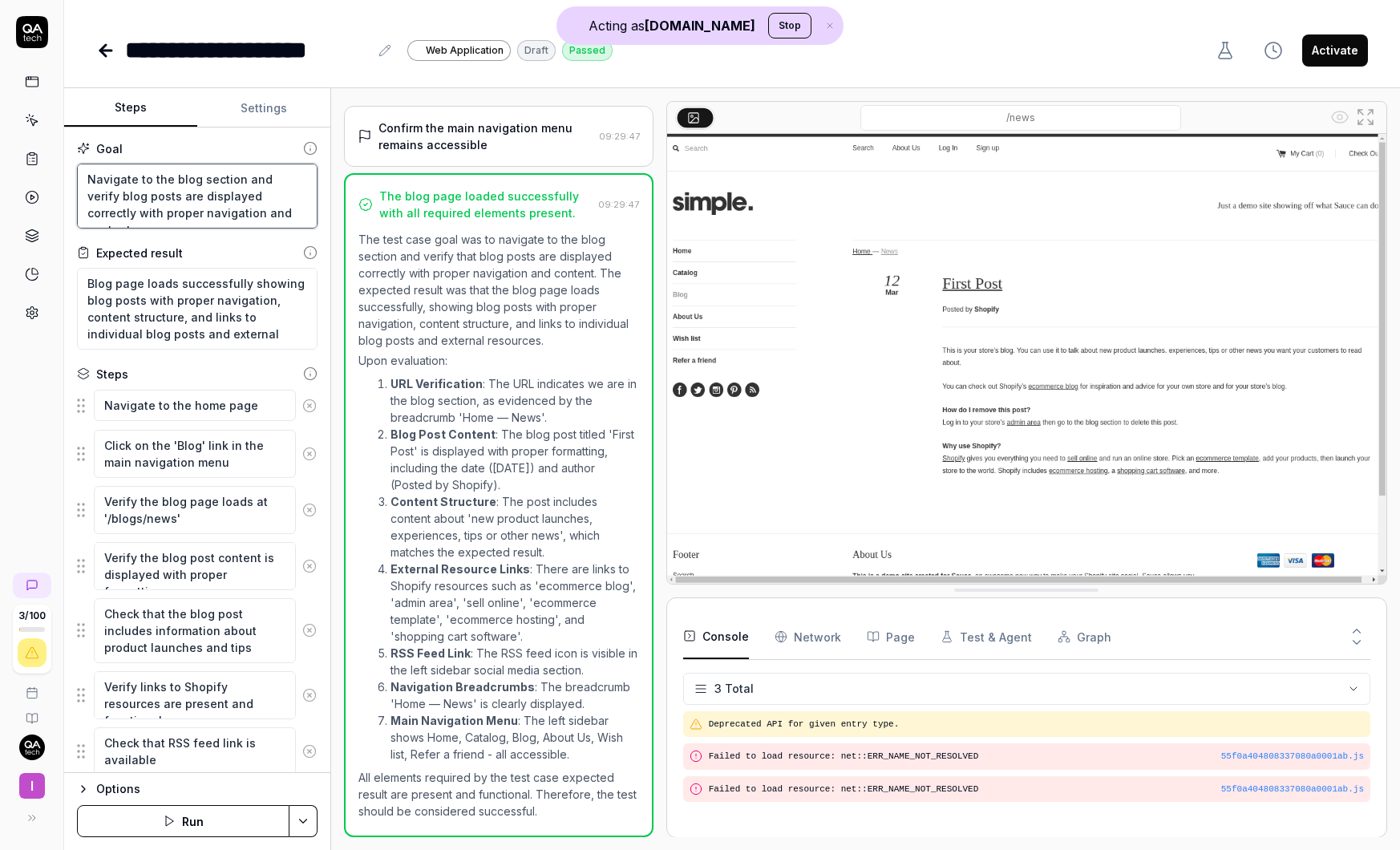
drag, startPoint x: 261, startPoint y: 211, endPoint x: 84, endPoint y: 176, distance: 180.4
click at [84, 176] on textarea "Navigate to the blog section and verify blog posts are displayed correctly with…" at bounding box center [197, 195] width 240 height 65
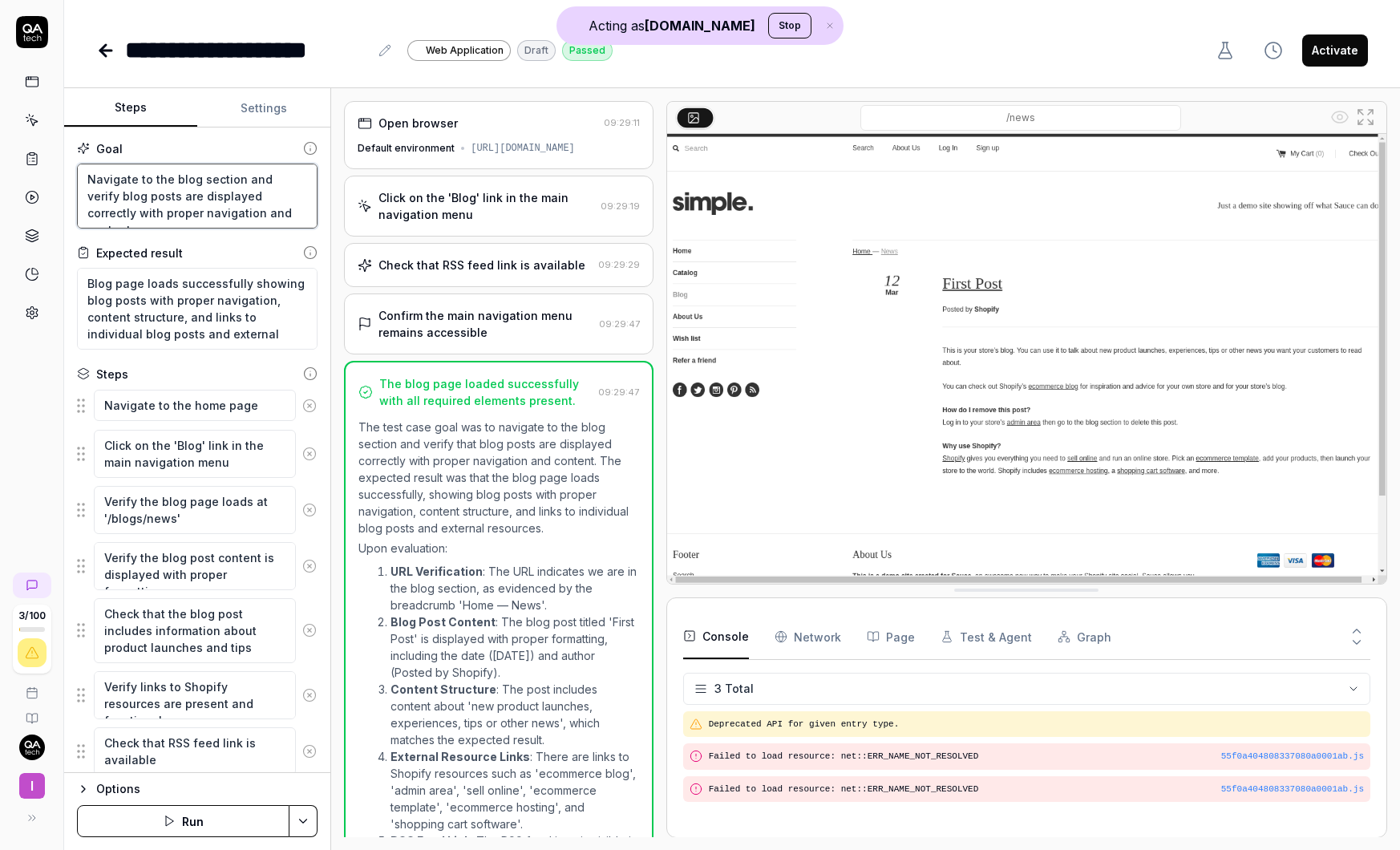
click at [244, 220] on textarea "Navigate to the blog section and verify blog posts are displayed correctly with…" at bounding box center [197, 195] width 240 height 65
drag, startPoint x: 257, startPoint y: 220, endPoint x: 67, endPoint y: 182, distance: 193.8
click at [67, 182] on div "Goal Navigate to the blog section and verify blog posts are displayed correctly…" at bounding box center [197, 450] width 266 height 646
drag, startPoint x: 279, startPoint y: 339, endPoint x: 71, endPoint y: 285, distance: 214.9
click at [71, 285] on div "Goal Navigate to the blog section and verify blog posts are displayed correctly…" at bounding box center [197, 450] width 266 height 646
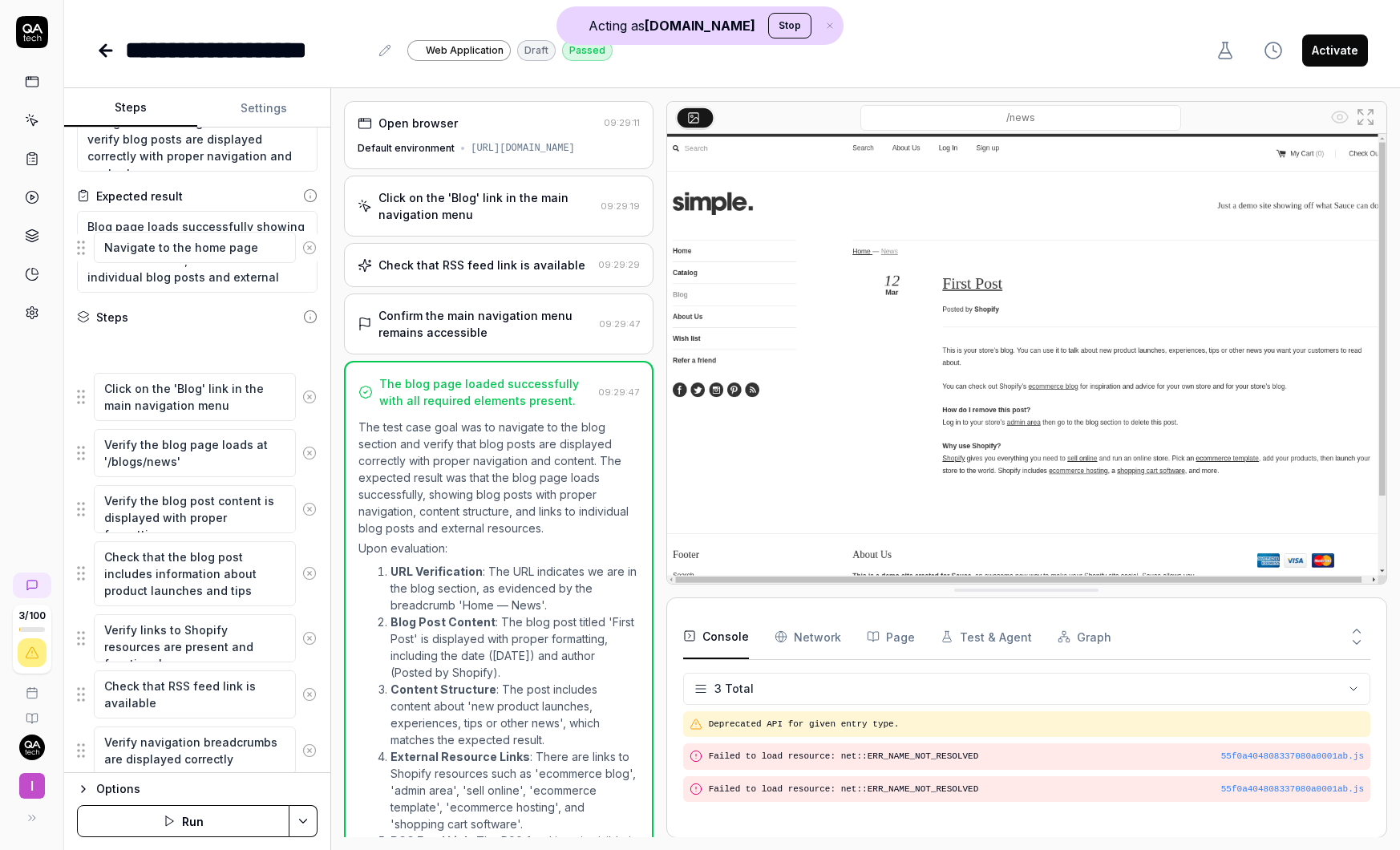
scroll to position [41, 0]
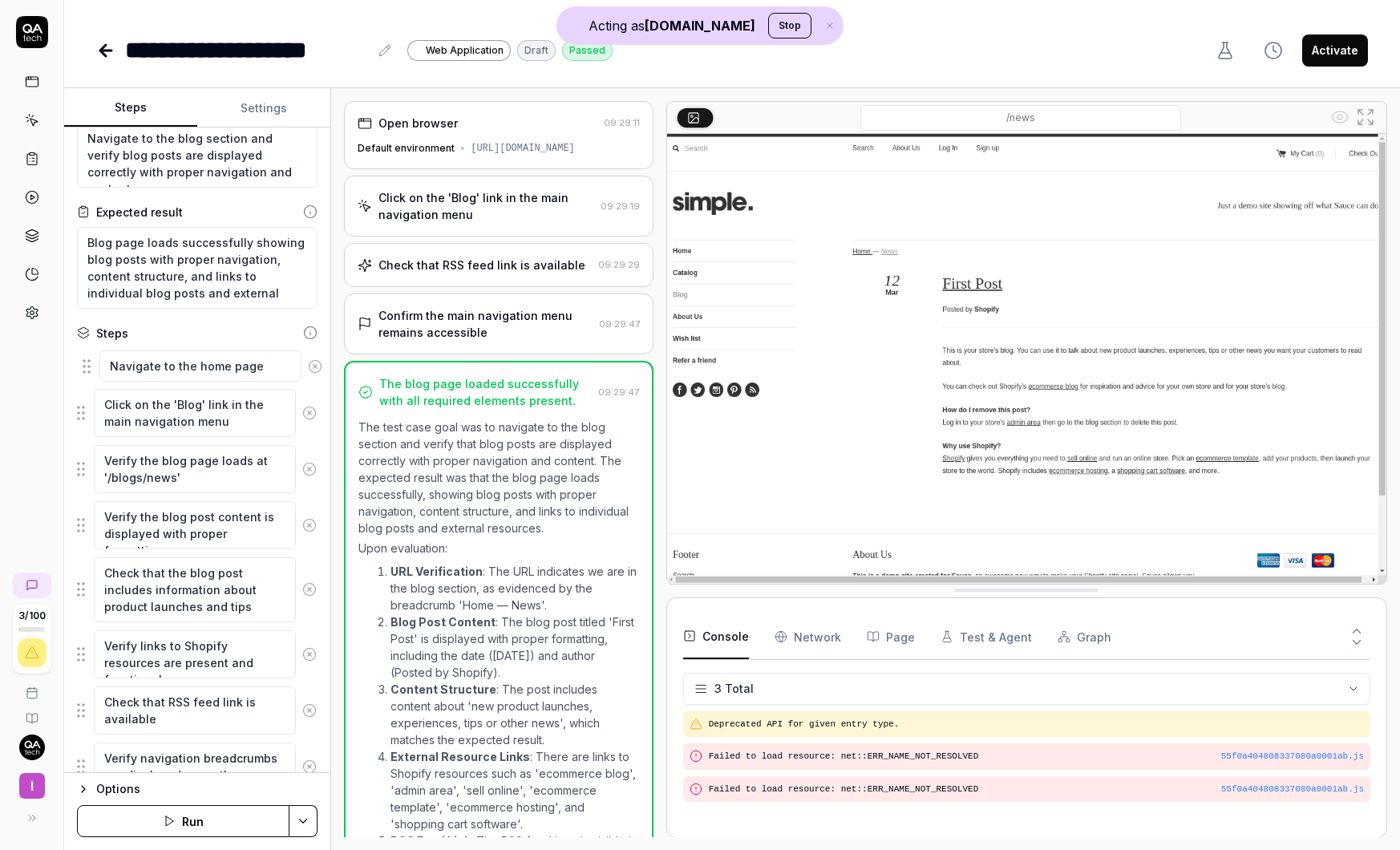
drag, startPoint x: 83, startPoint y: 240, endPoint x: 88, endPoint y: 365, distance: 125.1
click at [88, 365] on fieldset "Navigate to the home page Click on the 'Blog' link in the main navigation menu …" at bounding box center [197, 598] width 240 height 500
drag, startPoint x: 103, startPoint y: 463, endPoint x: 253, endPoint y: 471, distance: 150.2
click at [253, 471] on textarea "Verify the blog page loads at '/blogs/news'" at bounding box center [195, 470] width 202 height 48
click at [82, 531] on fieldset "Navigate to the home page Click on the 'Blog' link in the main navigation menu …" at bounding box center [197, 598] width 240 height 500
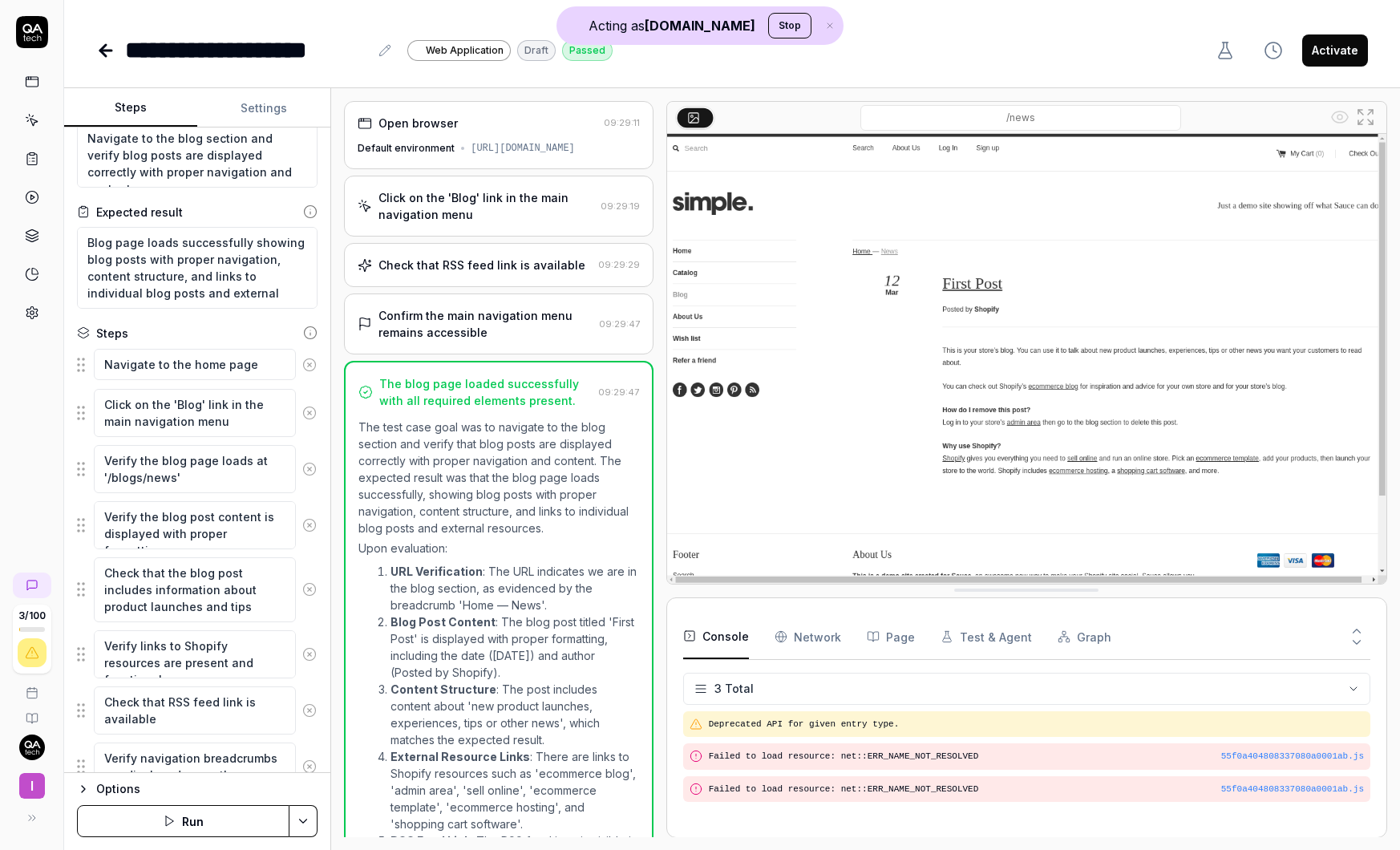
click at [491, 156] on div "[URL][DOMAIN_NAME]" at bounding box center [522, 148] width 105 height 15
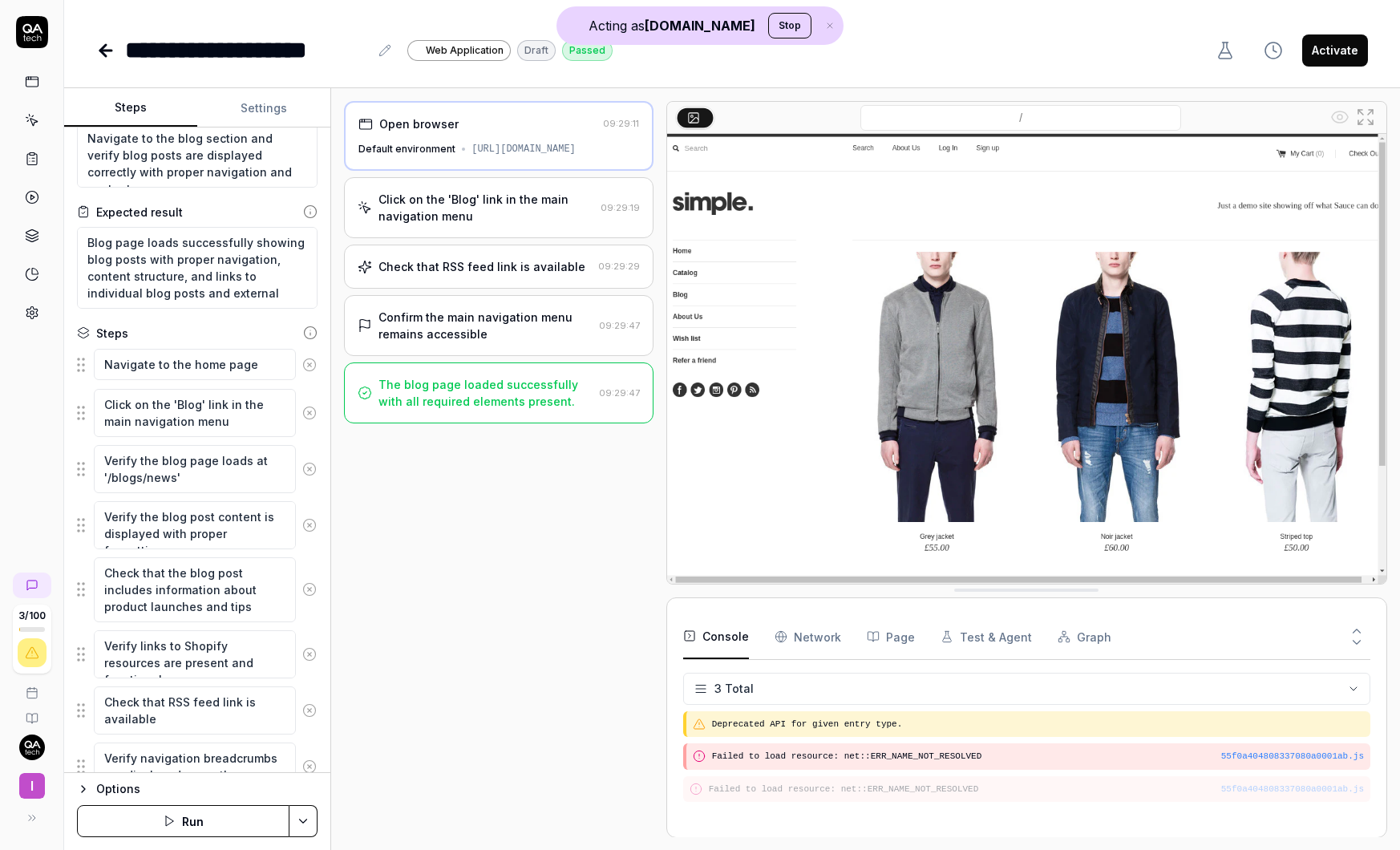
click at [487, 225] on div "Click on the 'Blog' link in the main navigation menu" at bounding box center [486, 208] width 215 height 34
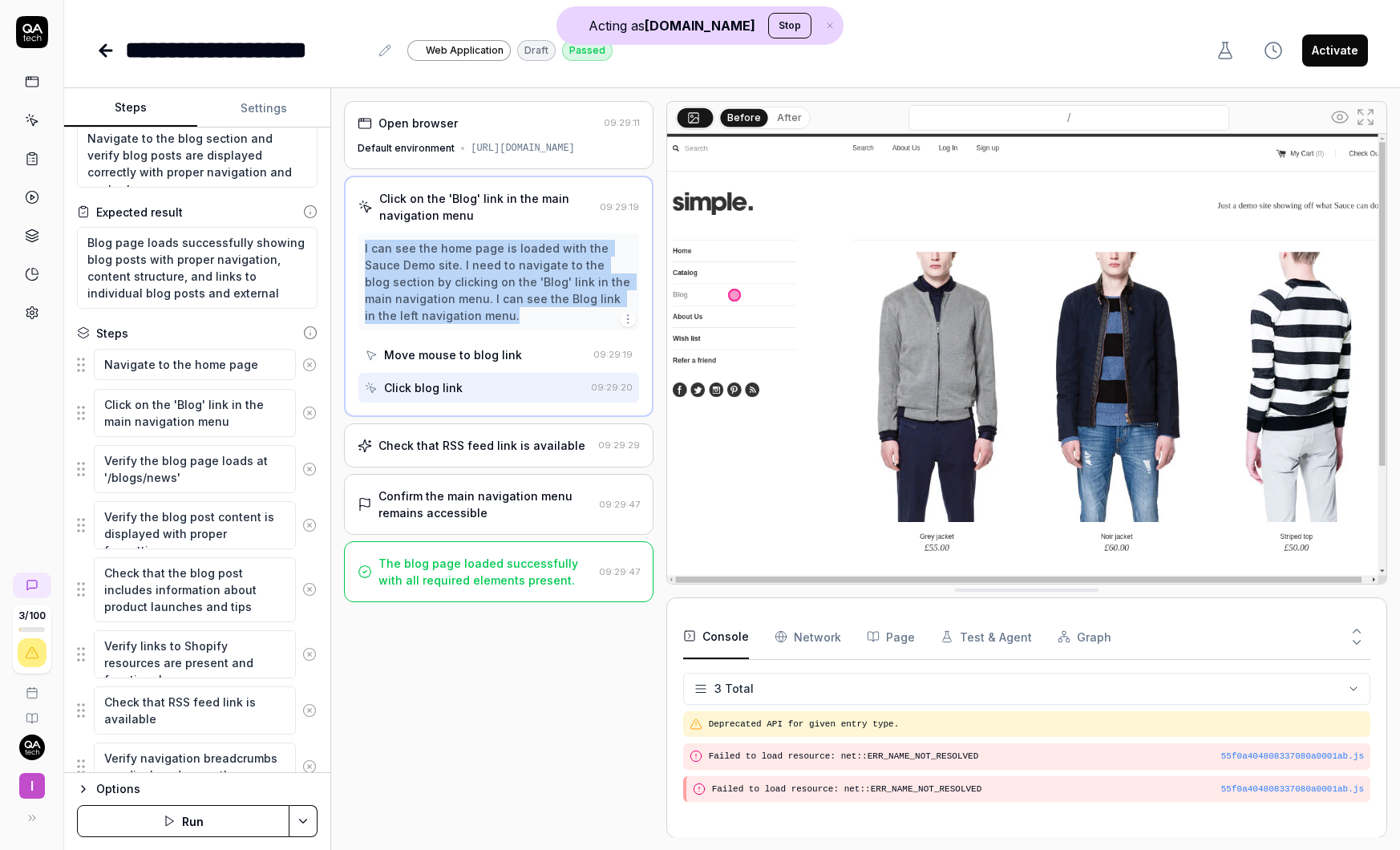
drag, startPoint x: 364, startPoint y: 263, endPoint x: 510, endPoint y: 329, distance: 160.2
click at [510, 324] on div "I can see the home page is loaded with the Sauce Demo site. I need to navigate …" at bounding box center [498, 281] width 267 height 84
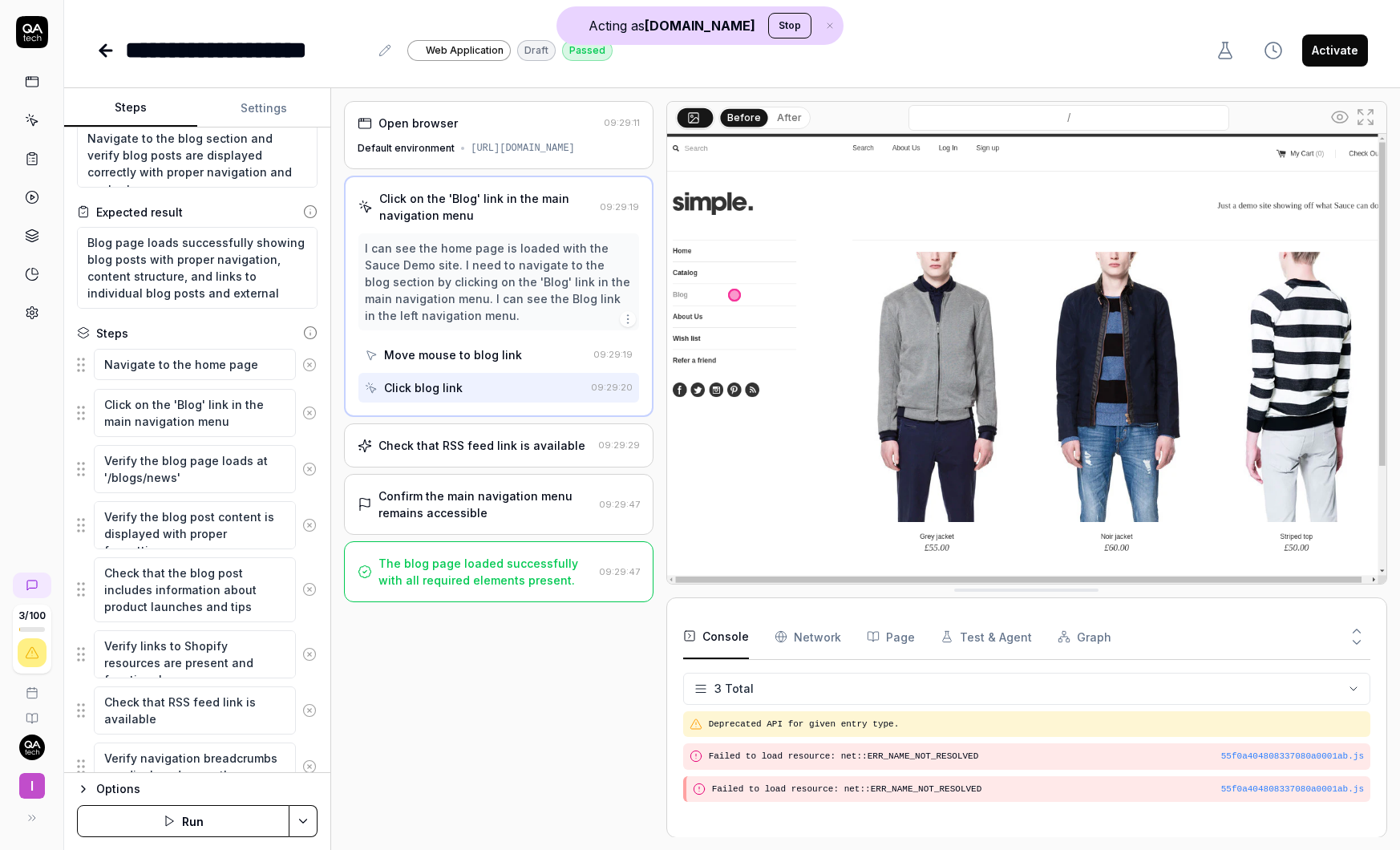
click at [503, 452] on div "Check that RSS feed link is available" at bounding box center [482, 444] width 207 height 16
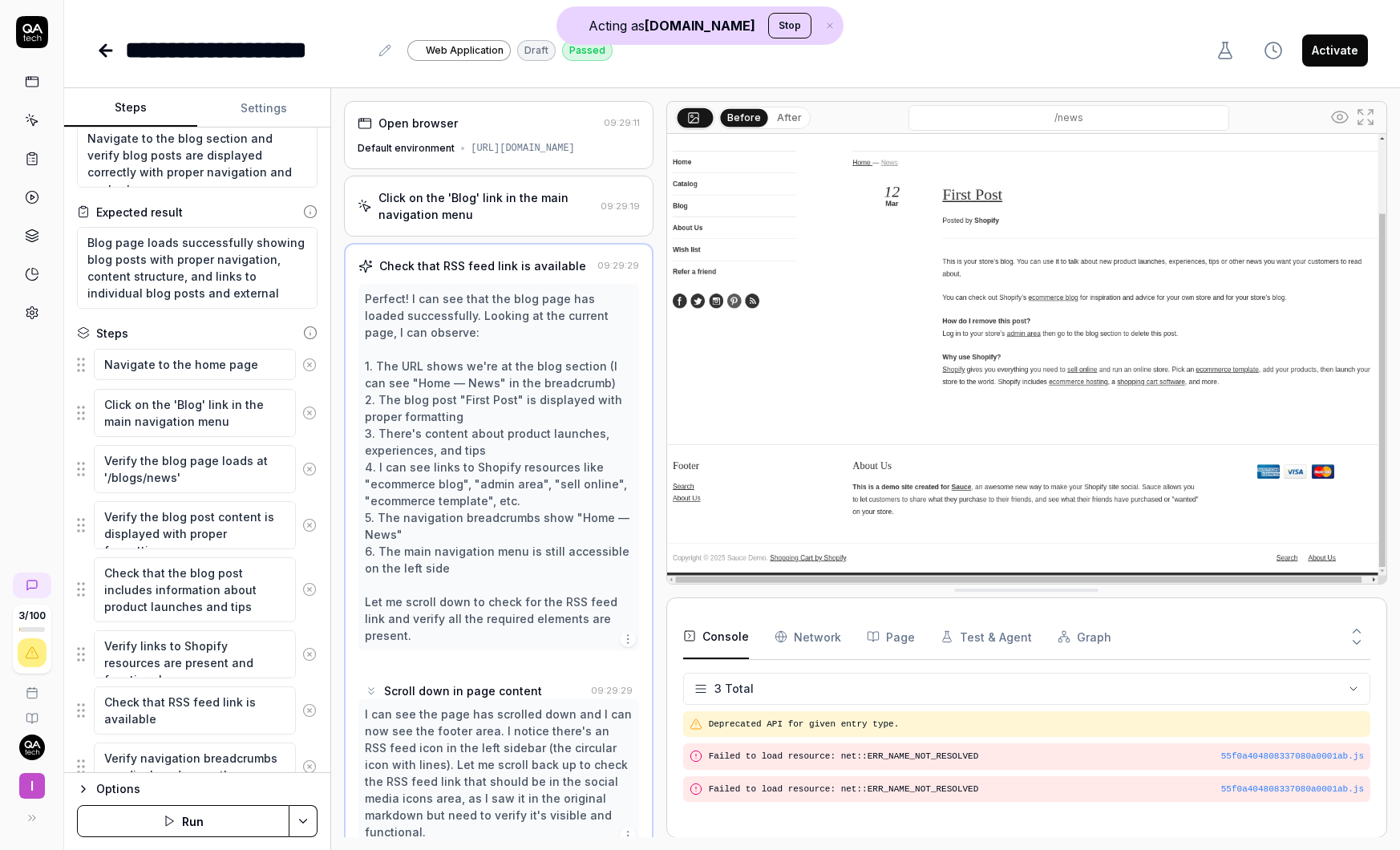
scroll to position [44, 0]
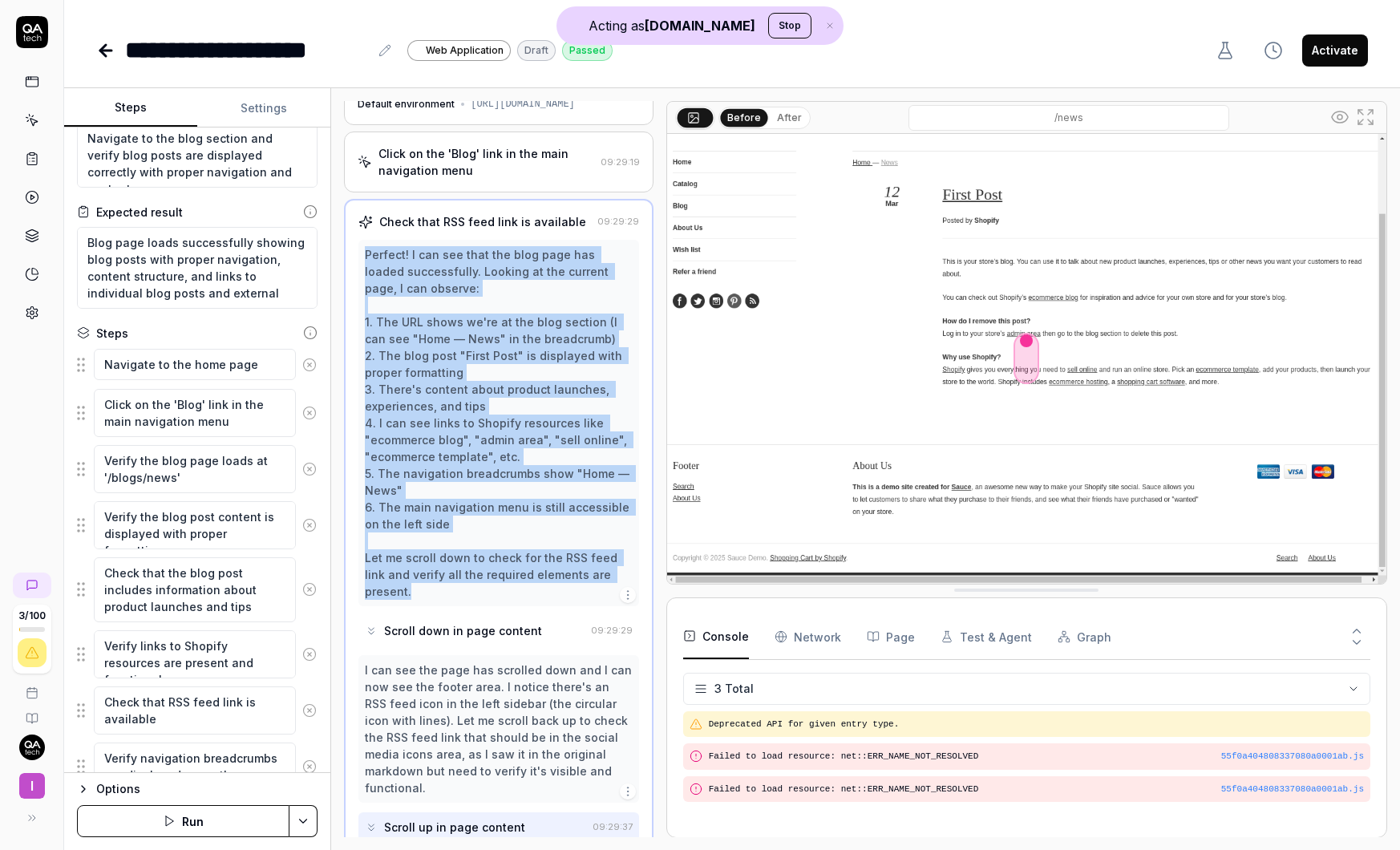
drag, startPoint x: 364, startPoint y: 269, endPoint x: 610, endPoint y: 588, distance: 402.8
click at [611, 598] on div "Perfect! I can see that the blog page has loaded successfully. Looking at the c…" at bounding box center [499, 423] width 280 height 367
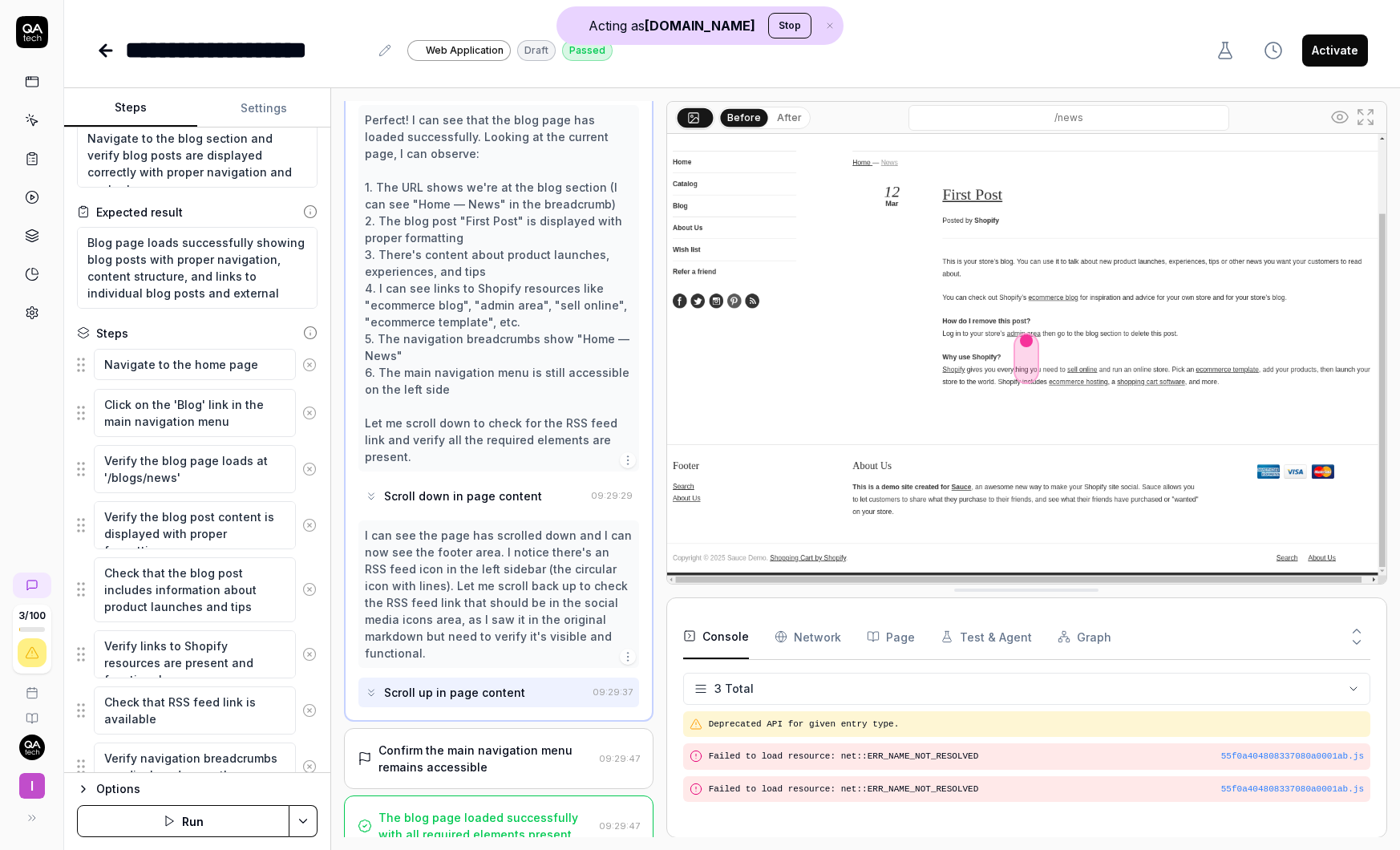
click at [455, 742] on div "Confirm the main navigation menu remains accessible" at bounding box center [485, 758] width 214 height 34
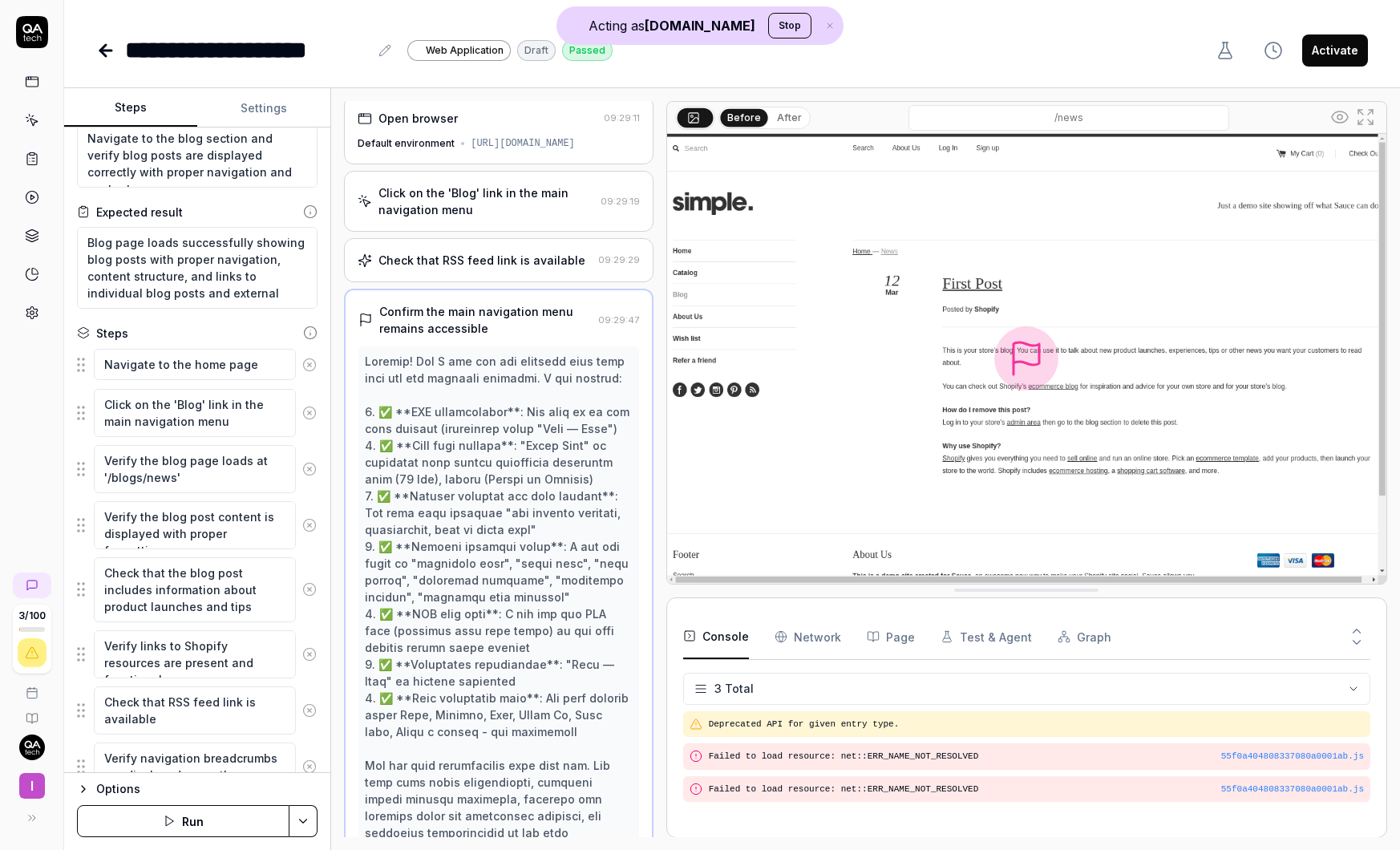
scroll to position [0, 0]
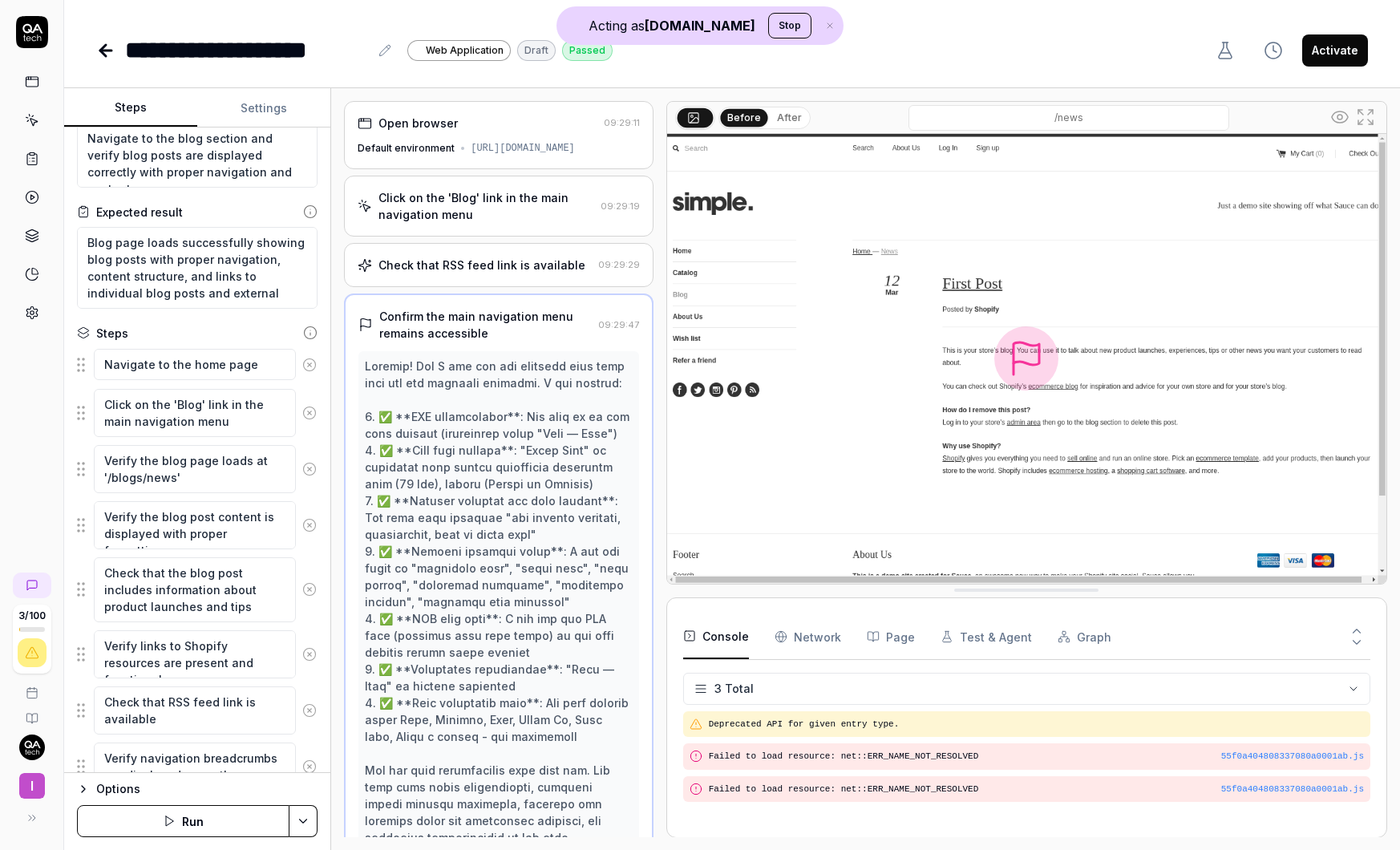
click at [431, 156] on div "Default environment" at bounding box center [406, 148] width 97 height 15
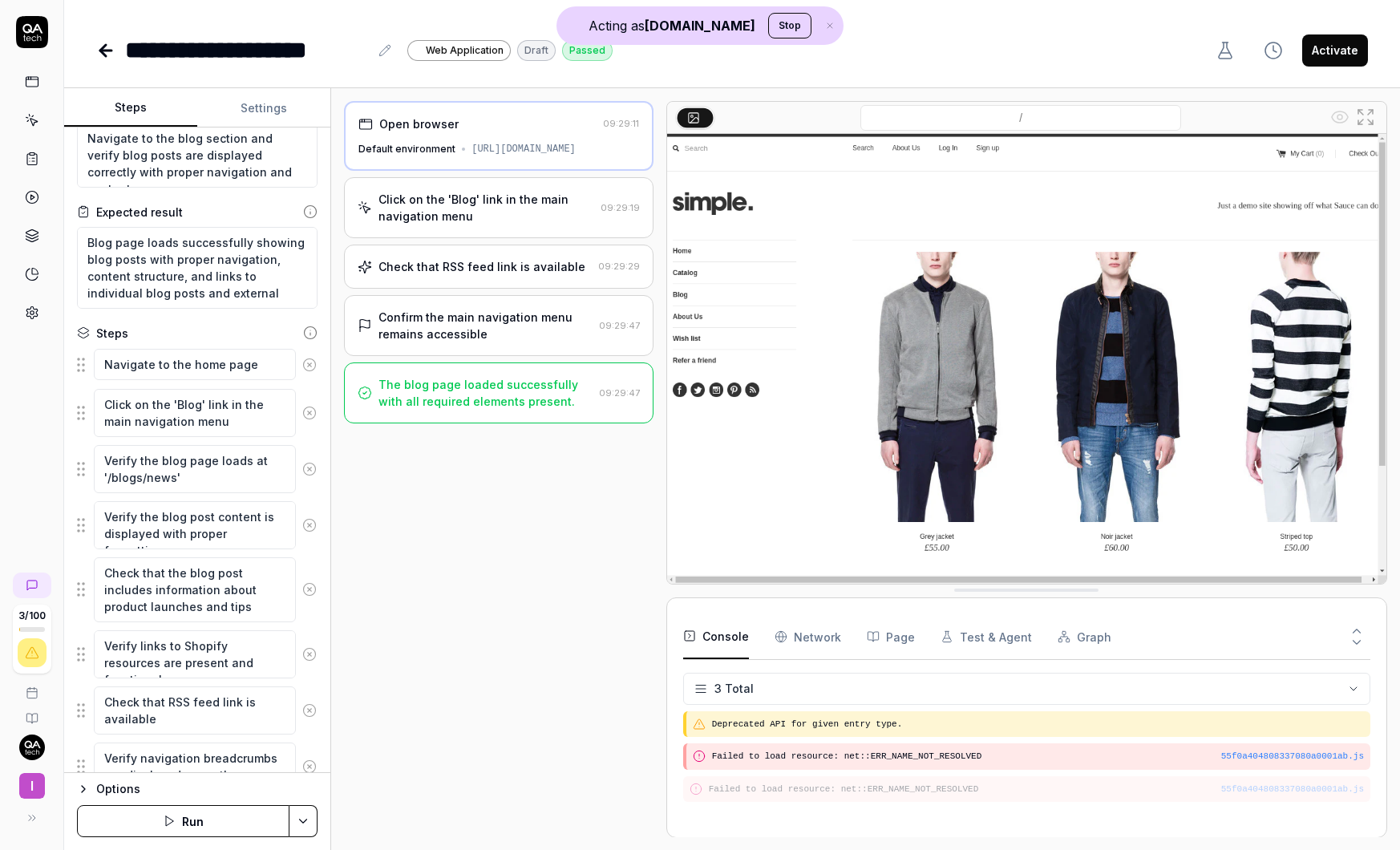
click at [419, 157] on div "Default environment" at bounding box center [407, 149] width 97 height 15
click at [442, 225] on div "Click on the 'Blog' link in the main navigation menu" at bounding box center [486, 208] width 215 height 34
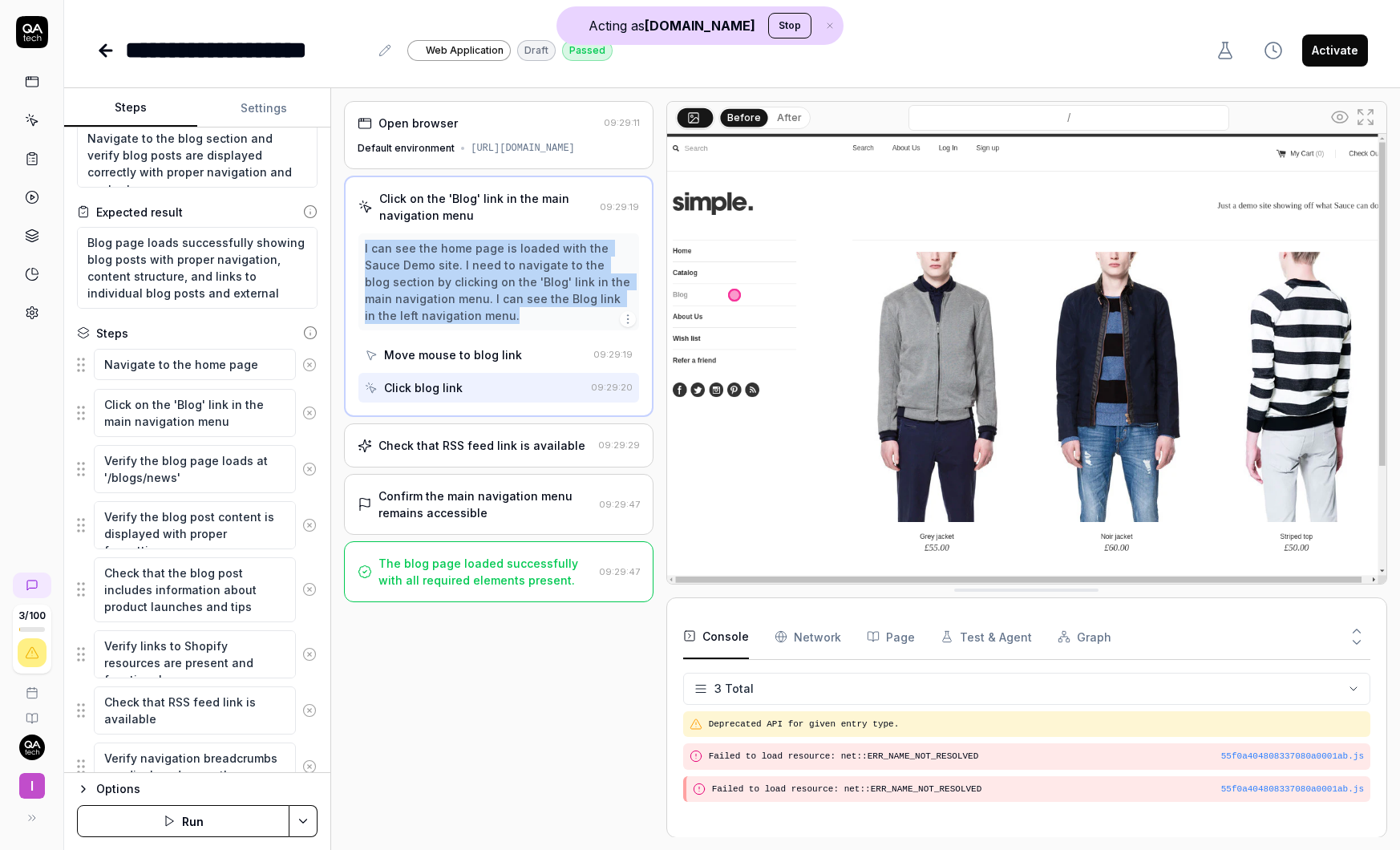
drag, startPoint x: 363, startPoint y: 264, endPoint x: 504, endPoint y: 329, distance: 155.3
click at [508, 330] on div "I can see the home page is loaded with the Sauce Demo site. I need to navigate …" at bounding box center [499, 282] width 280 height 97
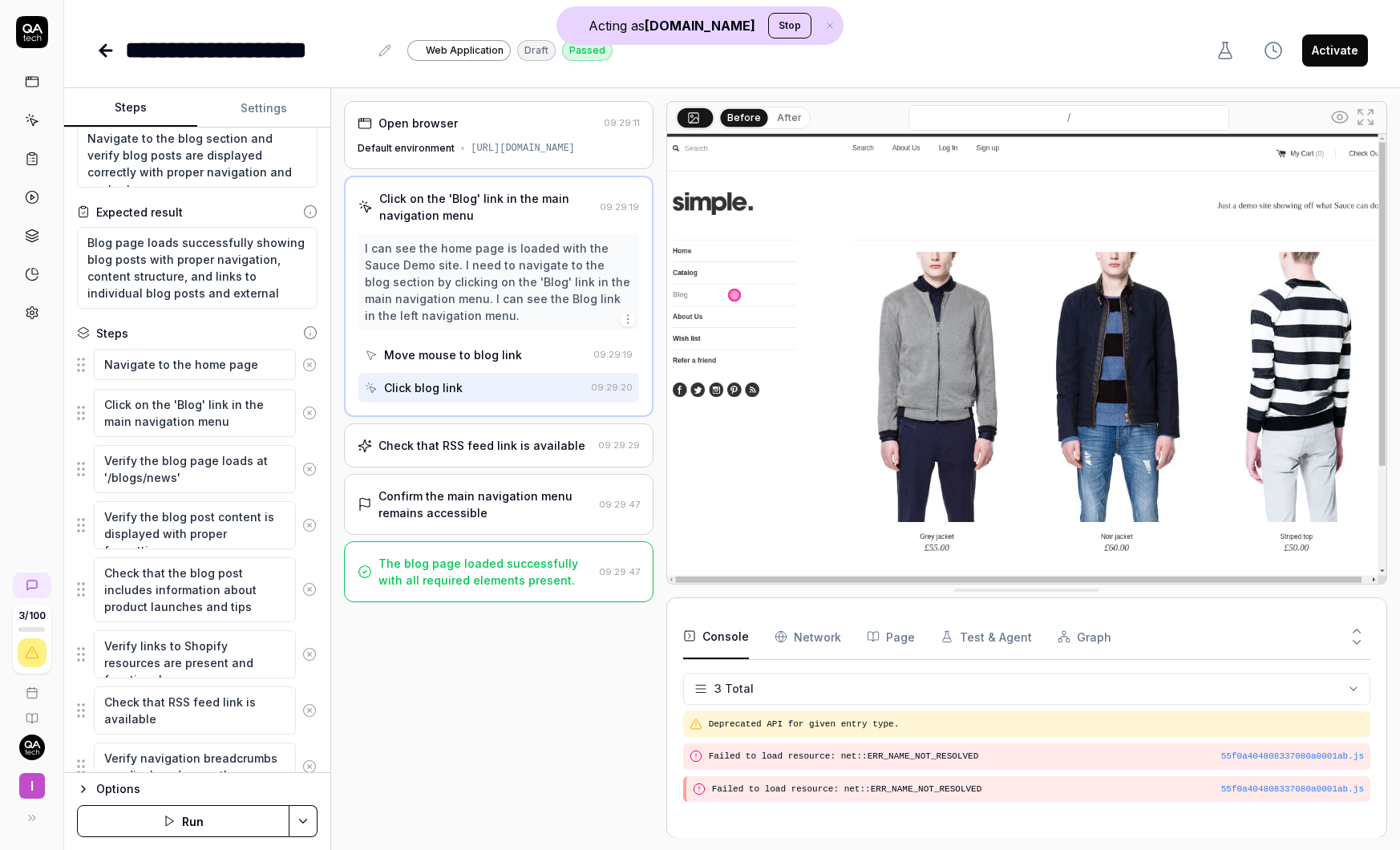
click at [563, 447] on div "Check that RSS feed link is available 09:29:29" at bounding box center [498, 445] width 309 height 44
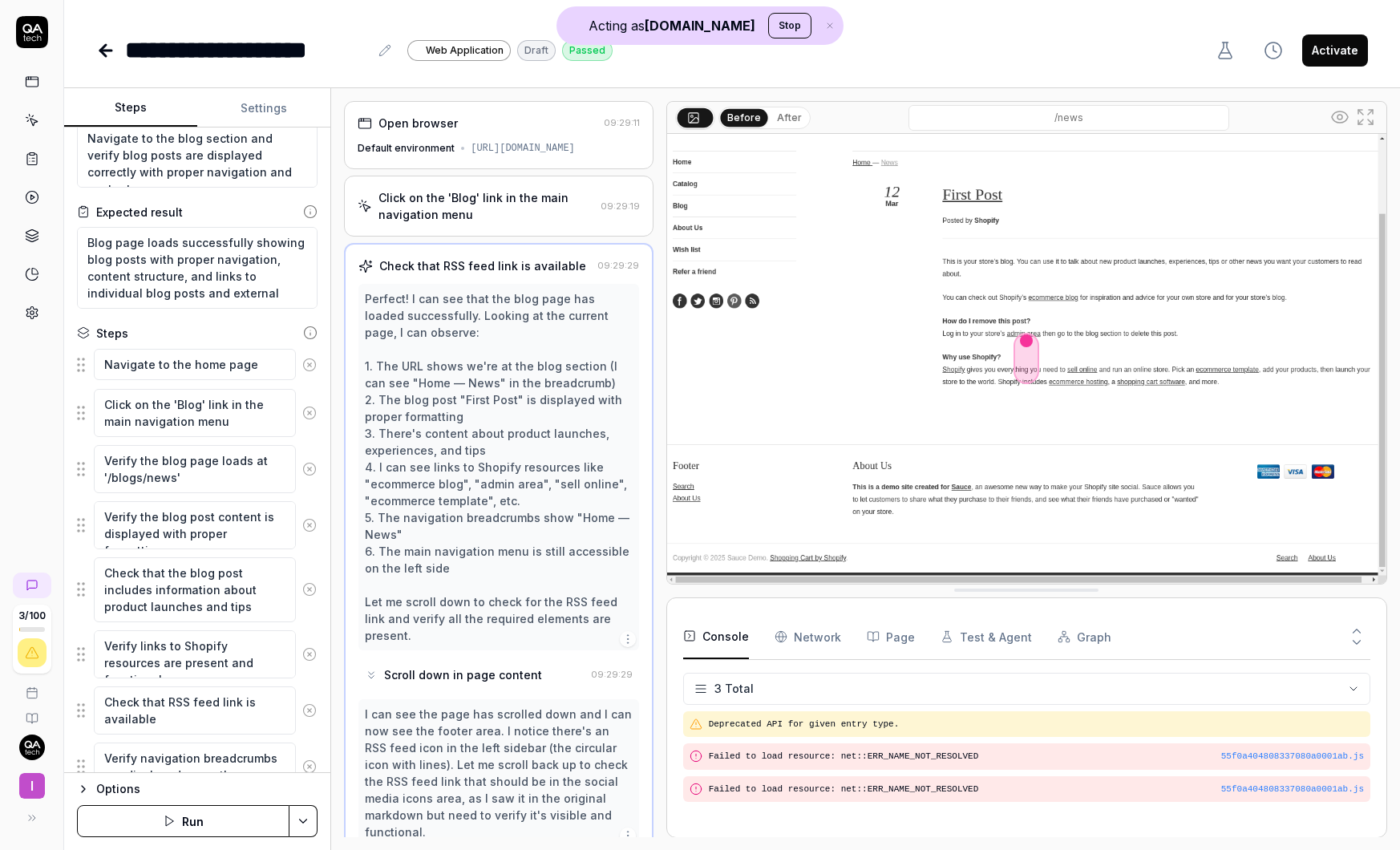
click at [439, 156] on div "Default environment" at bounding box center [406, 148] width 97 height 15
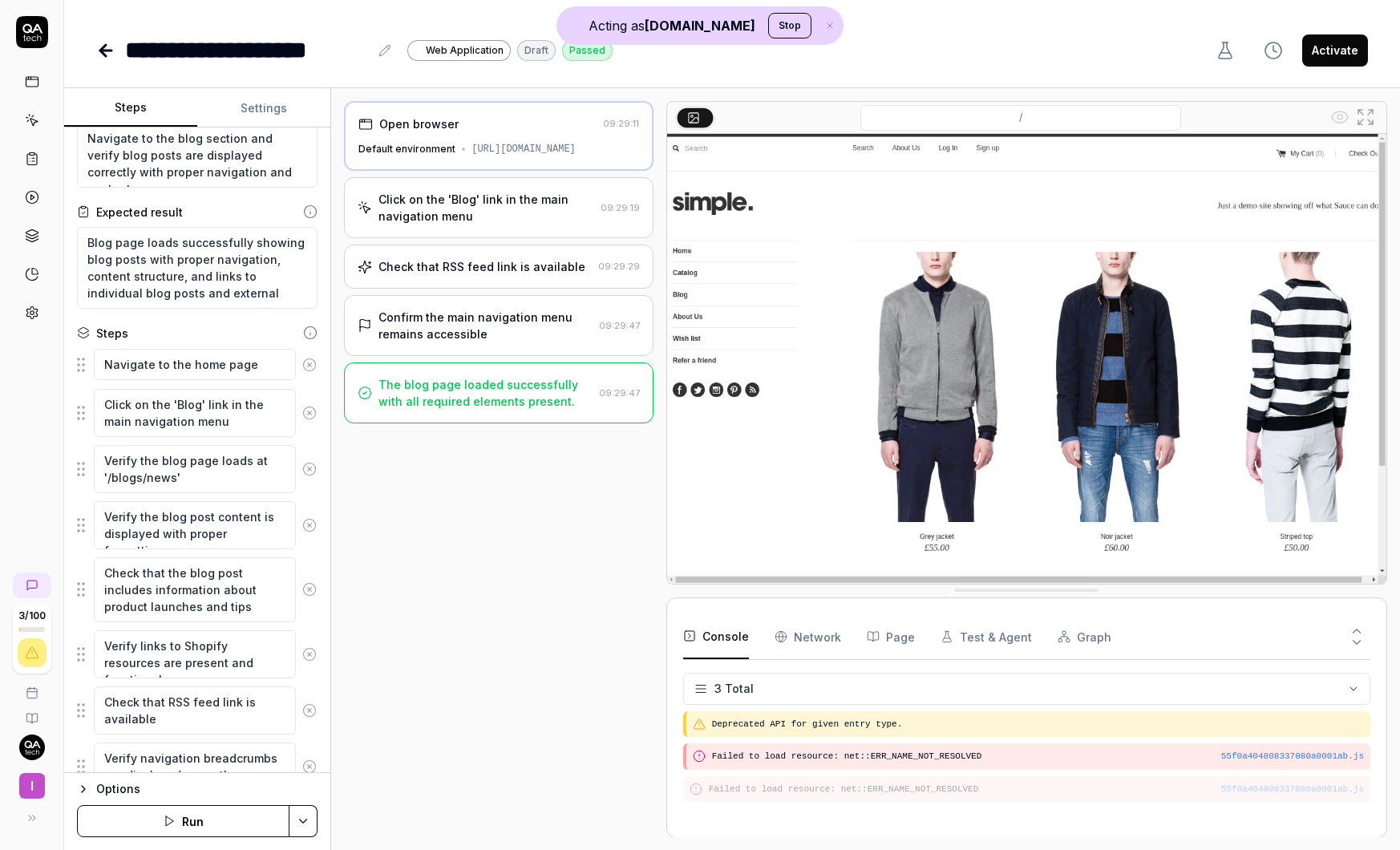
click at [539, 225] on div "Click on the 'Blog' link in the main navigation menu" at bounding box center [486, 208] width 215 height 34
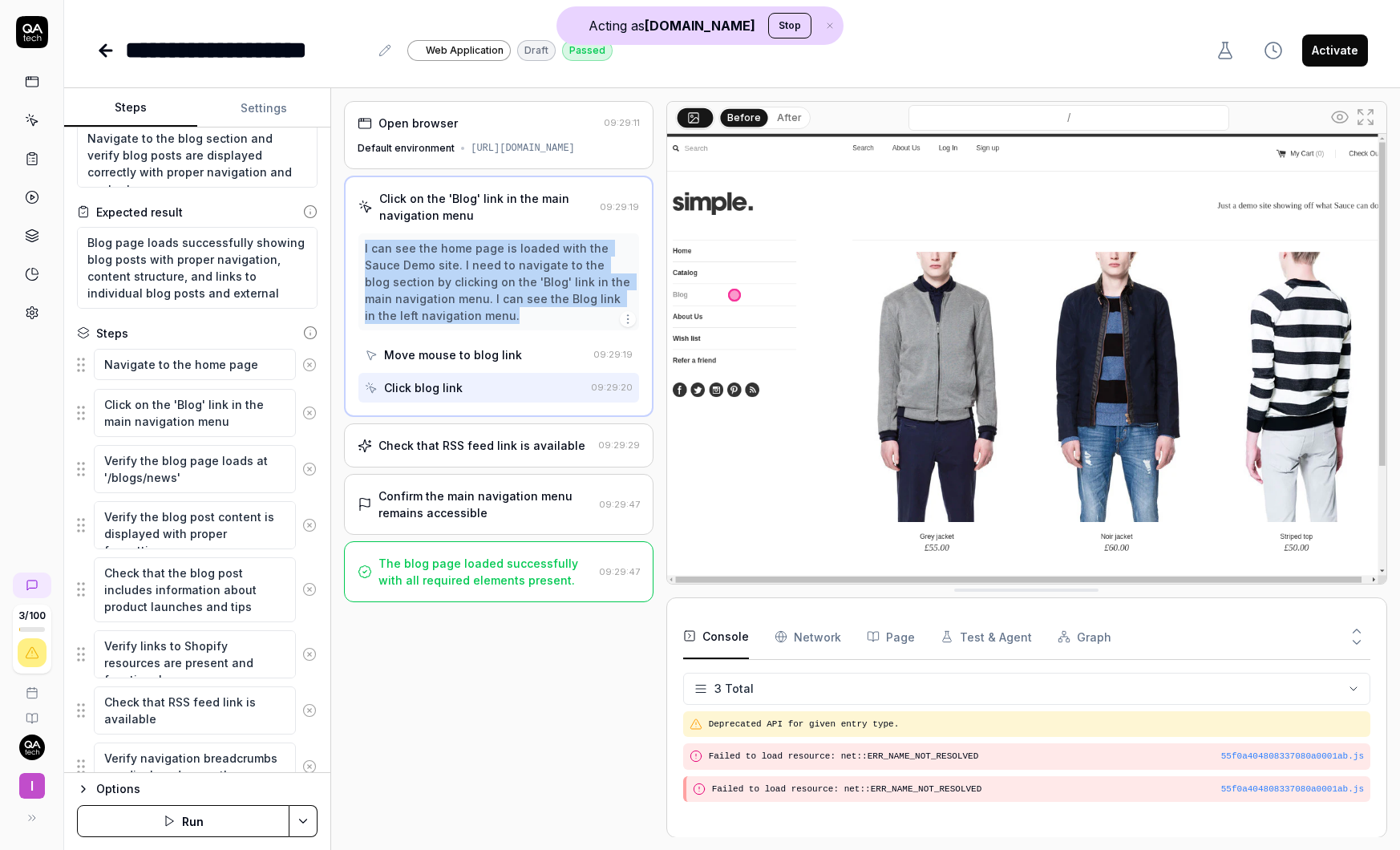
drag, startPoint x: 364, startPoint y: 262, endPoint x: 491, endPoint y: 326, distance: 142.2
click at [491, 324] on div "I can see the home page is loaded with the Sauce Demo site. I need to navigate …" at bounding box center [498, 281] width 267 height 84
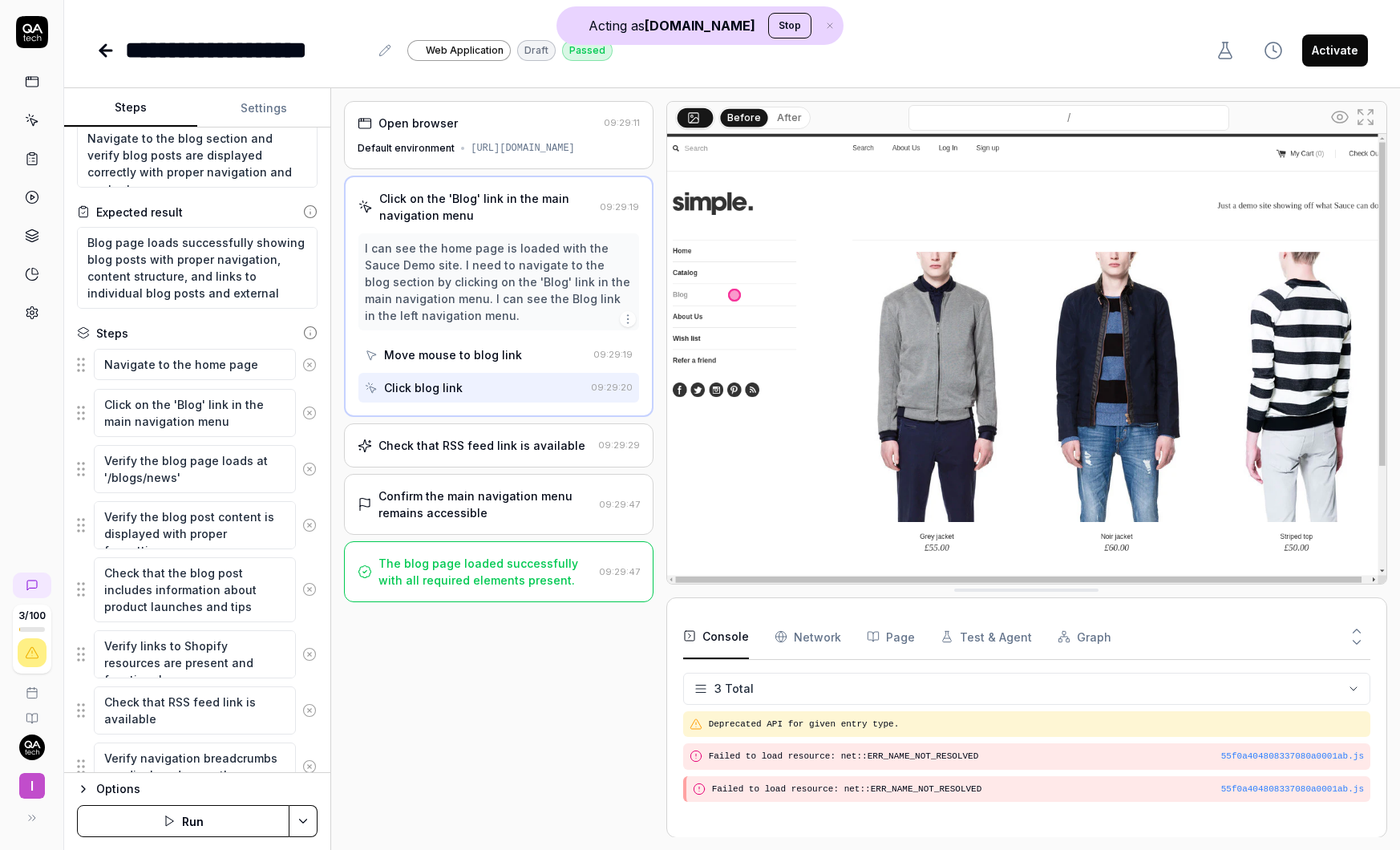
click at [505, 454] on div "Check that RSS feed link is available" at bounding box center [482, 444] width 207 height 16
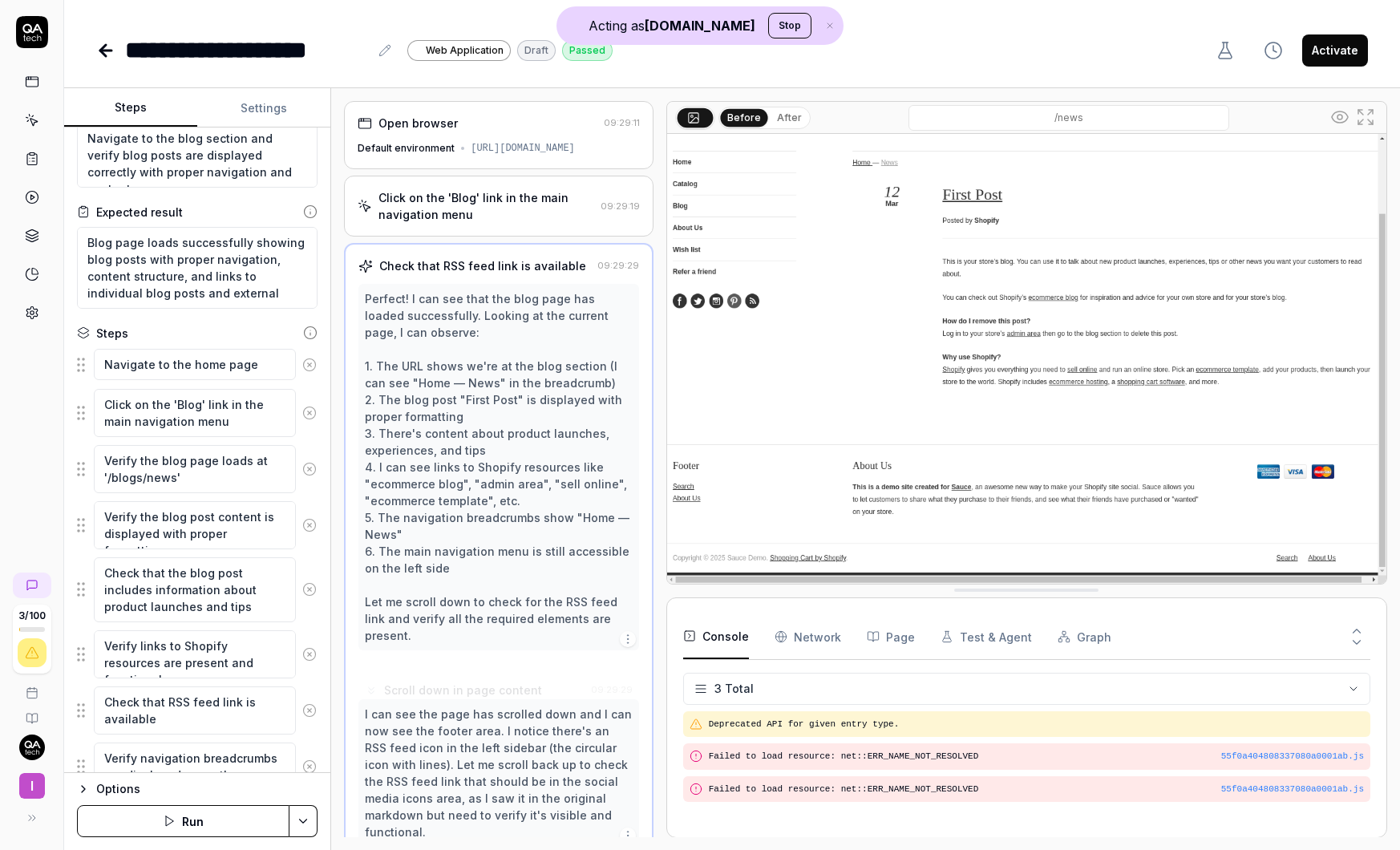
scroll to position [44, 0]
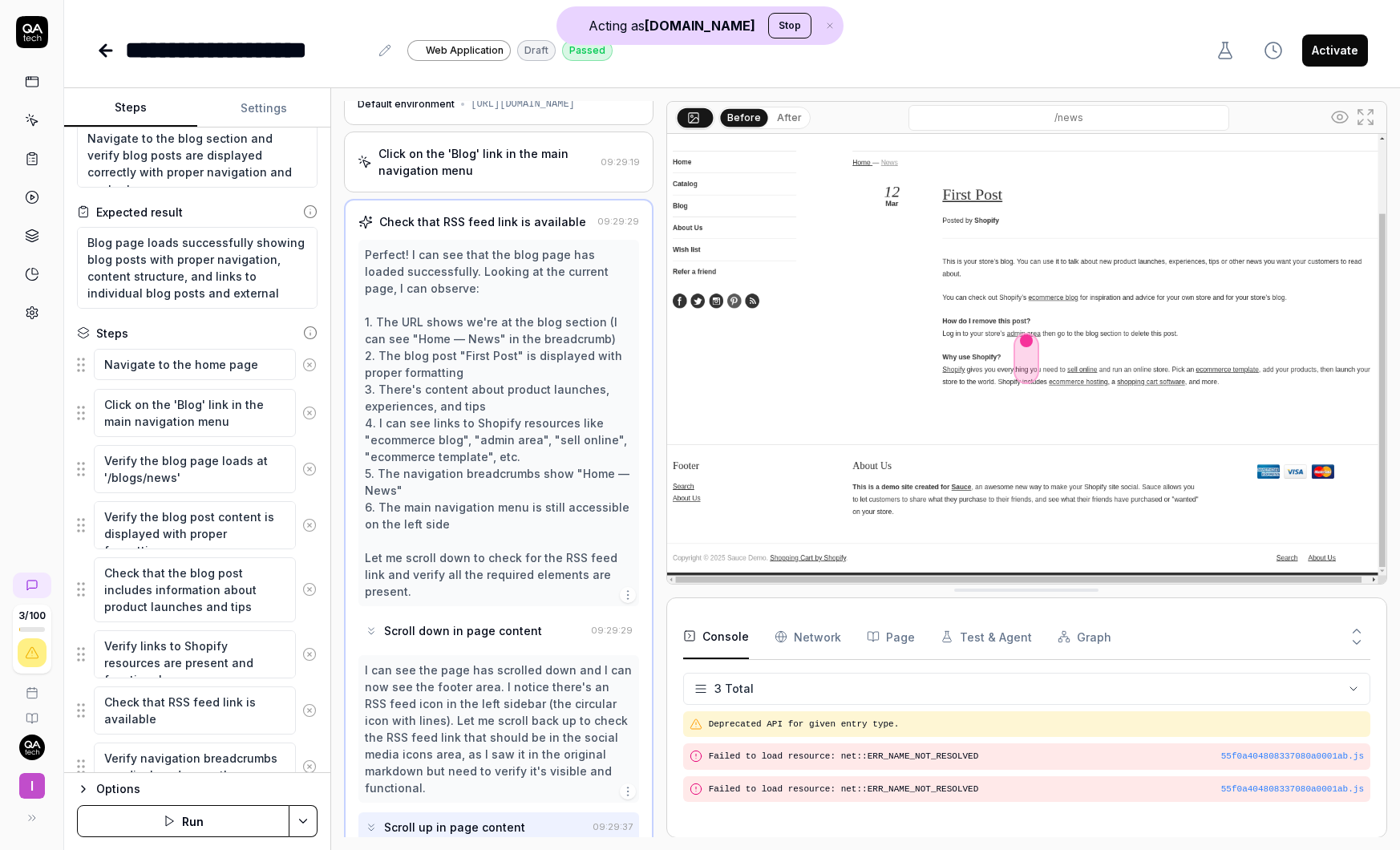
click at [795, 116] on button "After" at bounding box center [789, 118] width 38 height 17
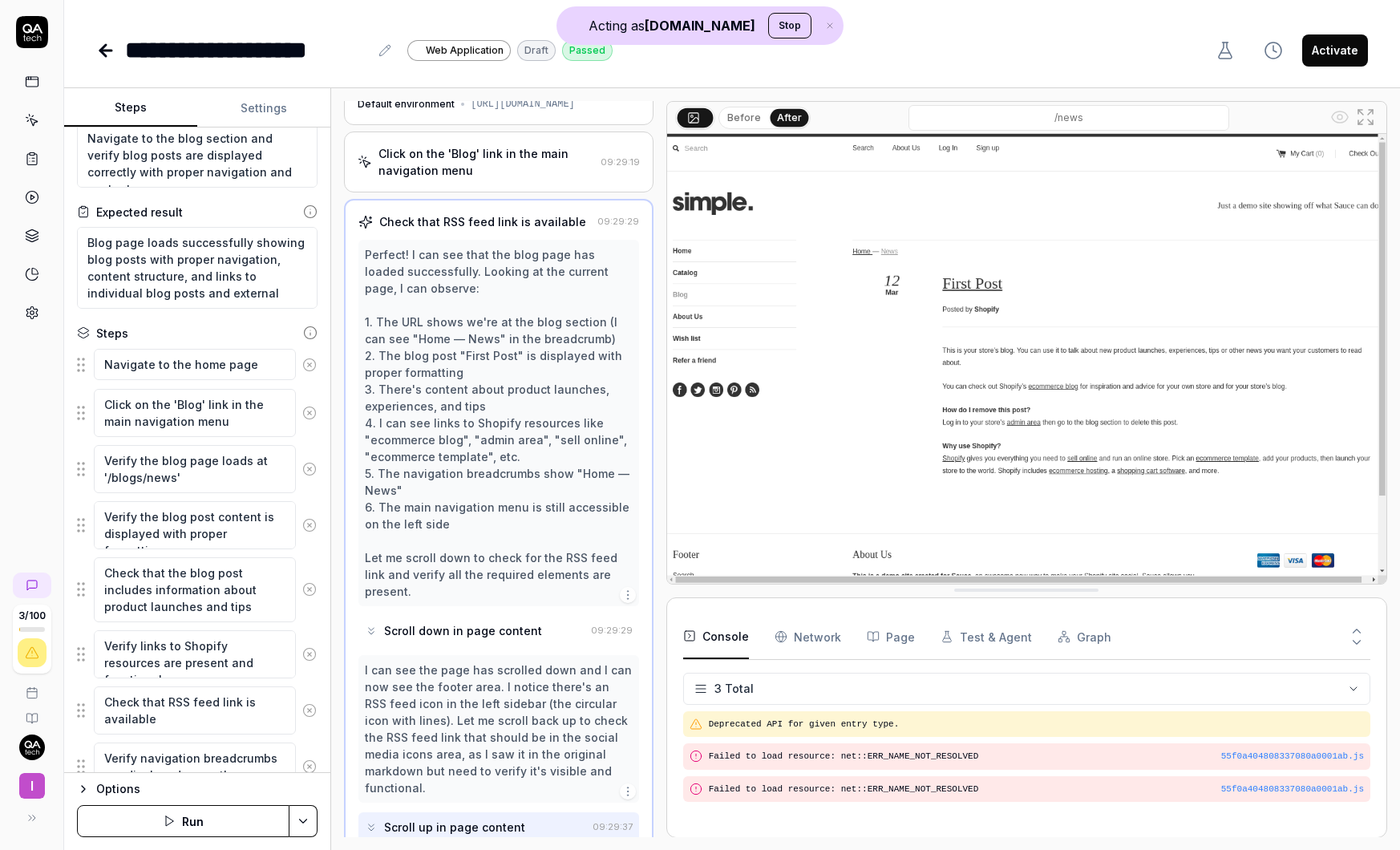
click at [758, 120] on button "Before" at bounding box center [745, 118] width 47 height 17
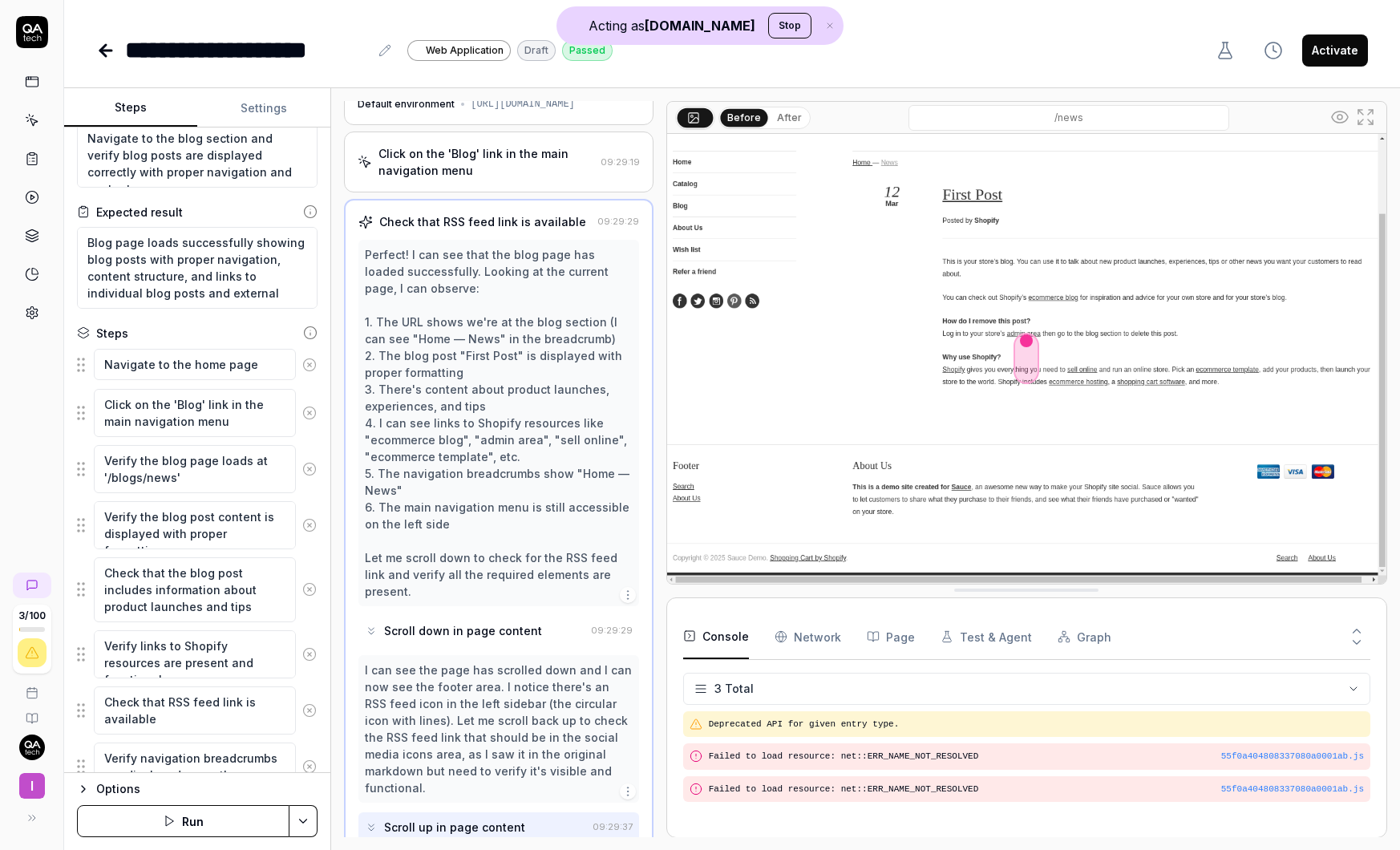
click at [781, 111] on button "After" at bounding box center [789, 118] width 38 height 17
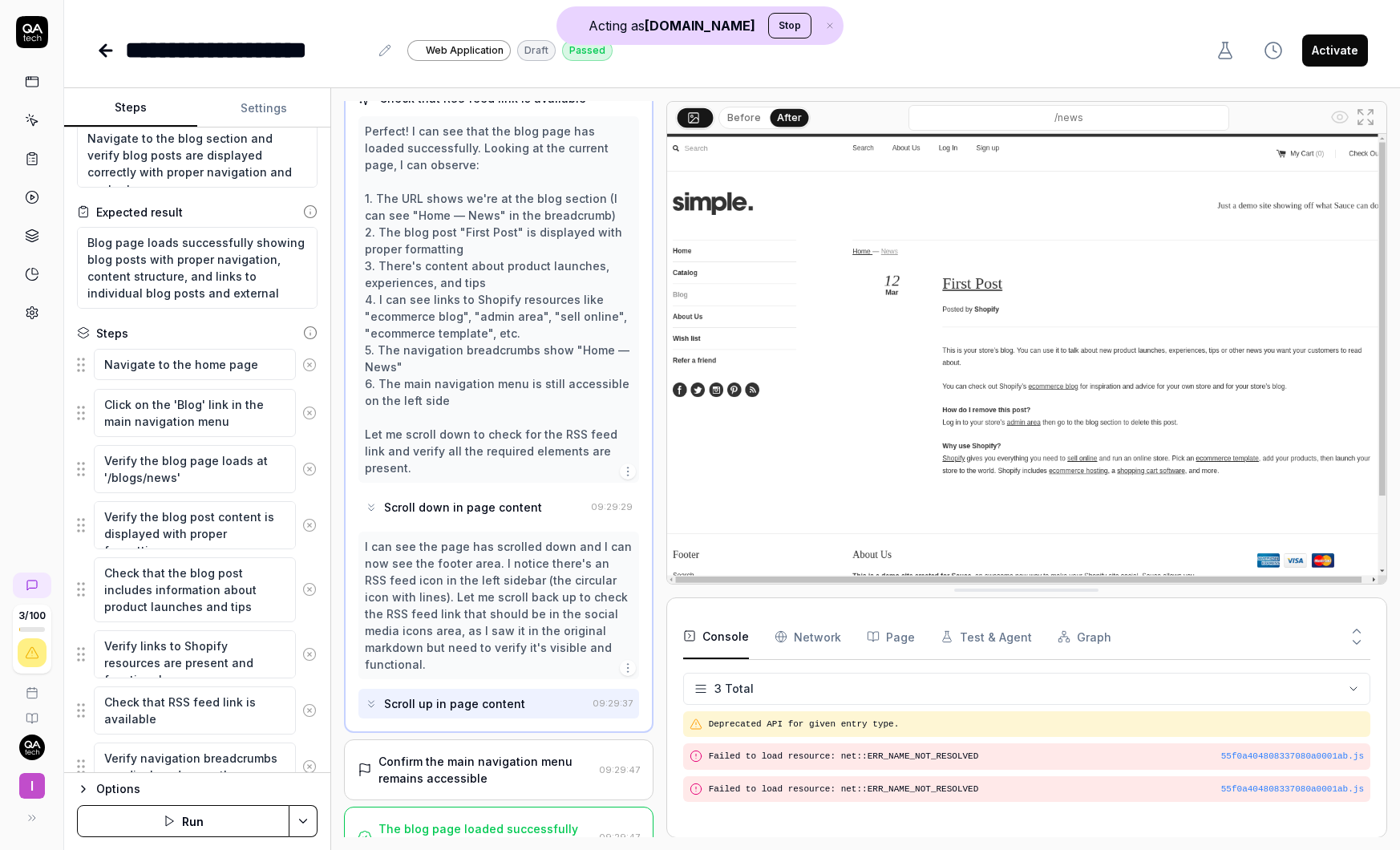
scroll to position [179, 0]
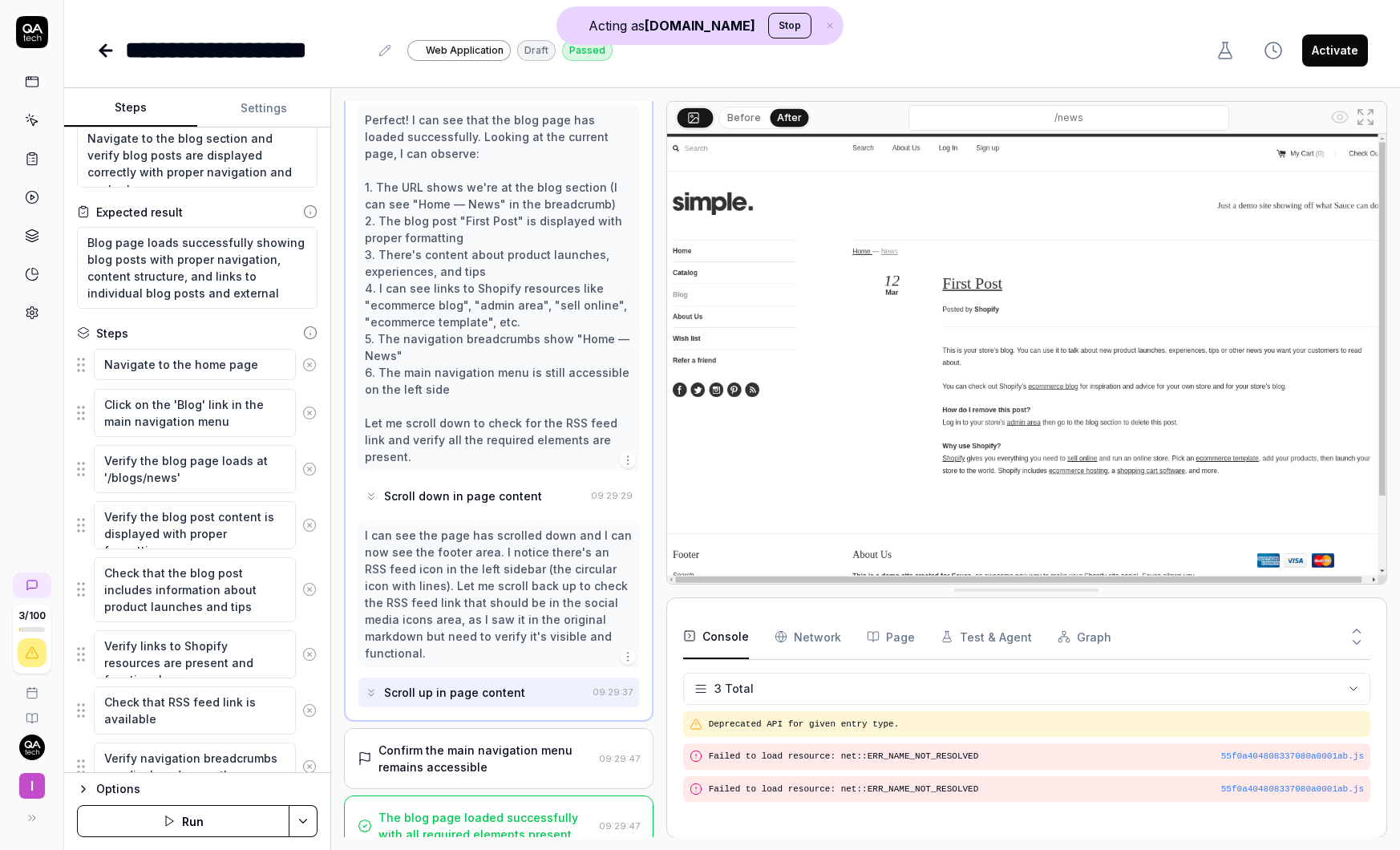
click at [548, 742] on div "Confirm the main navigation menu remains accessible" at bounding box center [485, 758] width 214 height 34
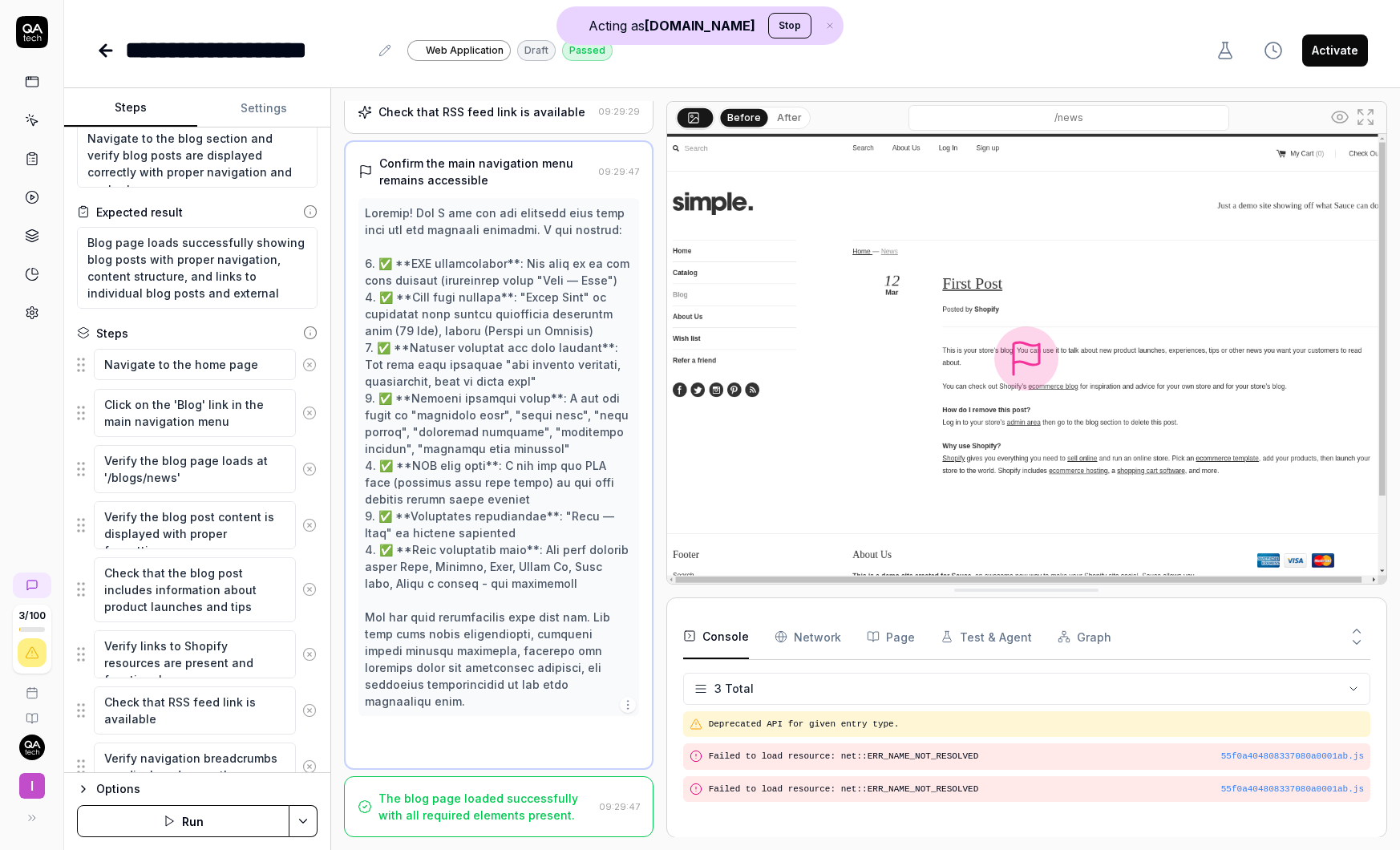
scroll to position [100, 0]
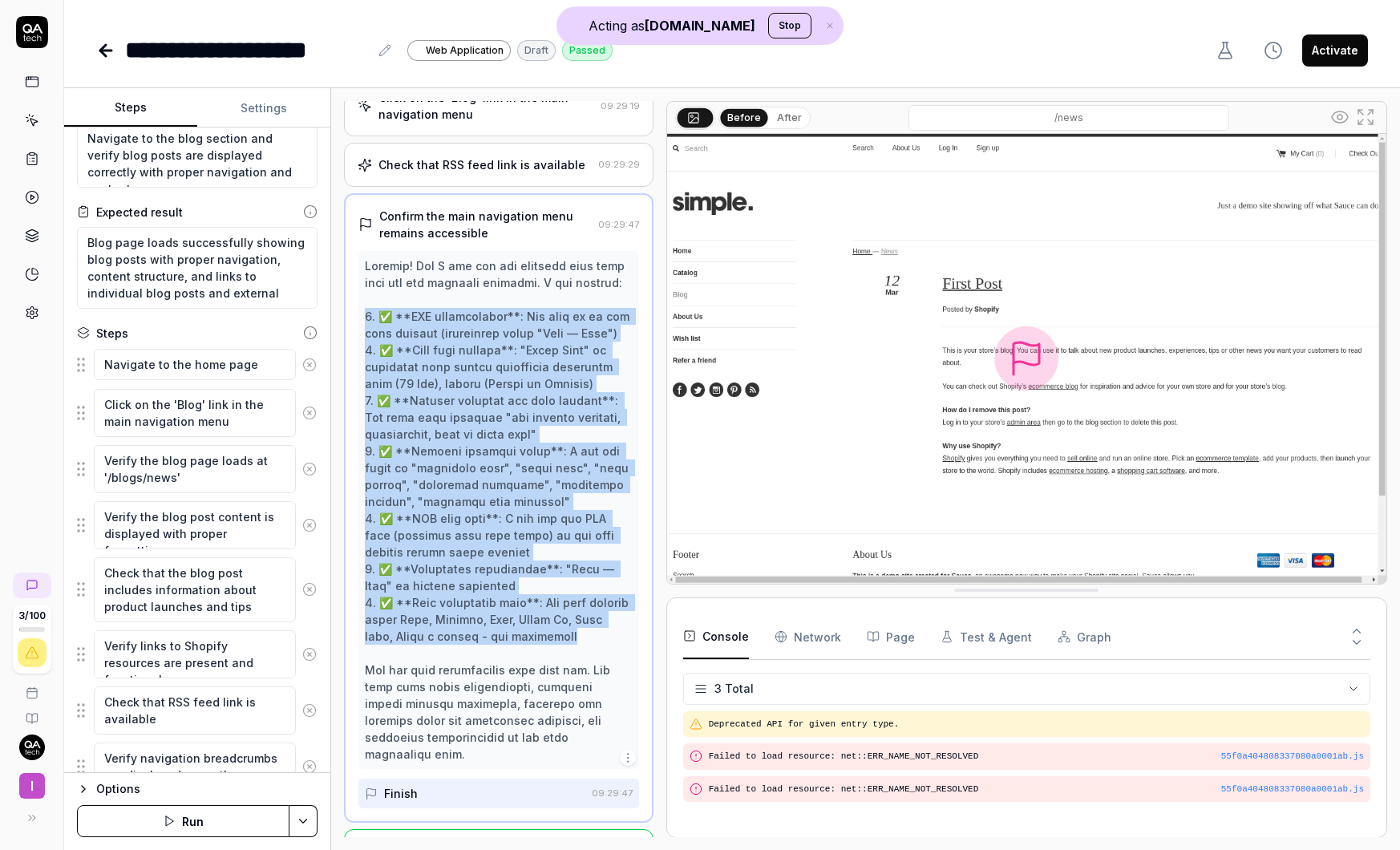
drag, startPoint x: 365, startPoint y: 323, endPoint x: 542, endPoint y: 667, distance: 386.9
click at [542, 667] on div at bounding box center [498, 510] width 267 height 505
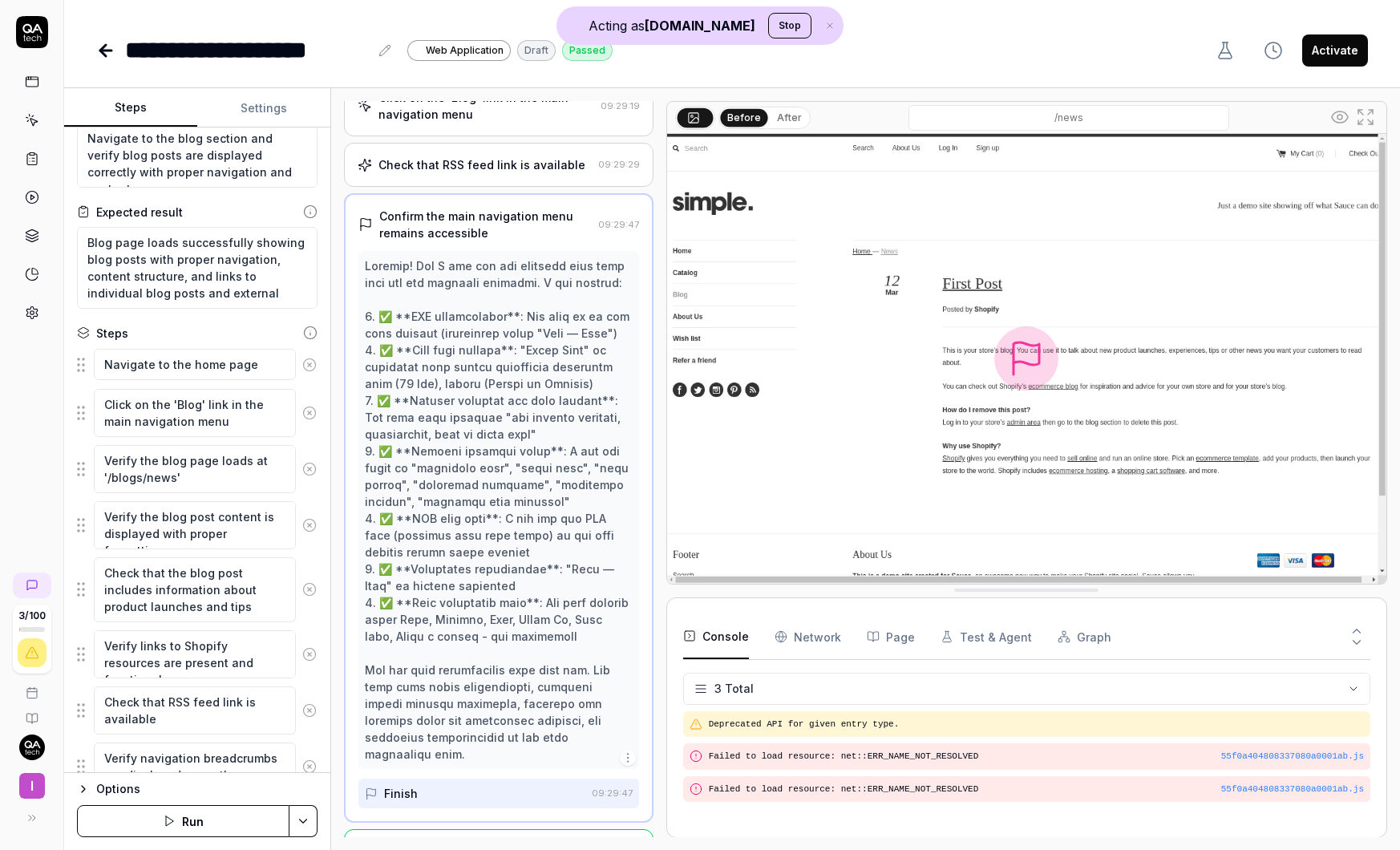
click at [540, 679] on div at bounding box center [498, 510] width 267 height 505
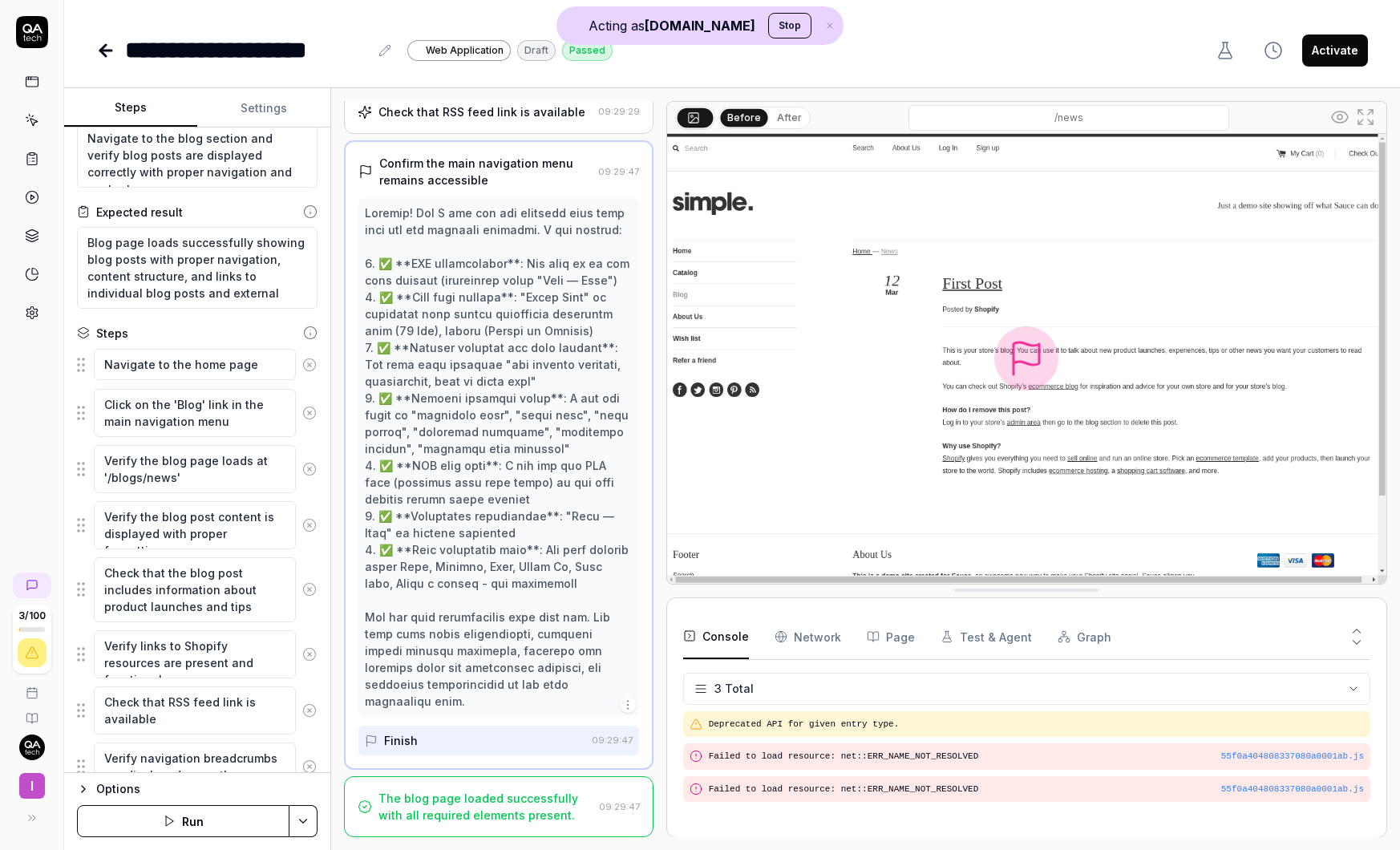
click at [510, 810] on div "The blog page loaded successfully with all required elements present." at bounding box center [485, 806] width 214 height 34
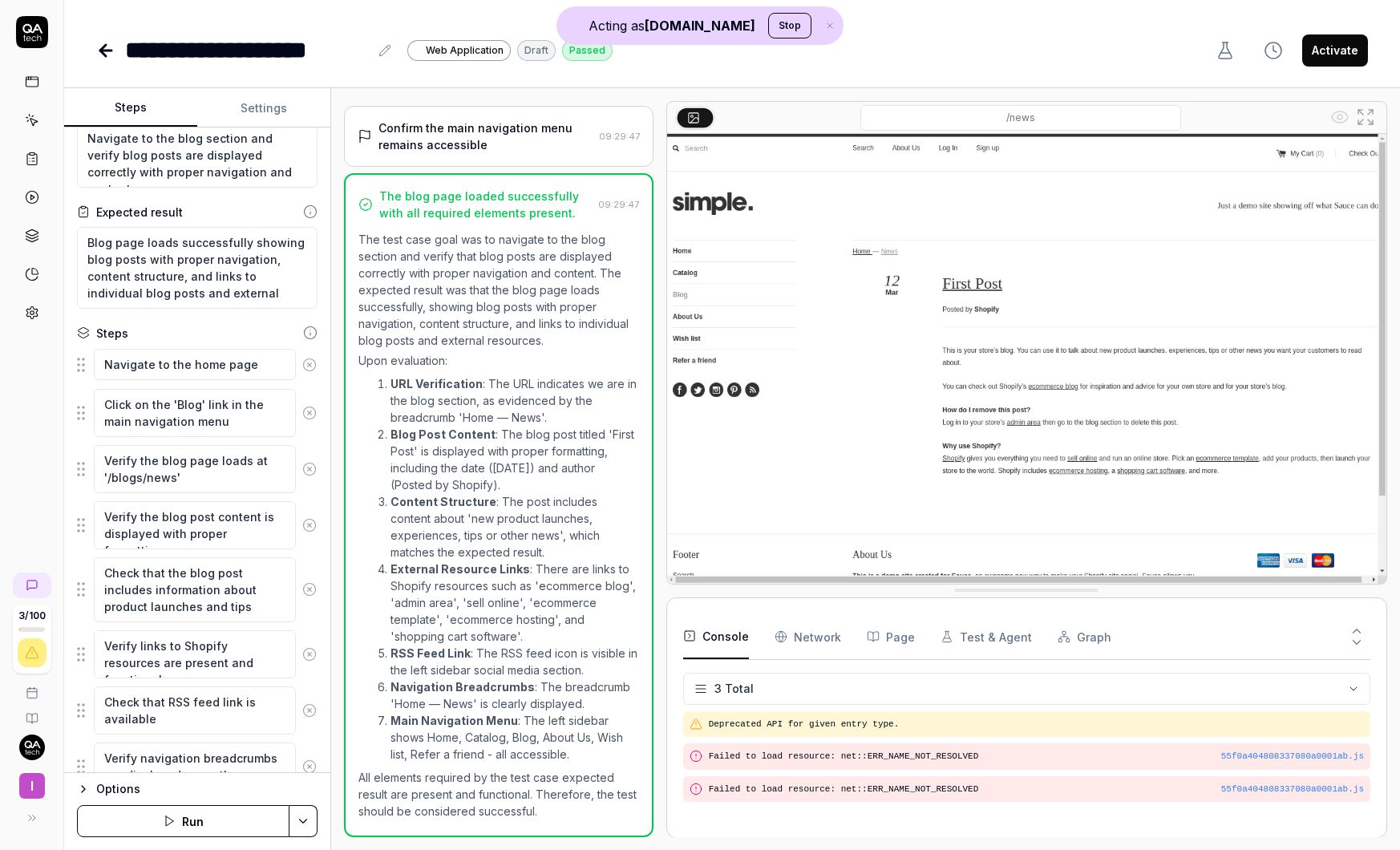
scroll to position [202, 0]
click at [34, 314] on icon at bounding box center [32, 312] width 15 height 15
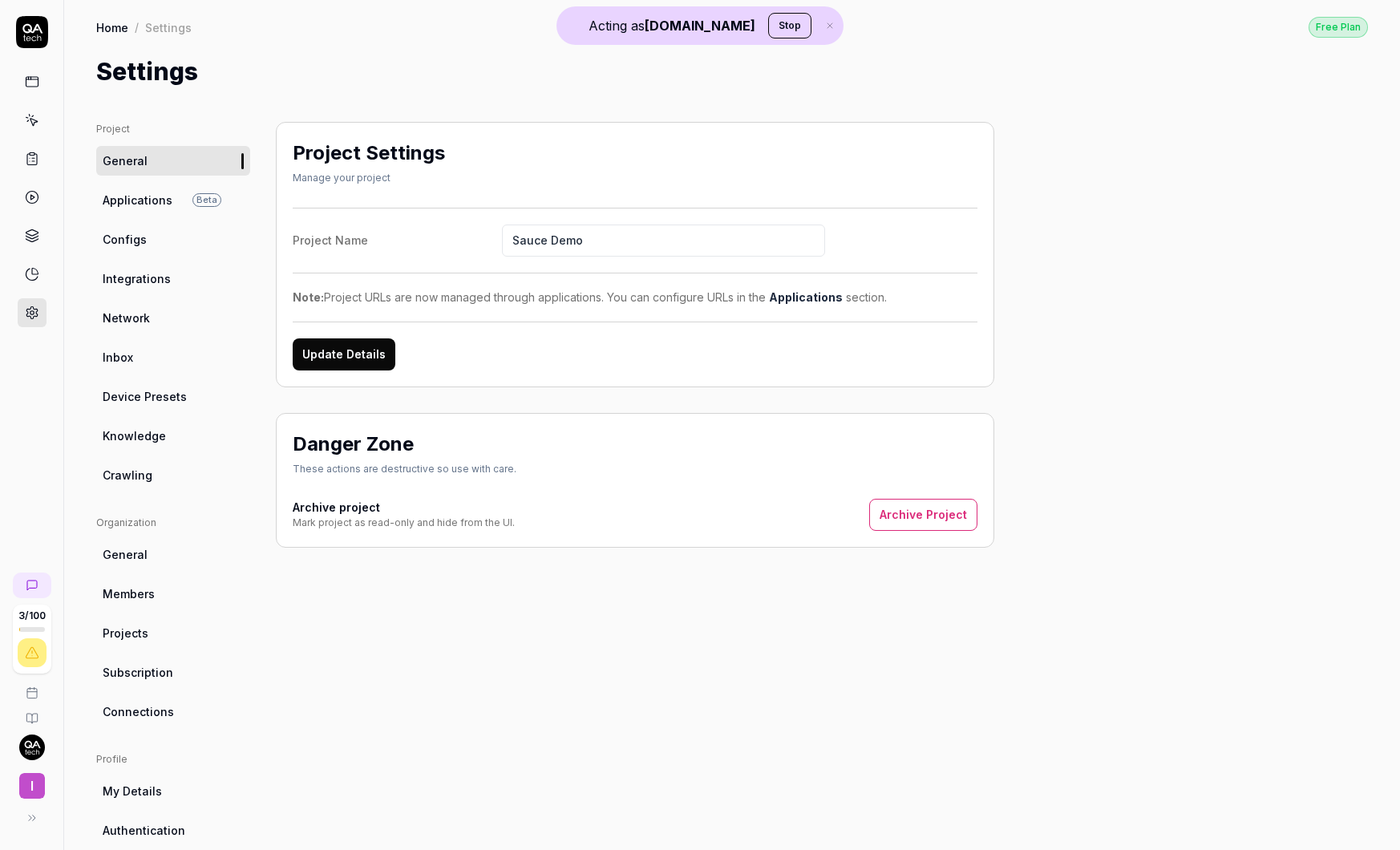
click at [159, 431] on span "Knowledge" at bounding box center [134, 435] width 63 height 16
type textarea "*"
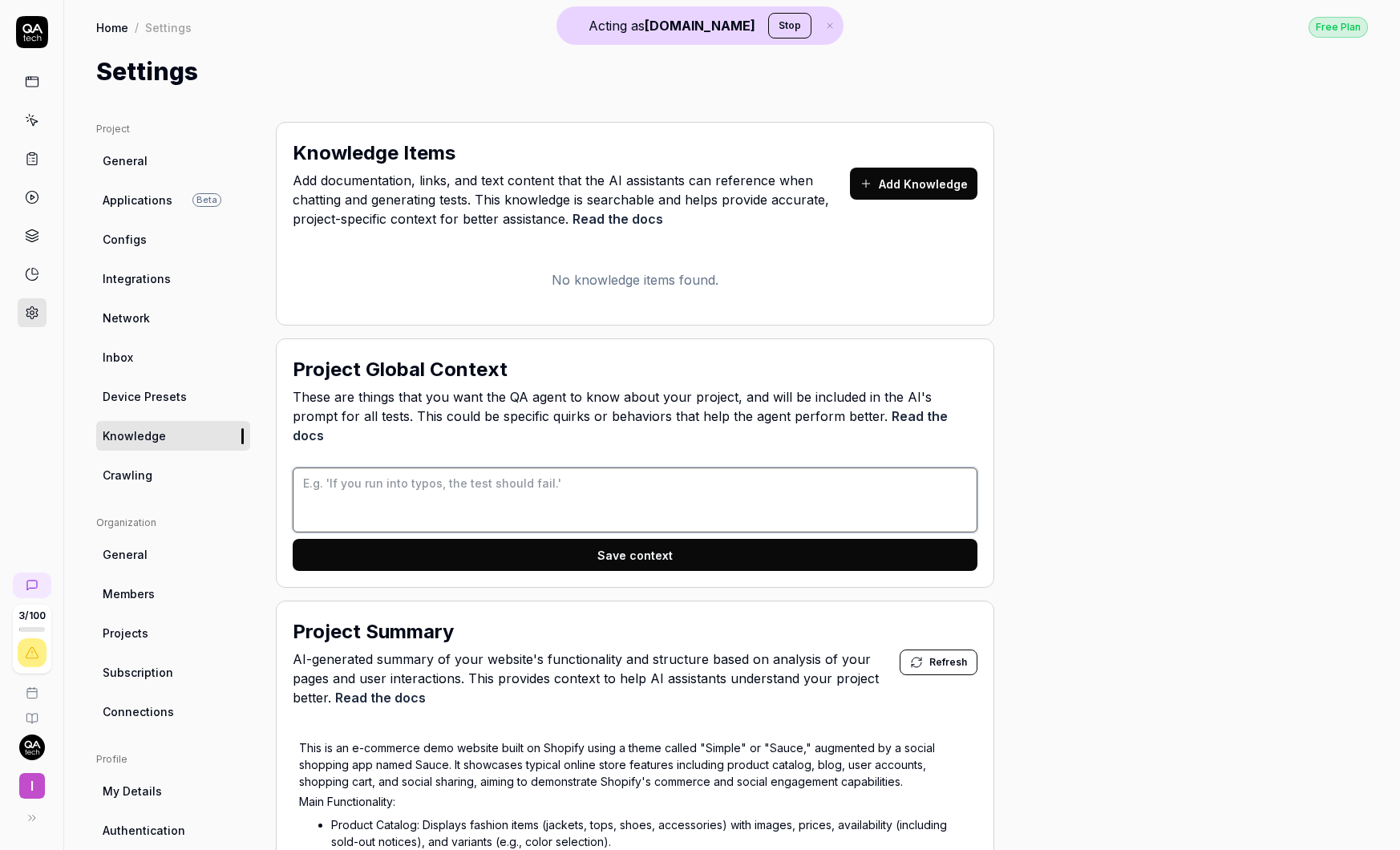
click at [424, 468] on textarea at bounding box center [635, 500] width 685 height 65
click at [144, 197] on span "Applications" at bounding box center [137, 200] width 70 height 16
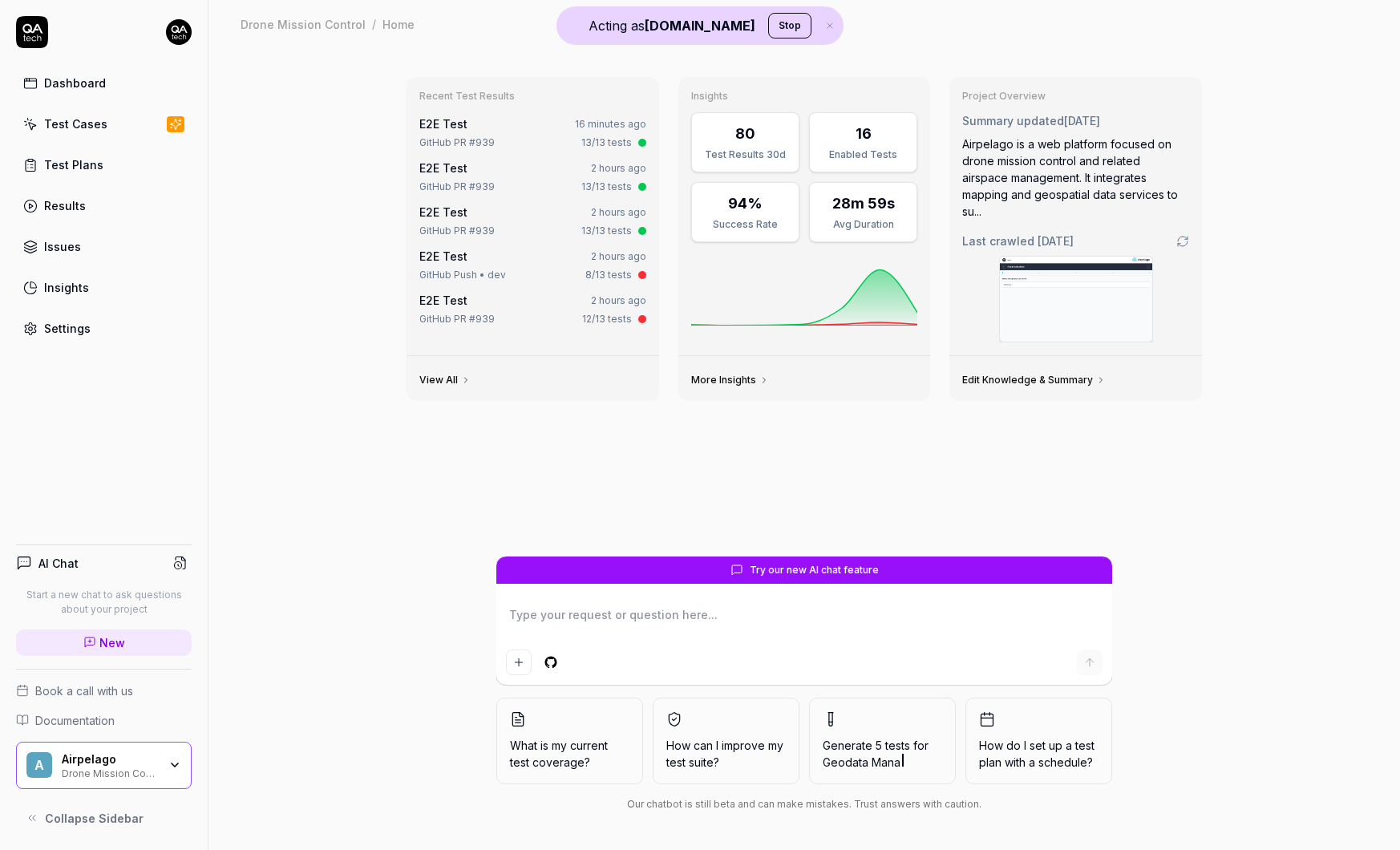
type textarea "*"
click at [100, 122] on div "Test Cases" at bounding box center [75, 124] width 63 height 16
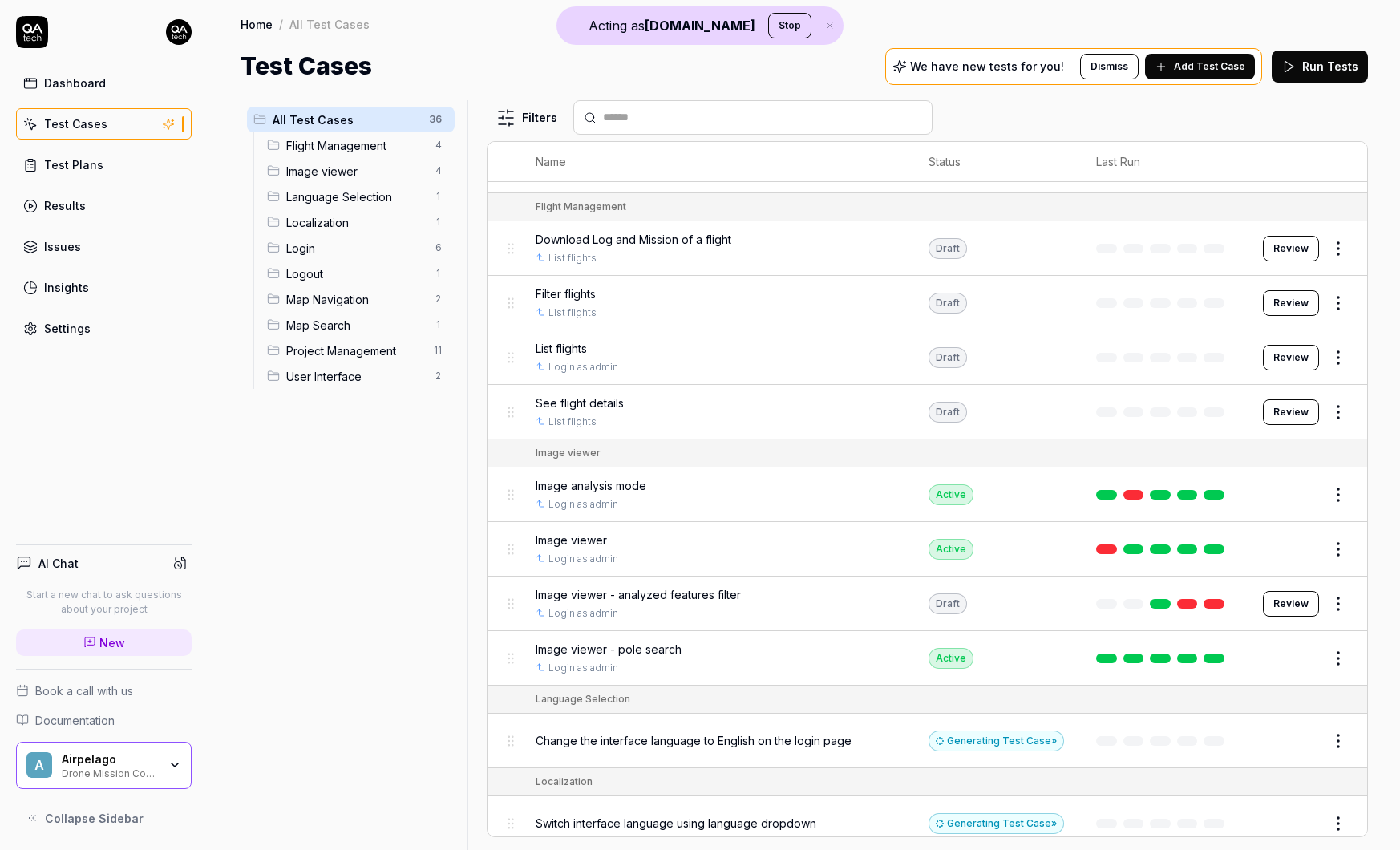
scroll to position [154, 0]
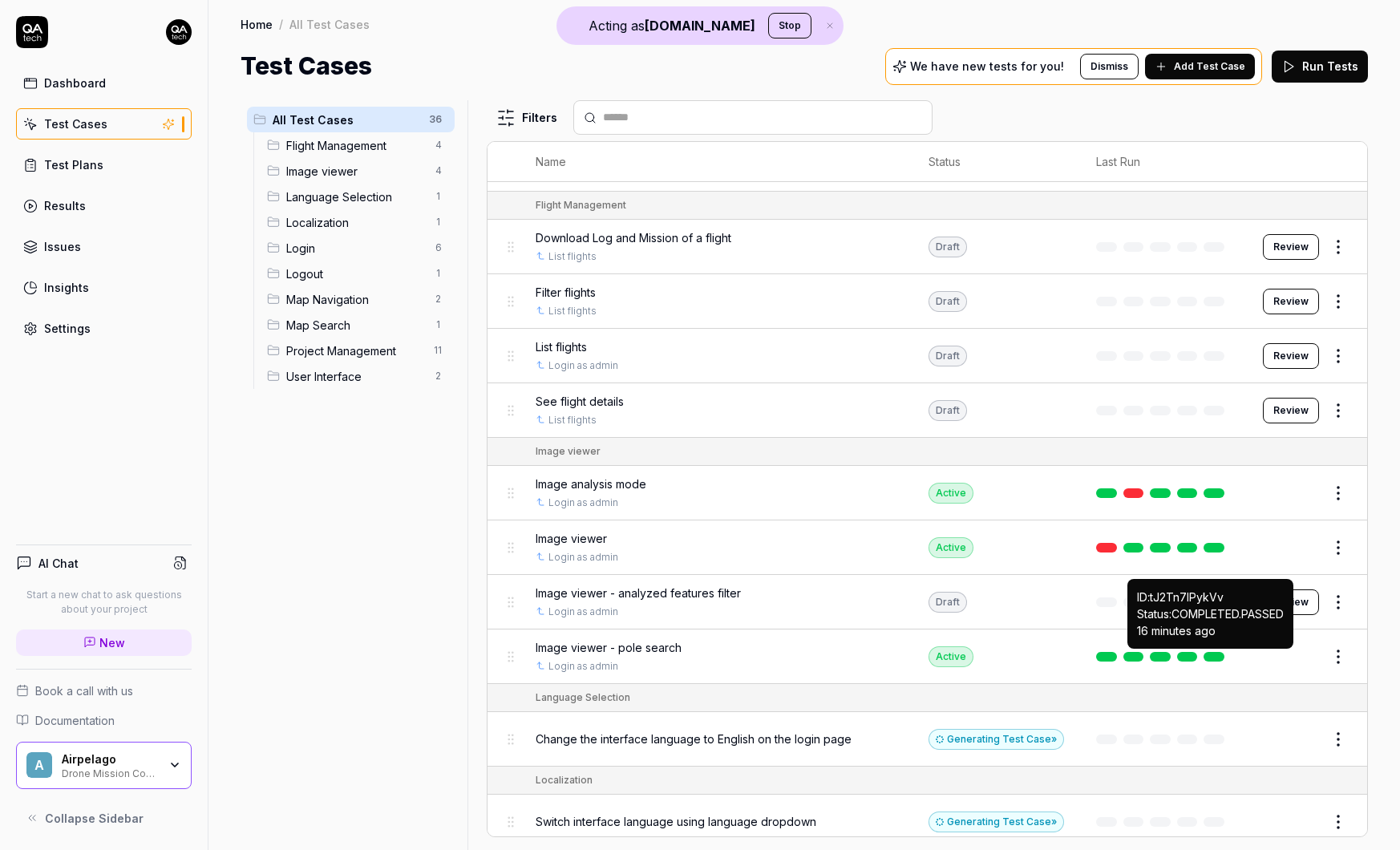
click at [1222, 654] on link at bounding box center [1214, 656] width 21 height 10
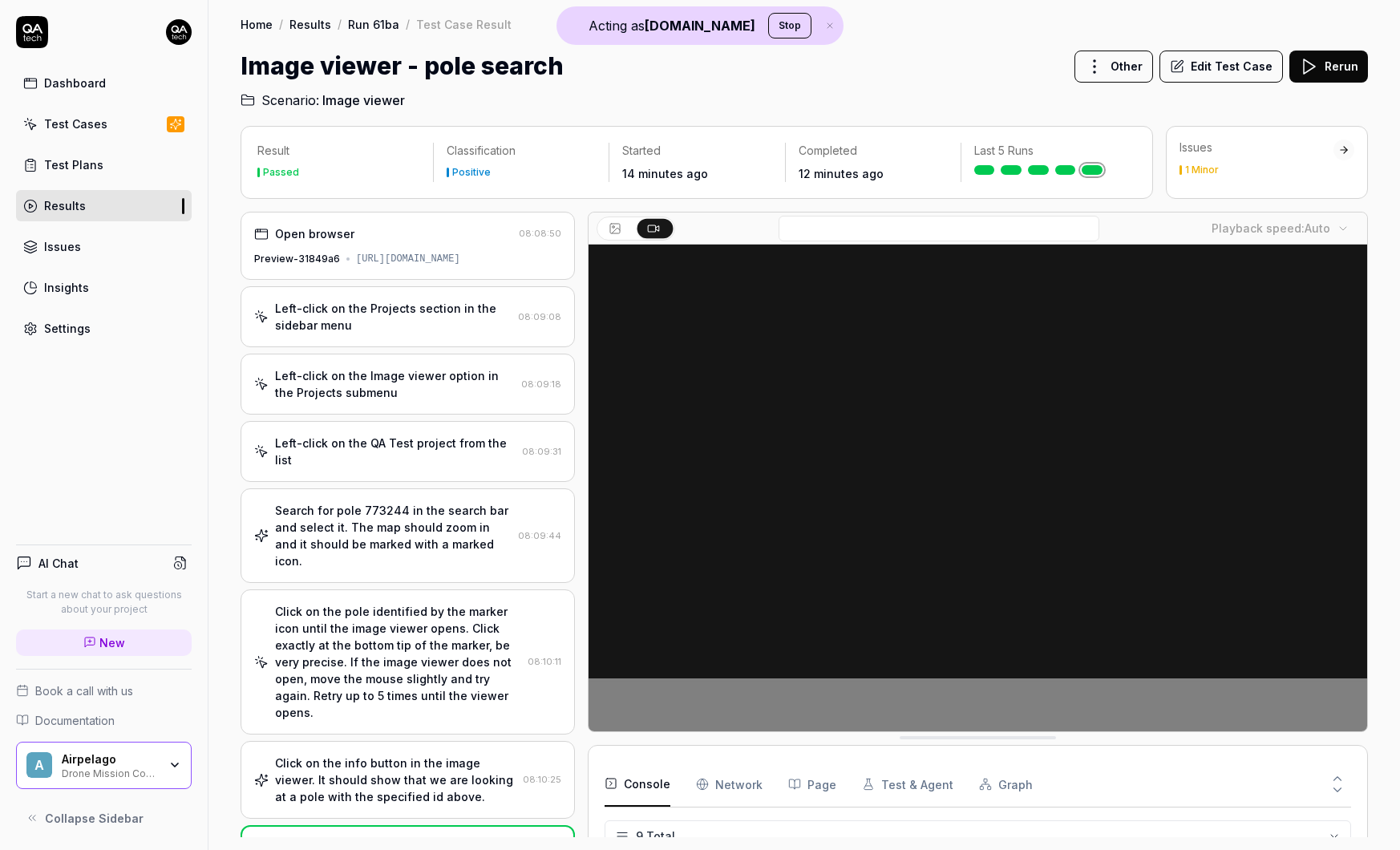
click at [400, 280] on div "Open browser 08:08:50 Preview-31849a6 https://68c017c07274360008fcaa89--dronemi…" at bounding box center [407, 246] width 335 height 68
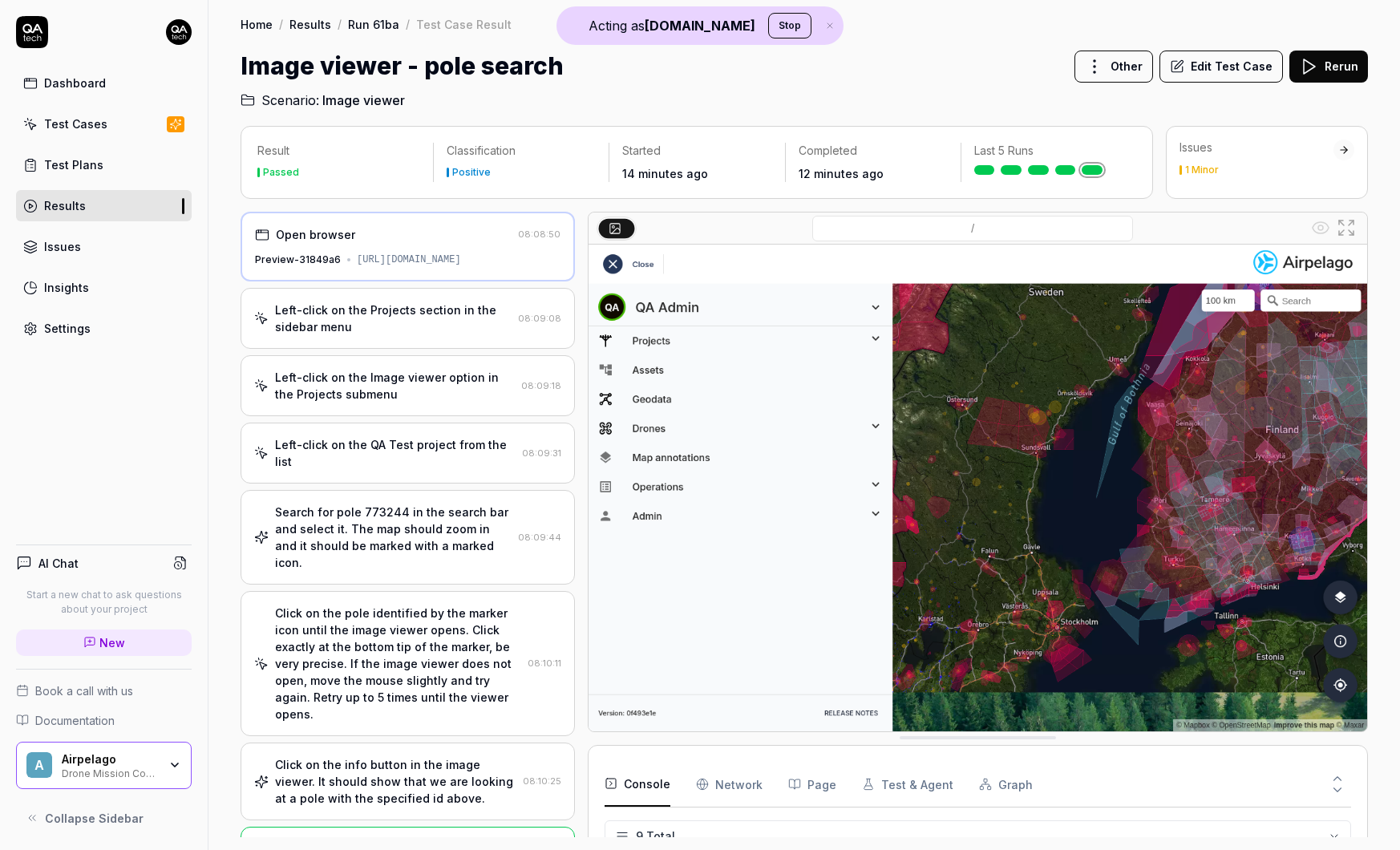
click at [403, 336] on div "Left-click on the Projects section in the sidebar menu" at bounding box center [393, 318] width 237 height 34
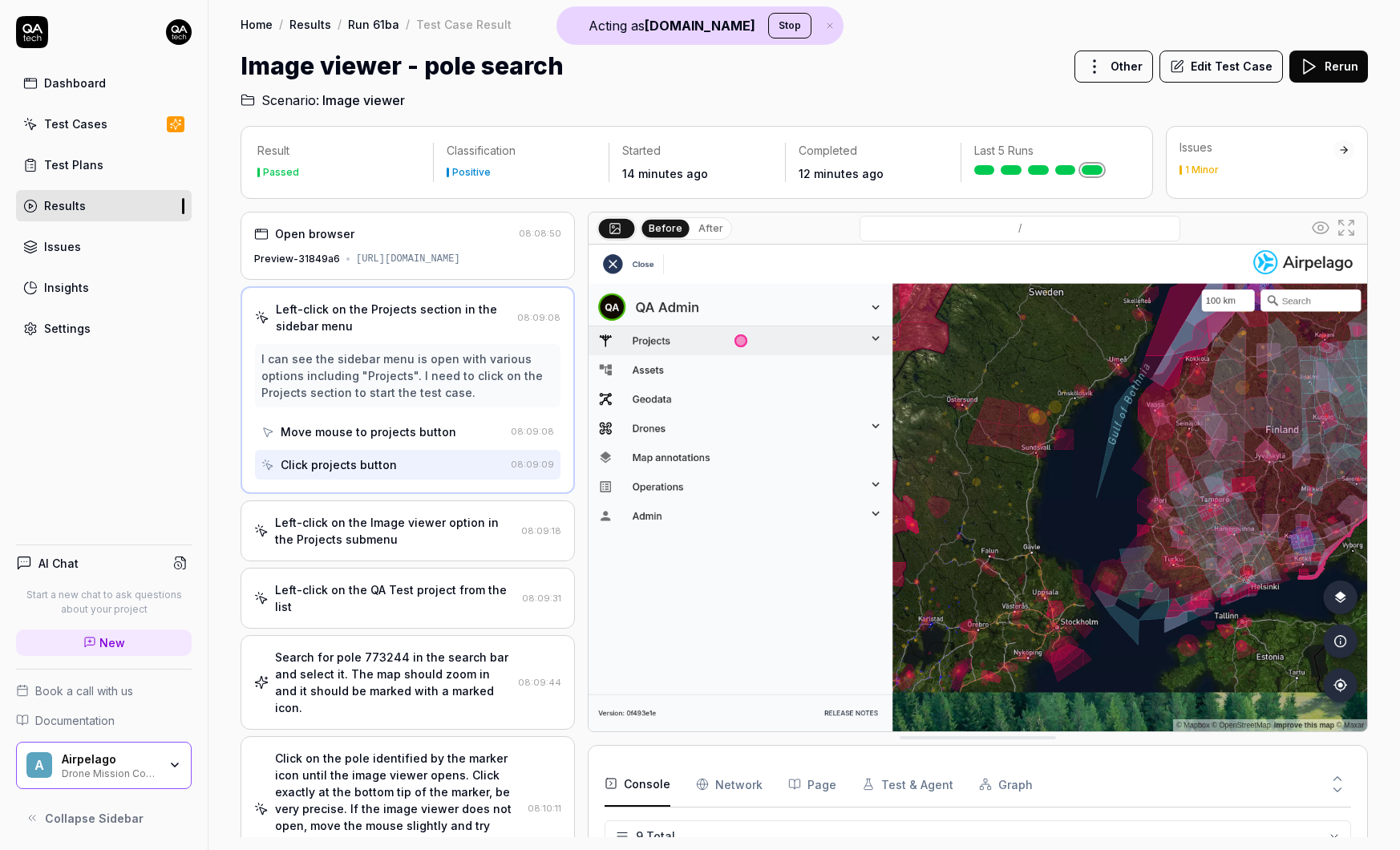
click at [387, 547] on div "Left-click on the Image viewer option in the Projects submenu" at bounding box center [394, 530] width 240 height 34
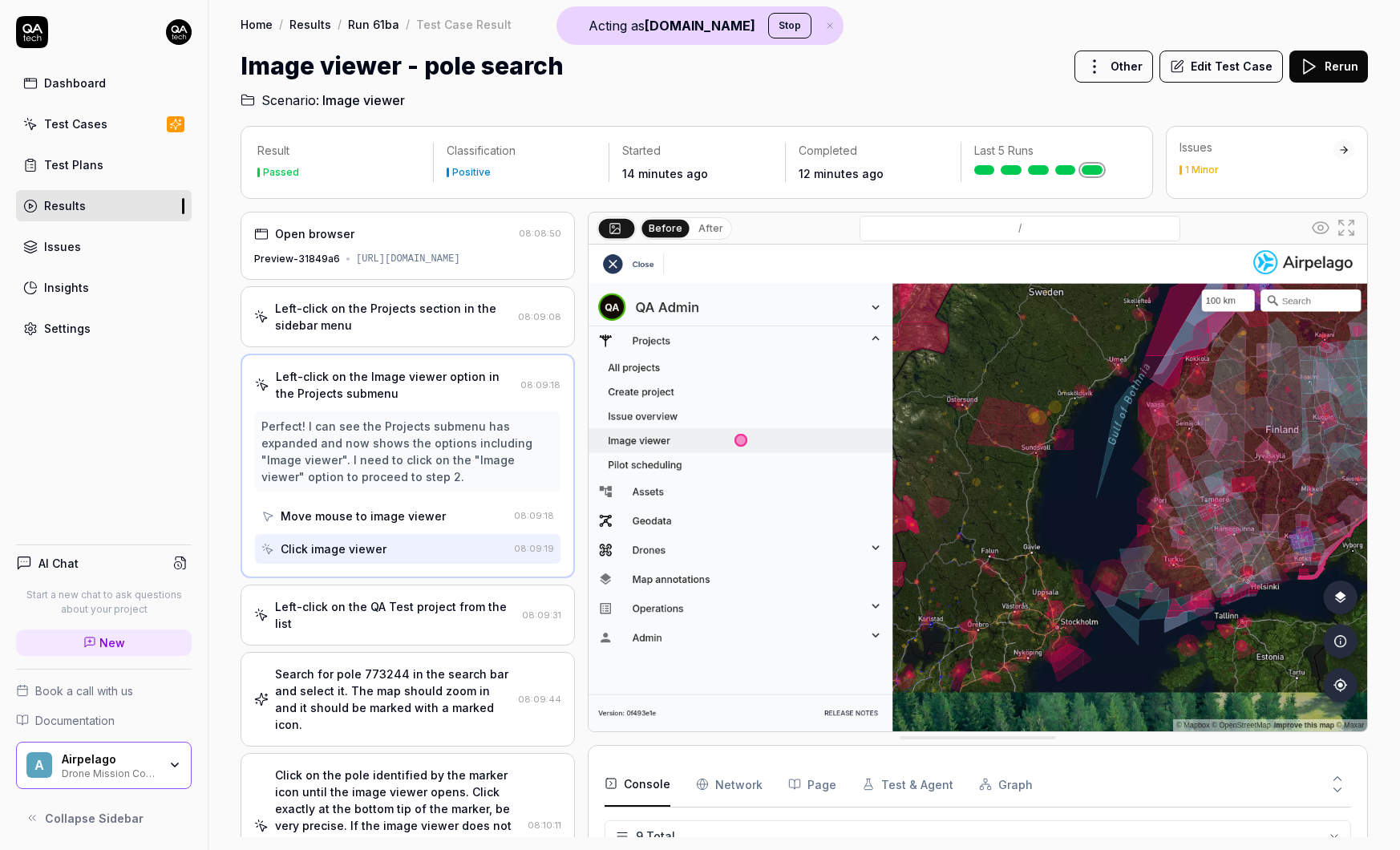
click at [426, 635] on div "Left-click on the QA Test project from the list 08:09:31" at bounding box center [407, 615] width 335 height 61
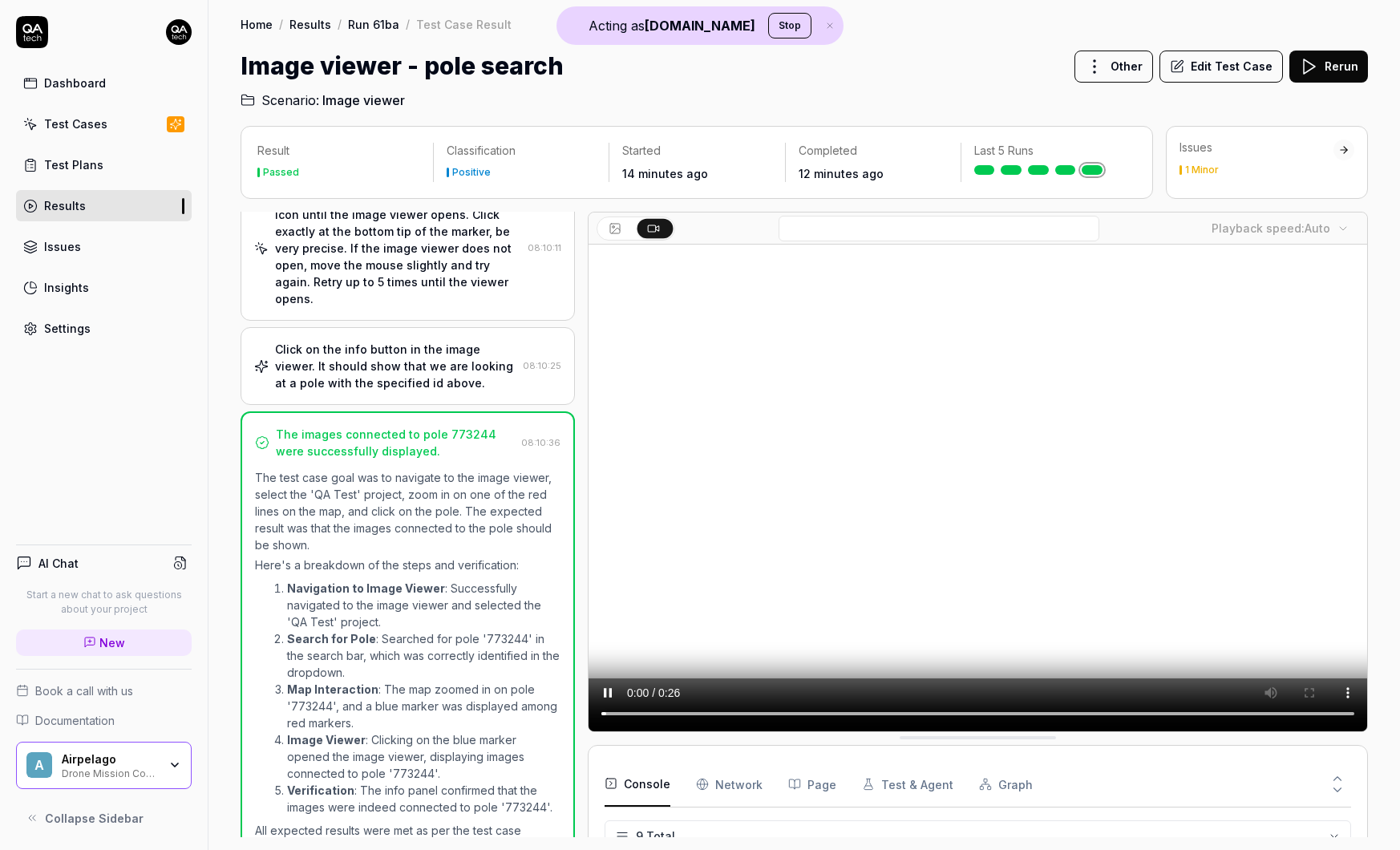
scroll to position [591, 0]
